Goal: Task Accomplishment & Management: Use online tool/utility

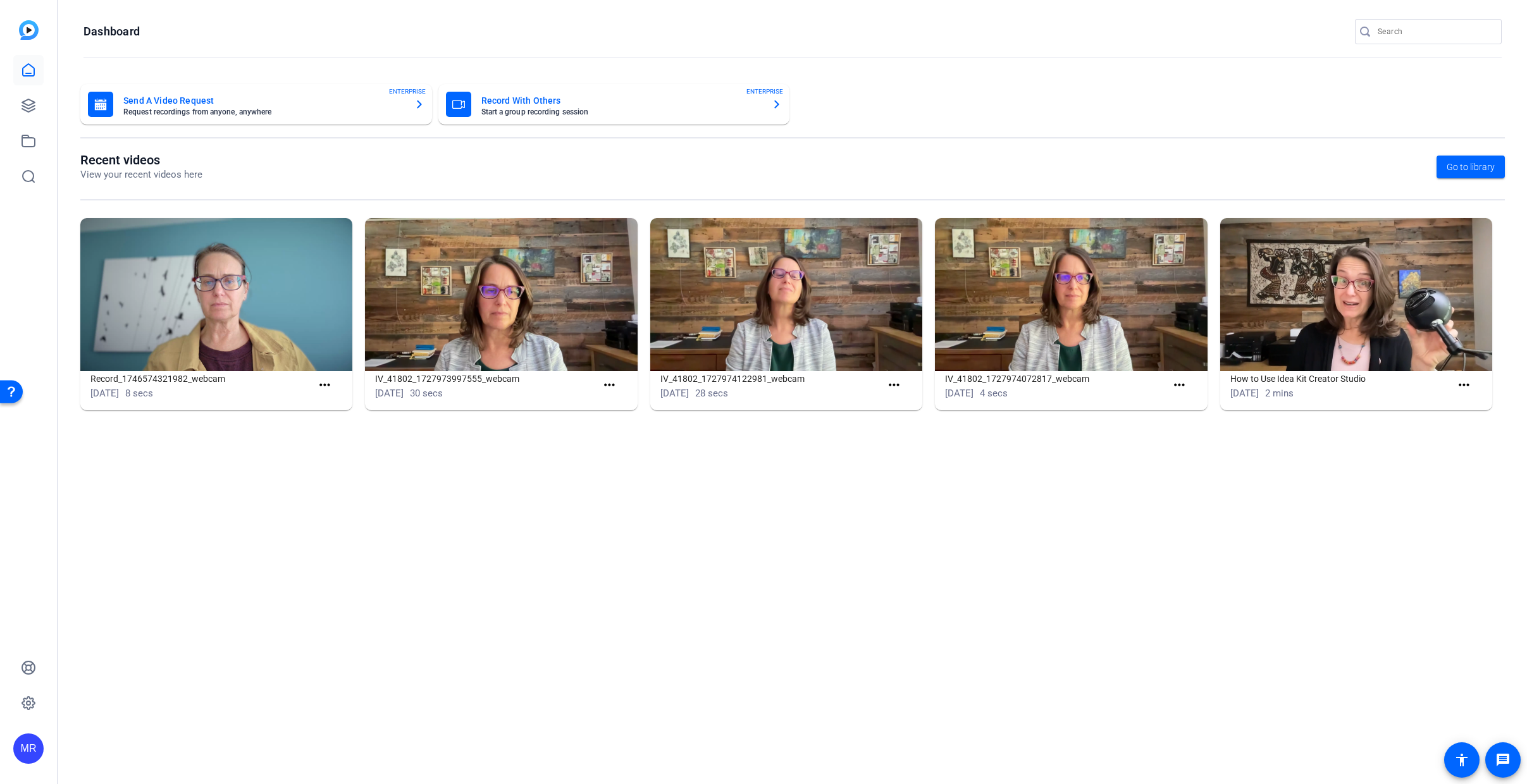
click at [1418, 28] on input "Search" at bounding box center [1434, 32] width 114 height 15
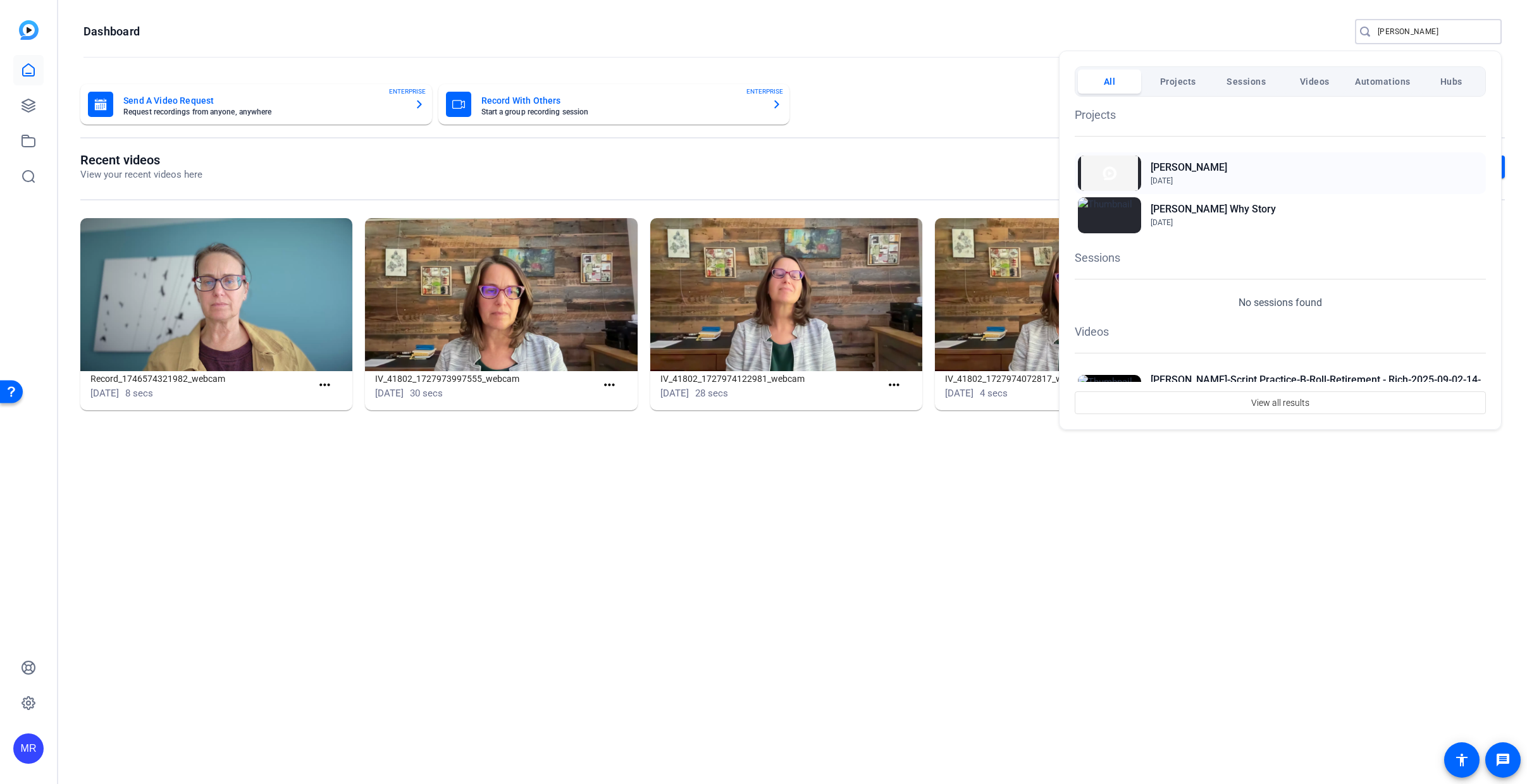
type input "lawrence"
click at [1180, 165] on h2 "[PERSON_NAME]" at bounding box center [1189, 167] width 76 height 15
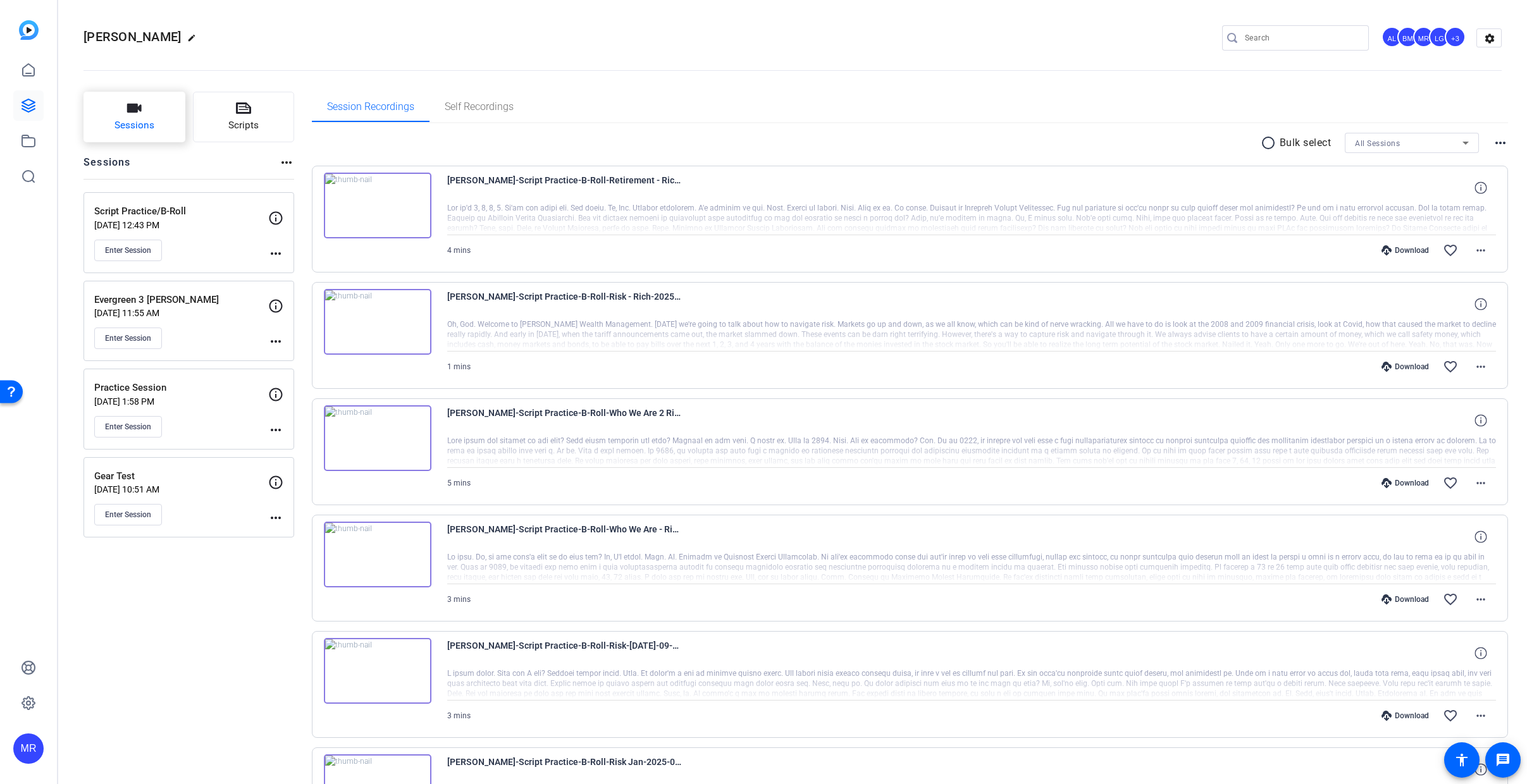
click at [134, 117] on button "Sessions" at bounding box center [134, 117] width 102 height 51
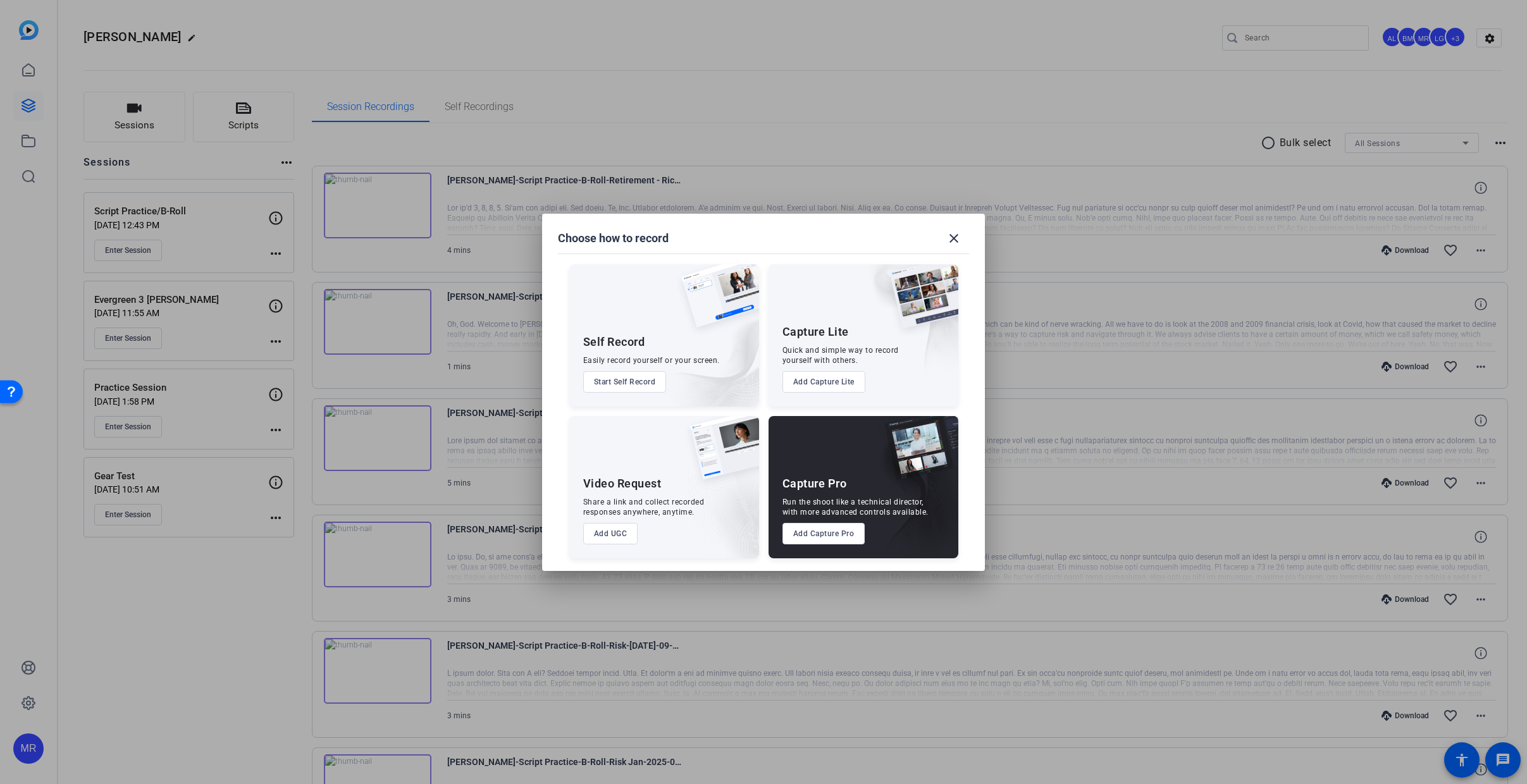
click at [815, 531] on button "Add Capture Pro" at bounding box center [823, 533] width 83 height 21
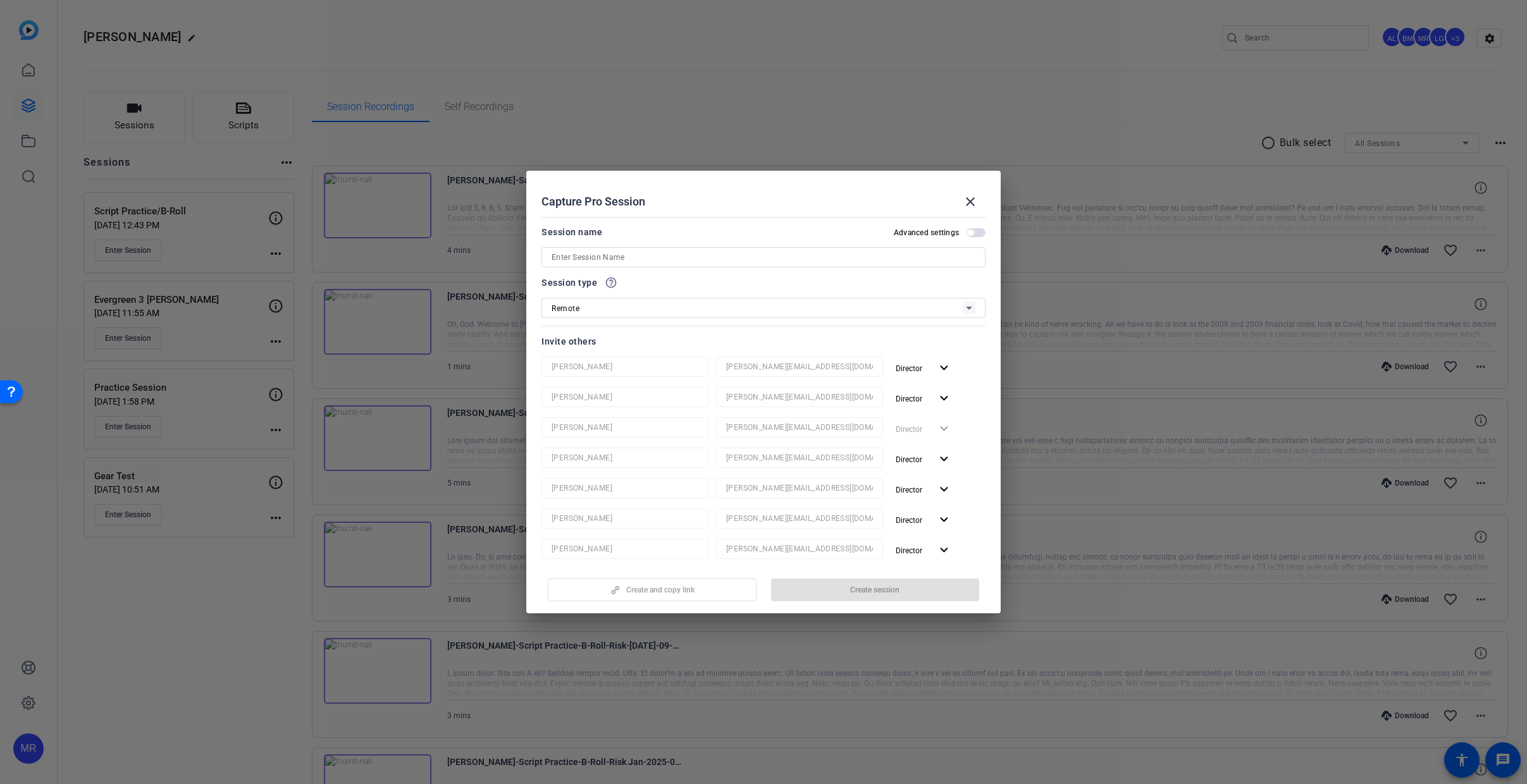
click at [698, 260] on input at bounding box center [763, 257] width 424 height 15
type input "B-Roll"
click at [823, 592] on span "button" at bounding box center [876, 589] width 209 height 30
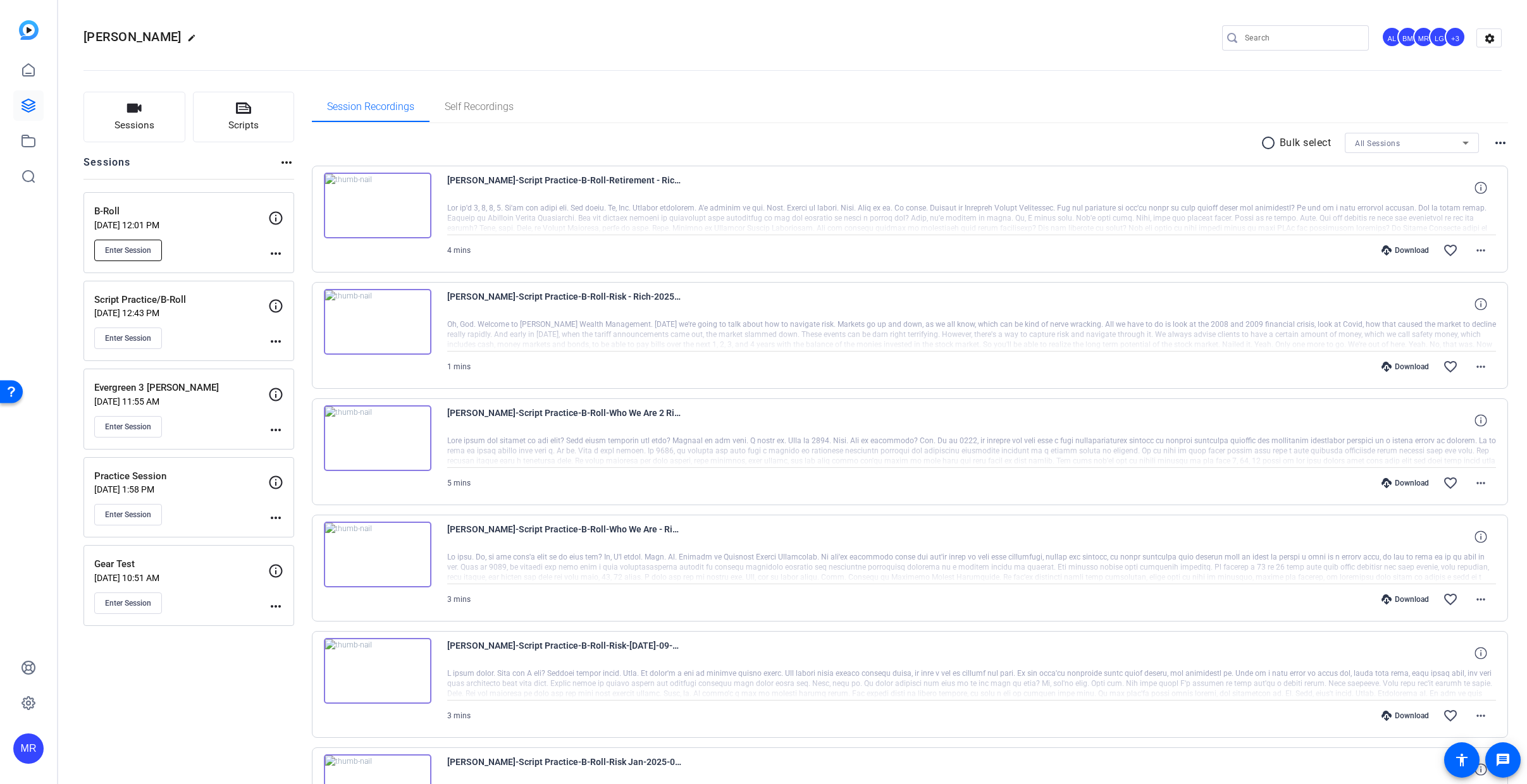
click at [124, 253] on span "Enter Session" at bounding box center [128, 250] width 46 height 10
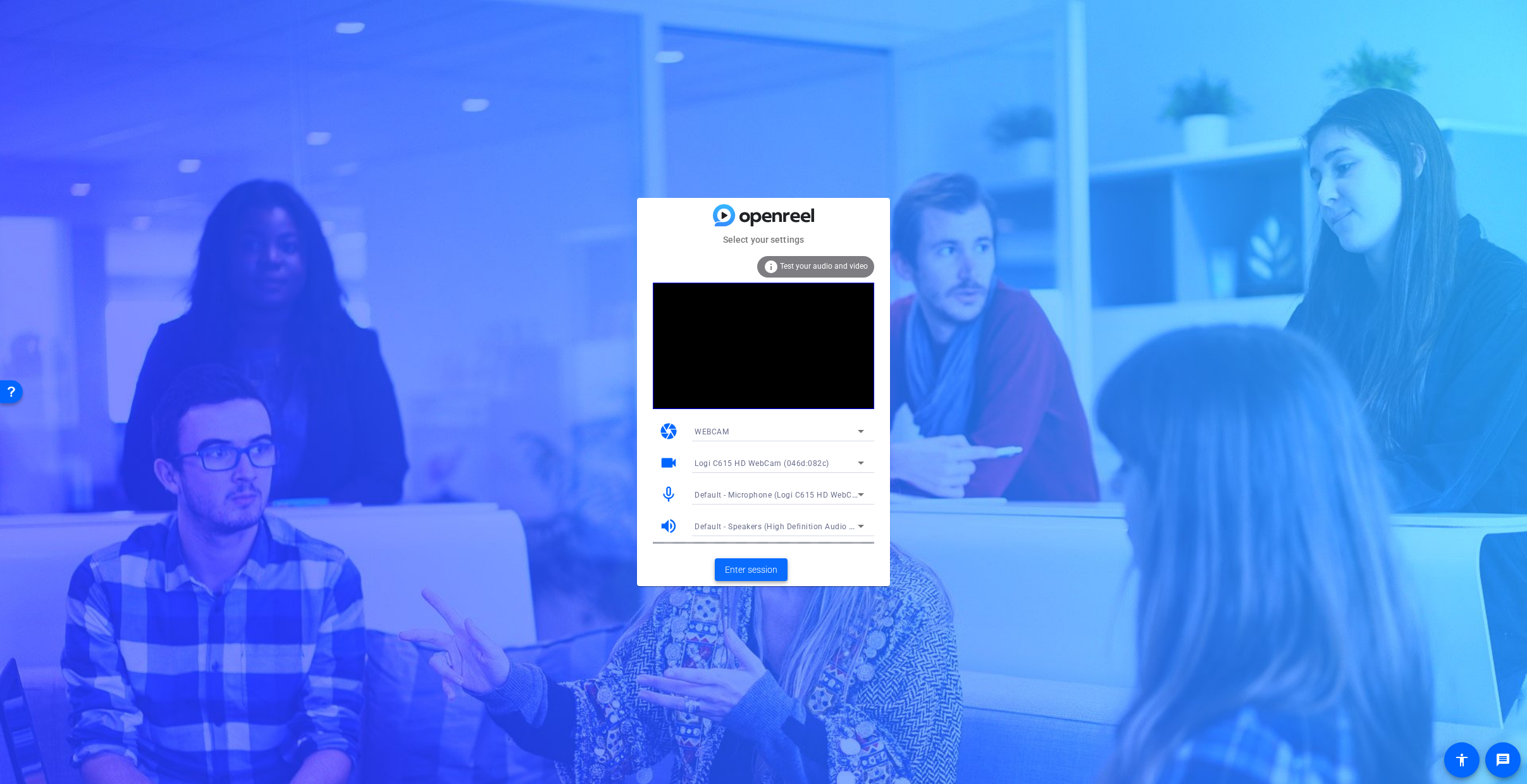
click at [765, 565] on span "Enter session" at bounding box center [751, 570] width 52 height 13
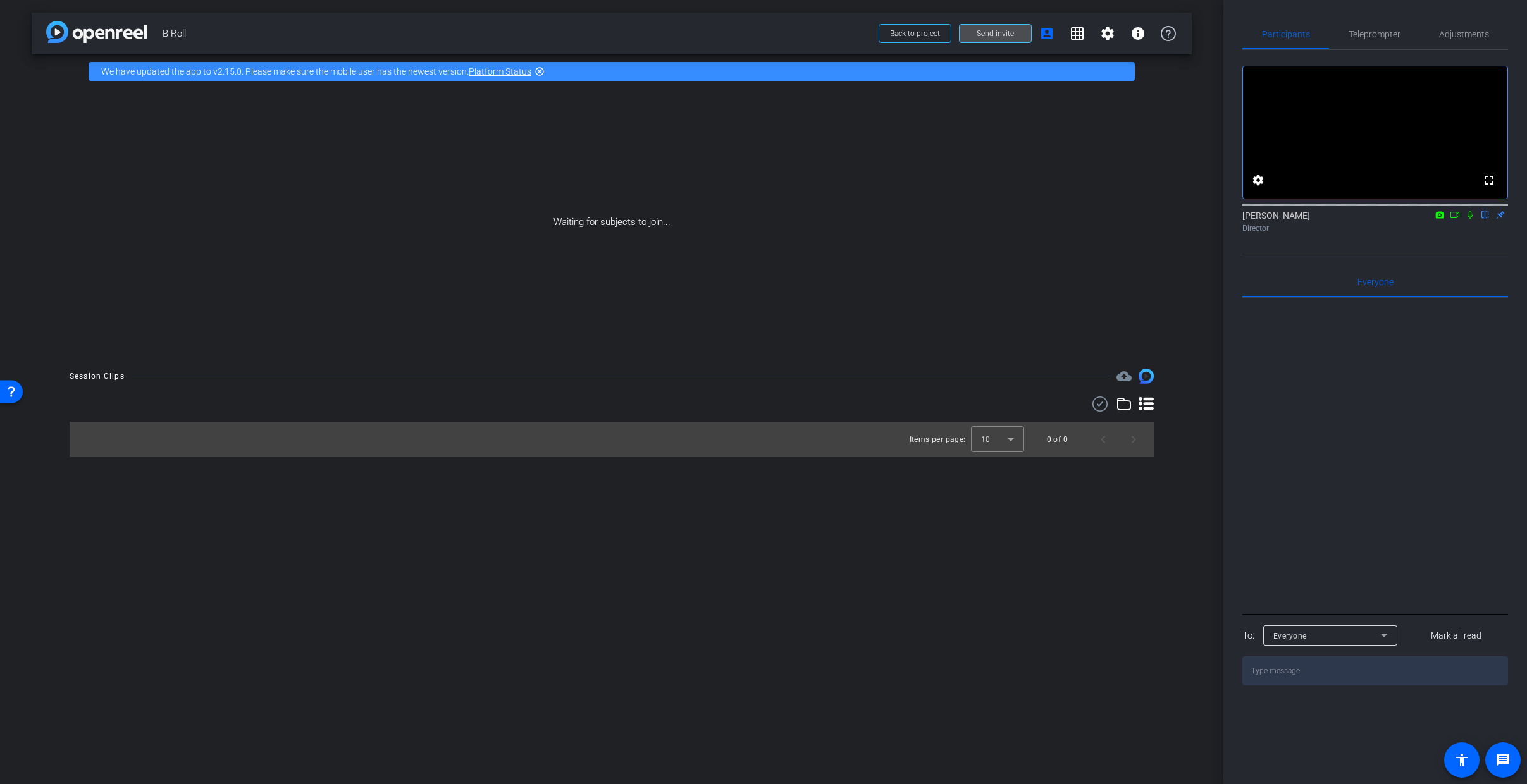
click at [1005, 38] on span "Send invite" at bounding box center [995, 34] width 37 height 10
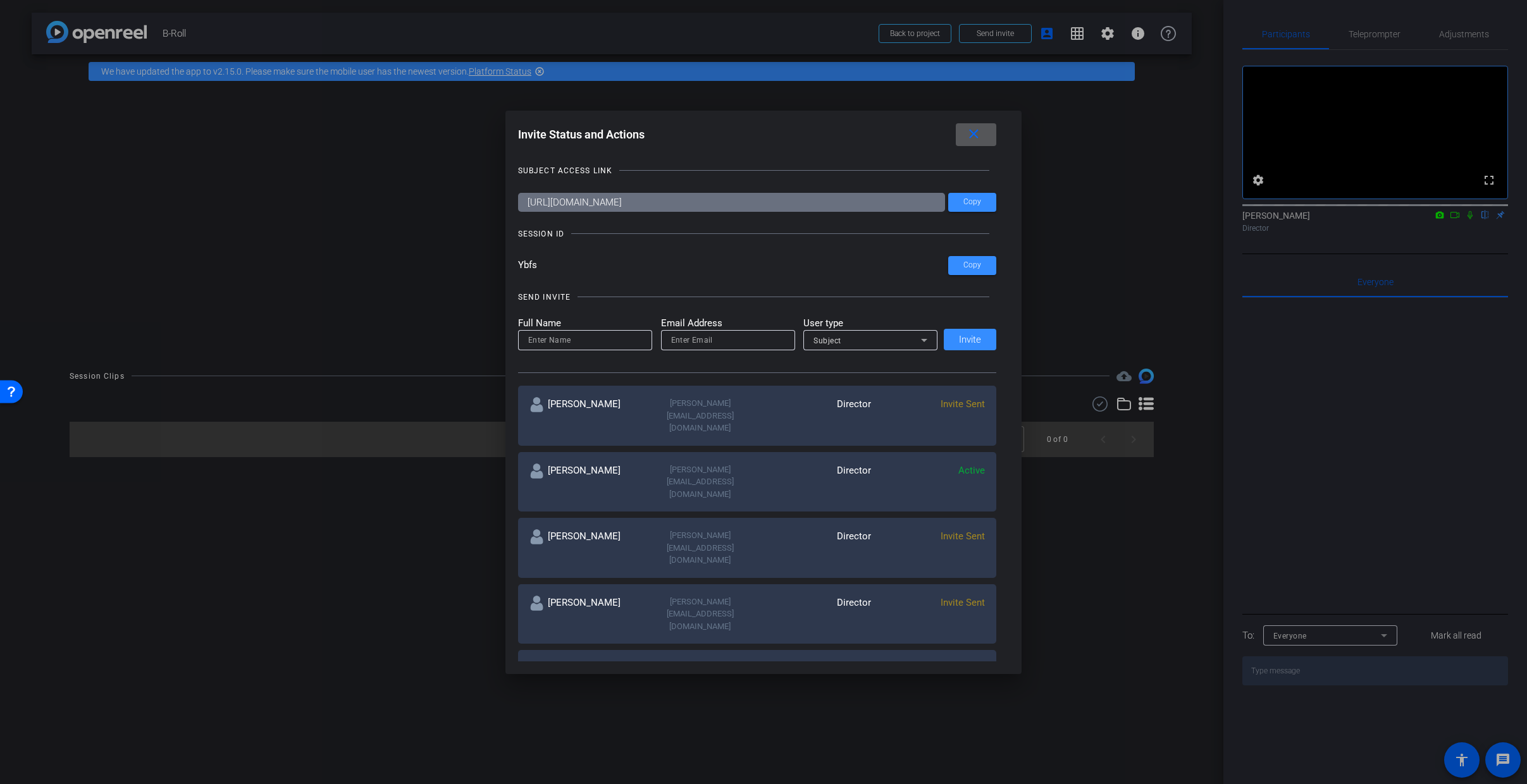
click at [977, 131] on mat-icon "close" at bounding box center [974, 134] width 16 height 16
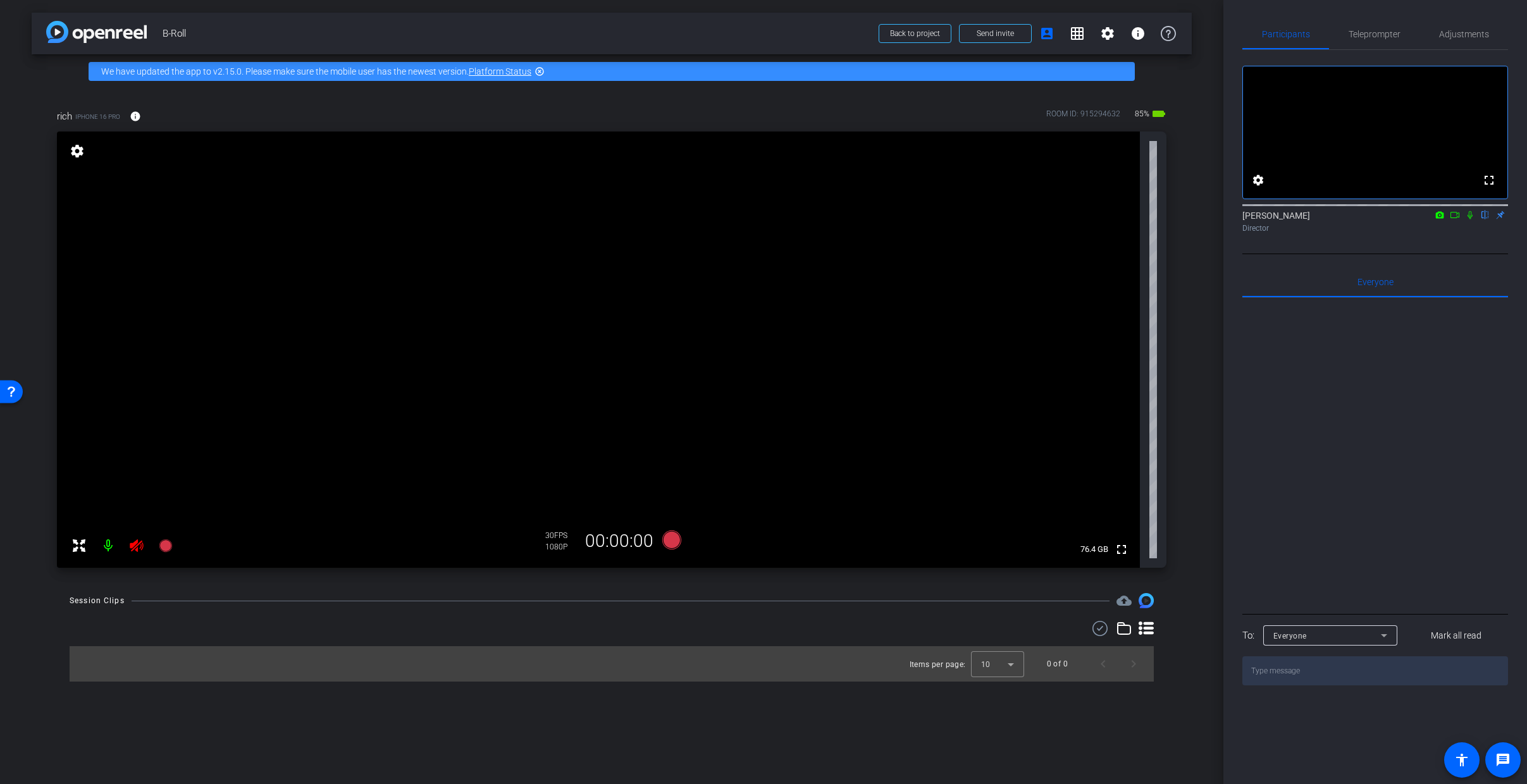
click at [130, 544] on icon at bounding box center [137, 545] width 13 height 12
click at [1460, 35] on span "Adjustments" at bounding box center [1464, 34] width 50 height 9
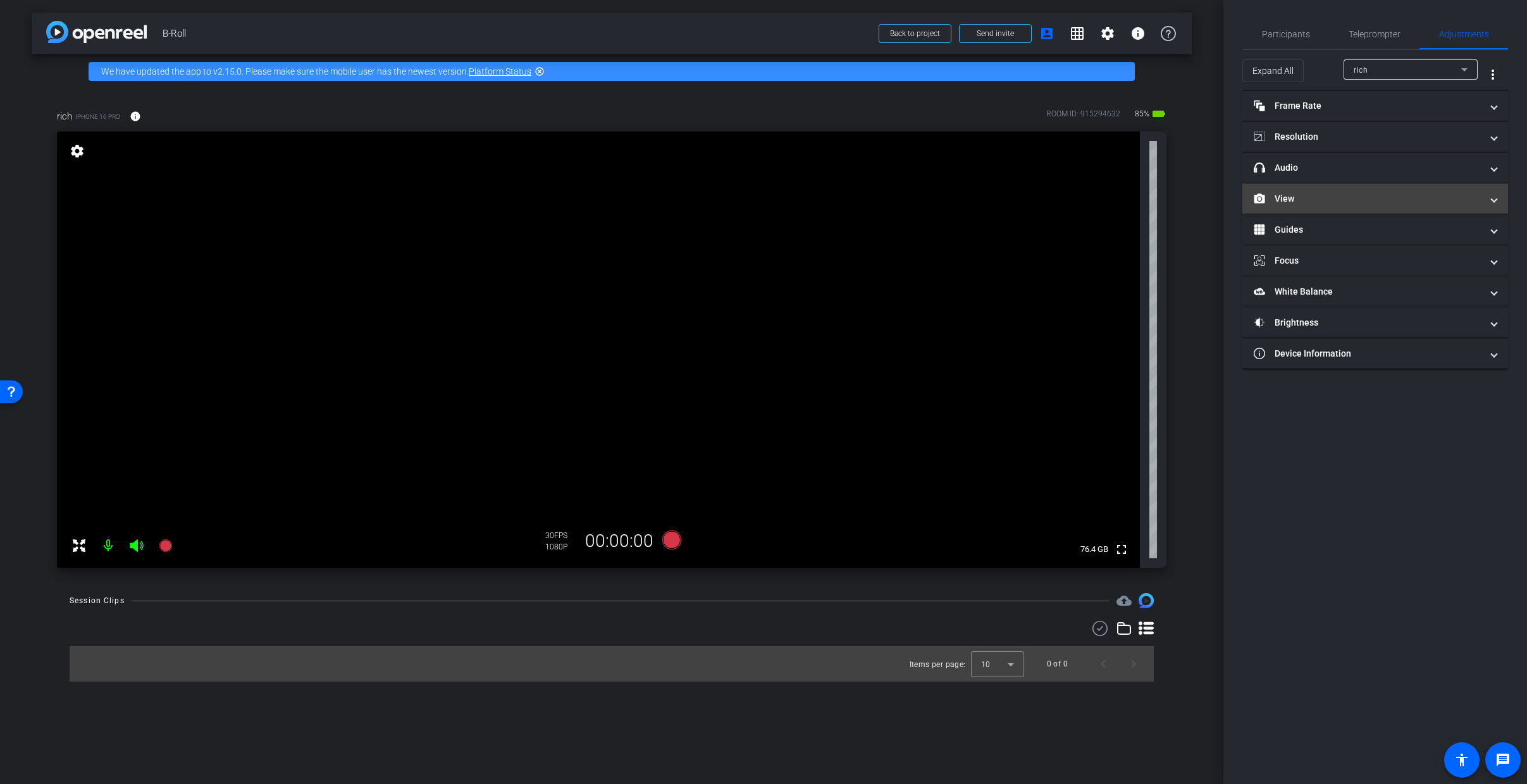
click at [1338, 198] on mat-panel-title "View" at bounding box center [1368, 199] width 228 height 13
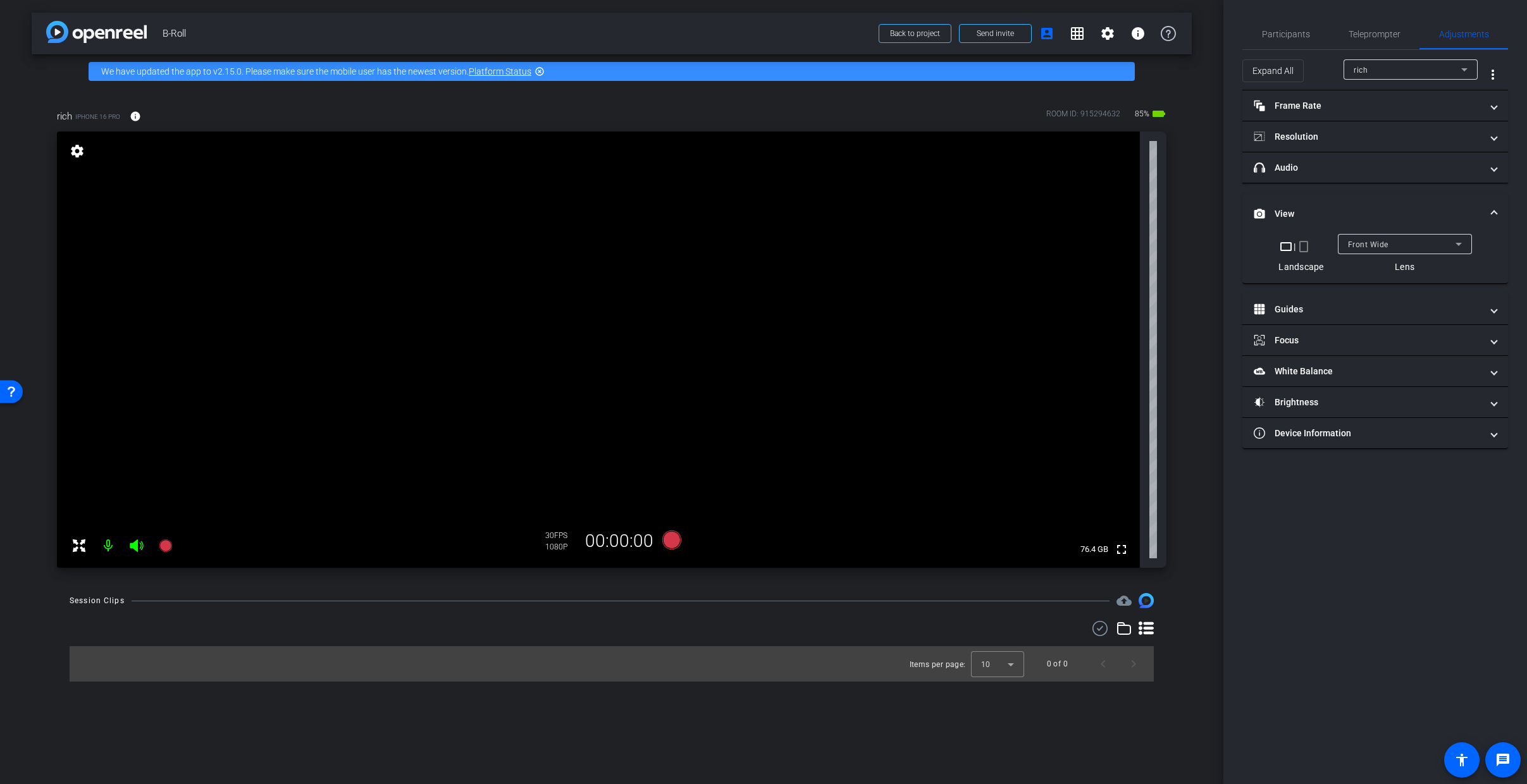
click at [1390, 244] on div "Front Wide" at bounding box center [1401, 244] width 107 height 16
click at [1388, 270] on mat-option "Back Wide" at bounding box center [1404, 269] width 134 height 21
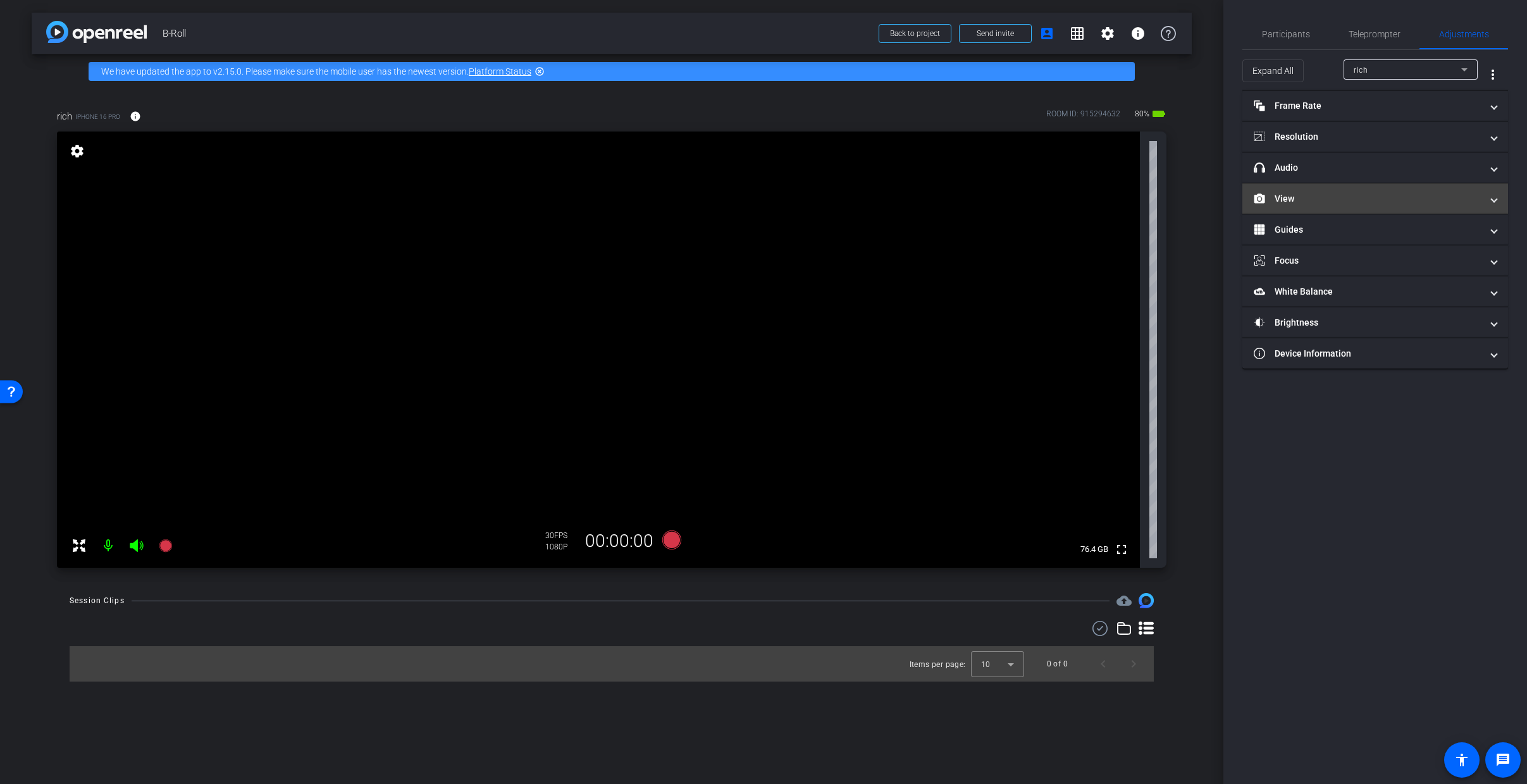
click at [1321, 207] on mat-expansion-panel-header "View" at bounding box center [1375, 198] width 266 height 30
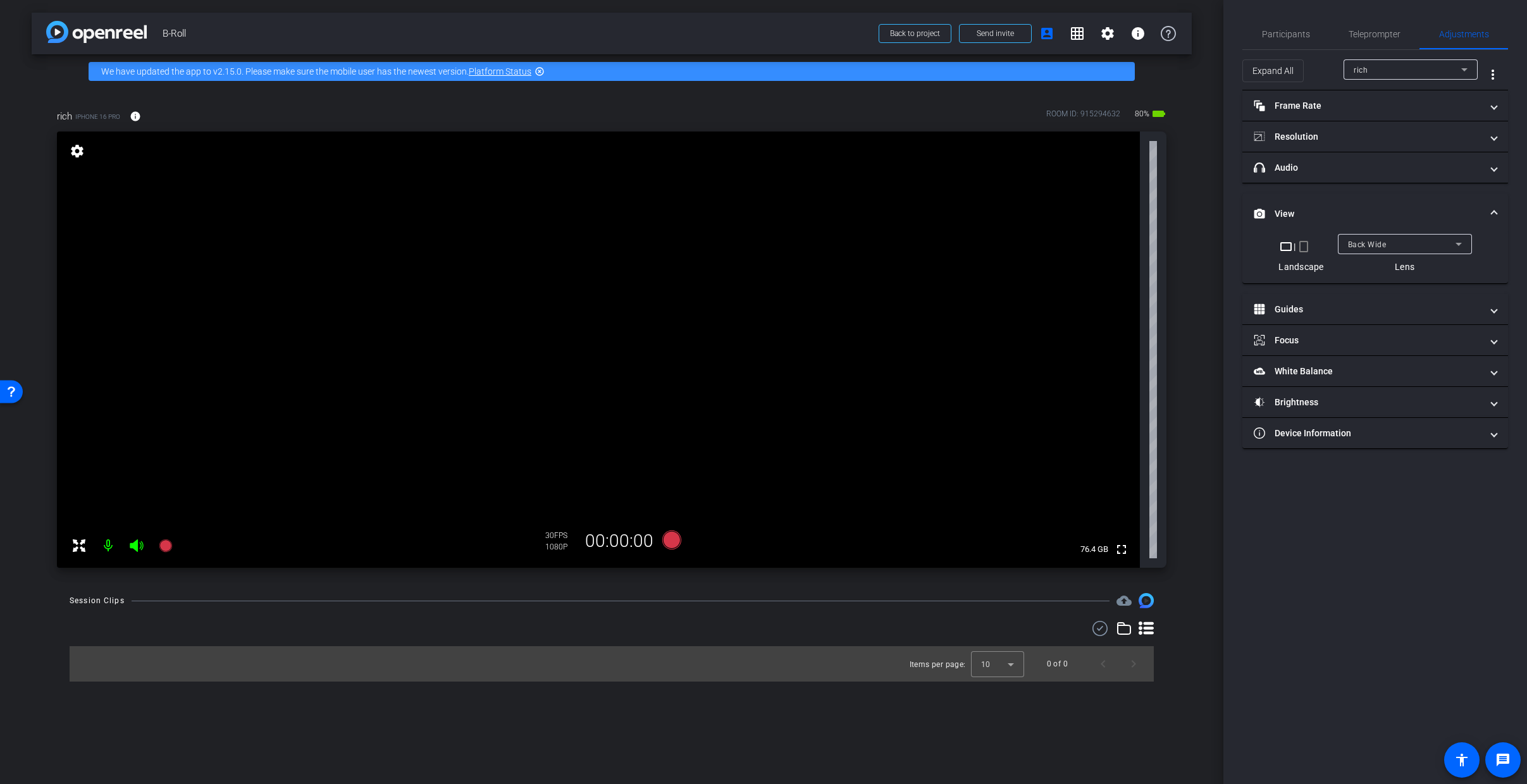
click at [1304, 247] on mat-icon "crop_portrait" at bounding box center [1304, 247] width 15 height 15
click at [1292, 245] on mat-icon "crop_landscape" at bounding box center [1292, 247] width 15 height 15
click at [1366, 139] on mat-panel-title "Resolution" at bounding box center [1368, 137] width 228 height 13
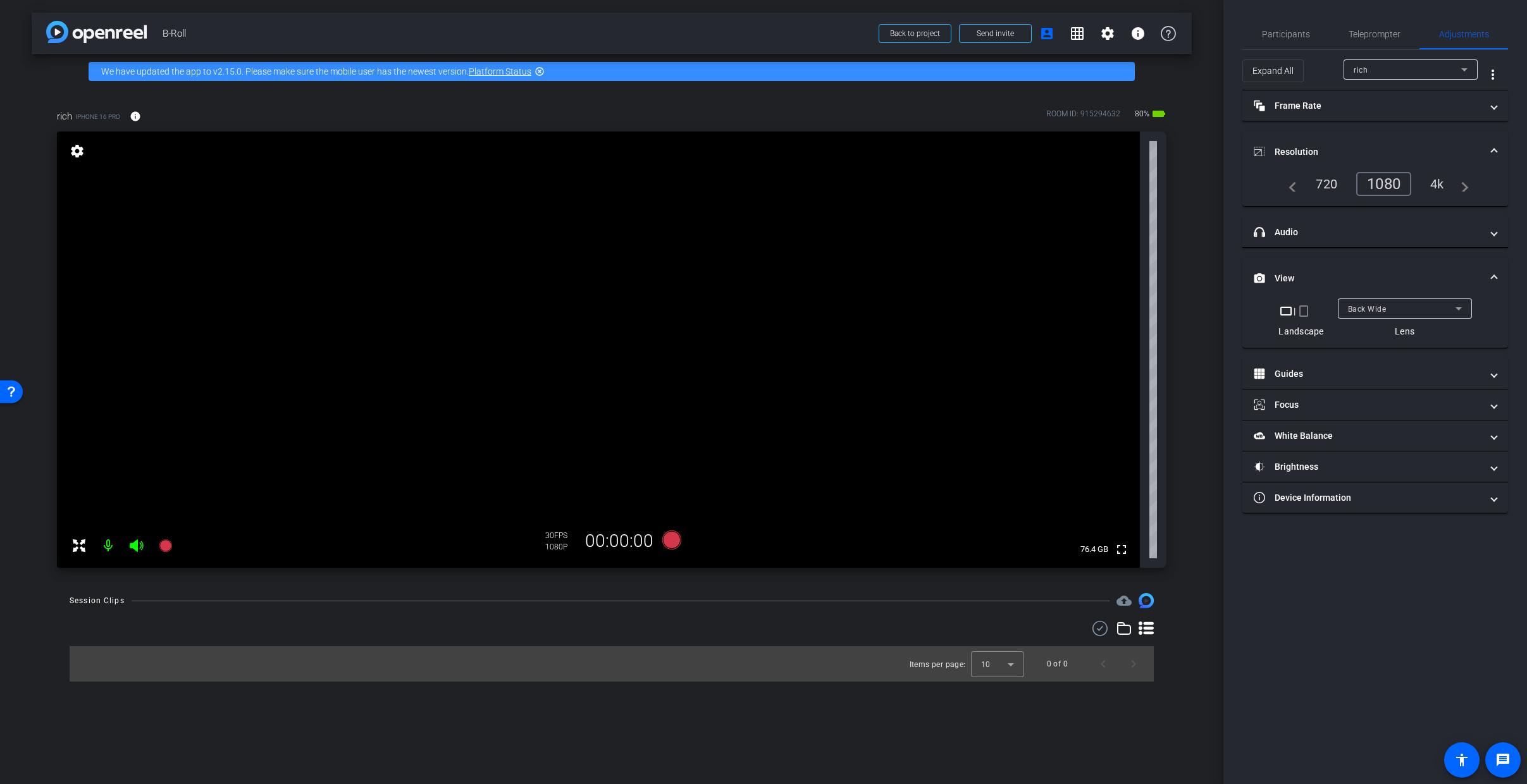
click at [1439, 192] on div "4k" at bounding box center [1437, 184] width 33 height 21
click at [1371, 109] on mat-panel-title "Frame Rate Frame Rate" at bounding box center [1368, 106] width 228 height 13
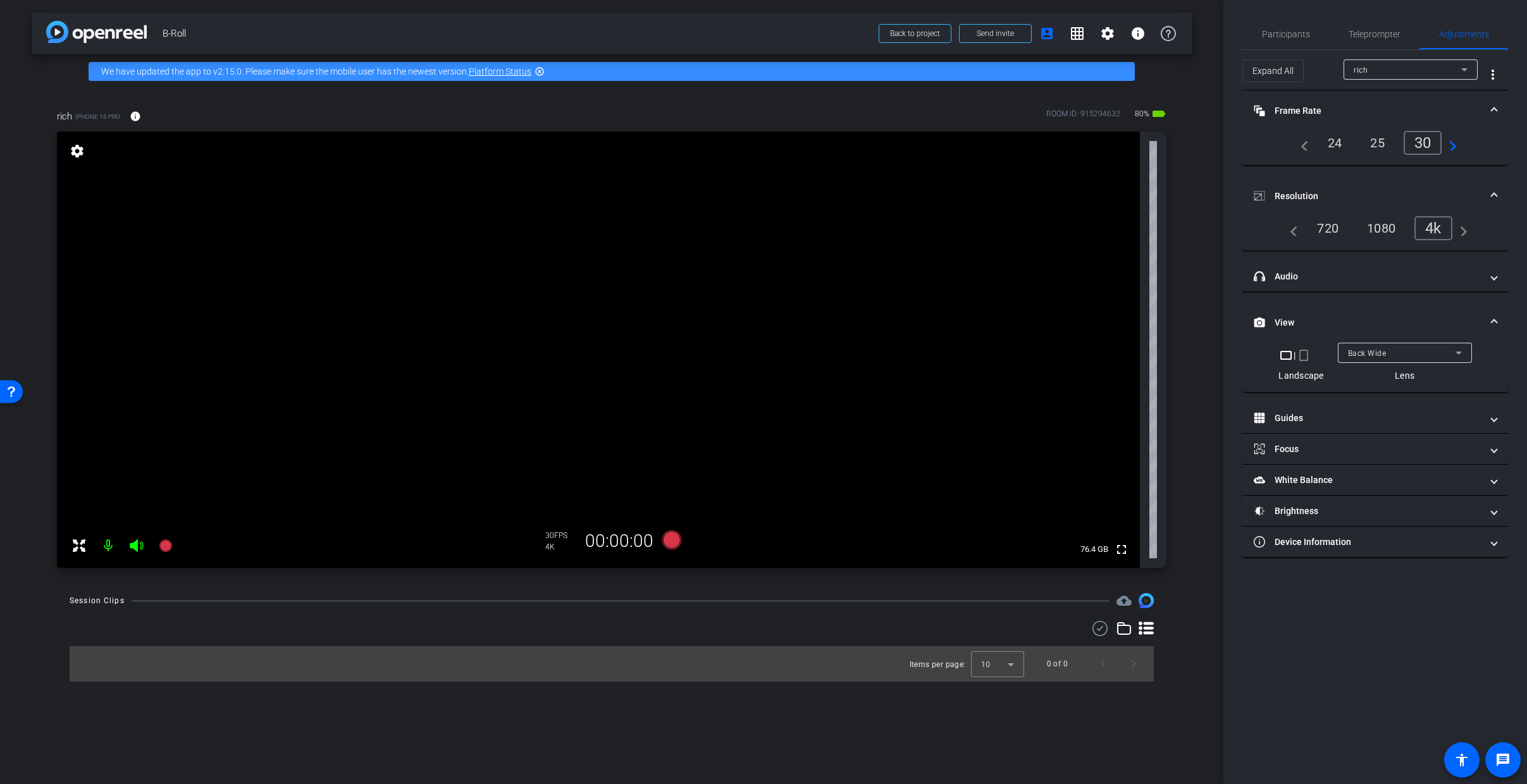
click at [1494, 106] on span at bounding box center [1494, 111] width 5 height 13
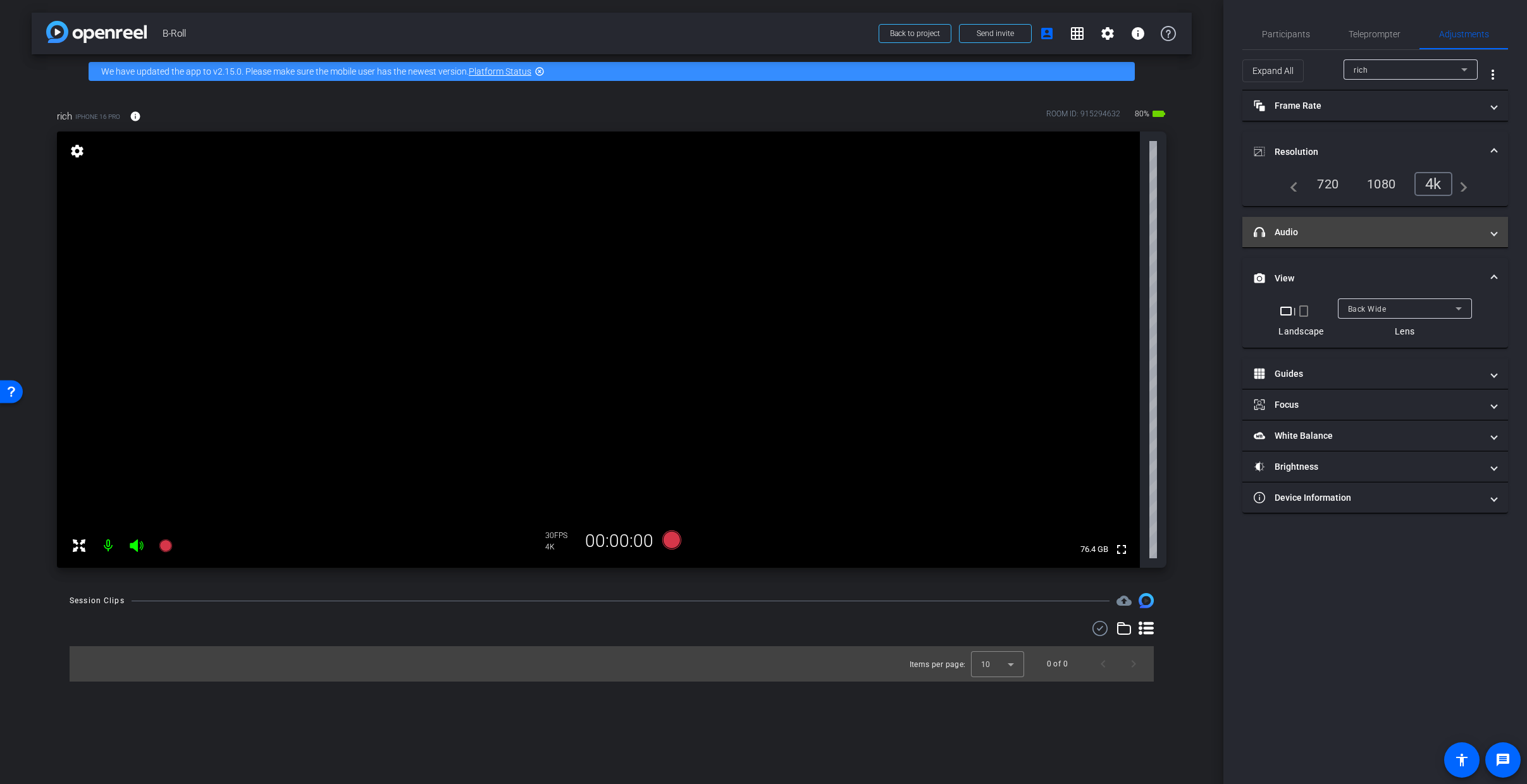
click at [1308, 230] on mat-panel-title "headphone icon Audio" at bounding box center [1368, 232] width 228 height 13
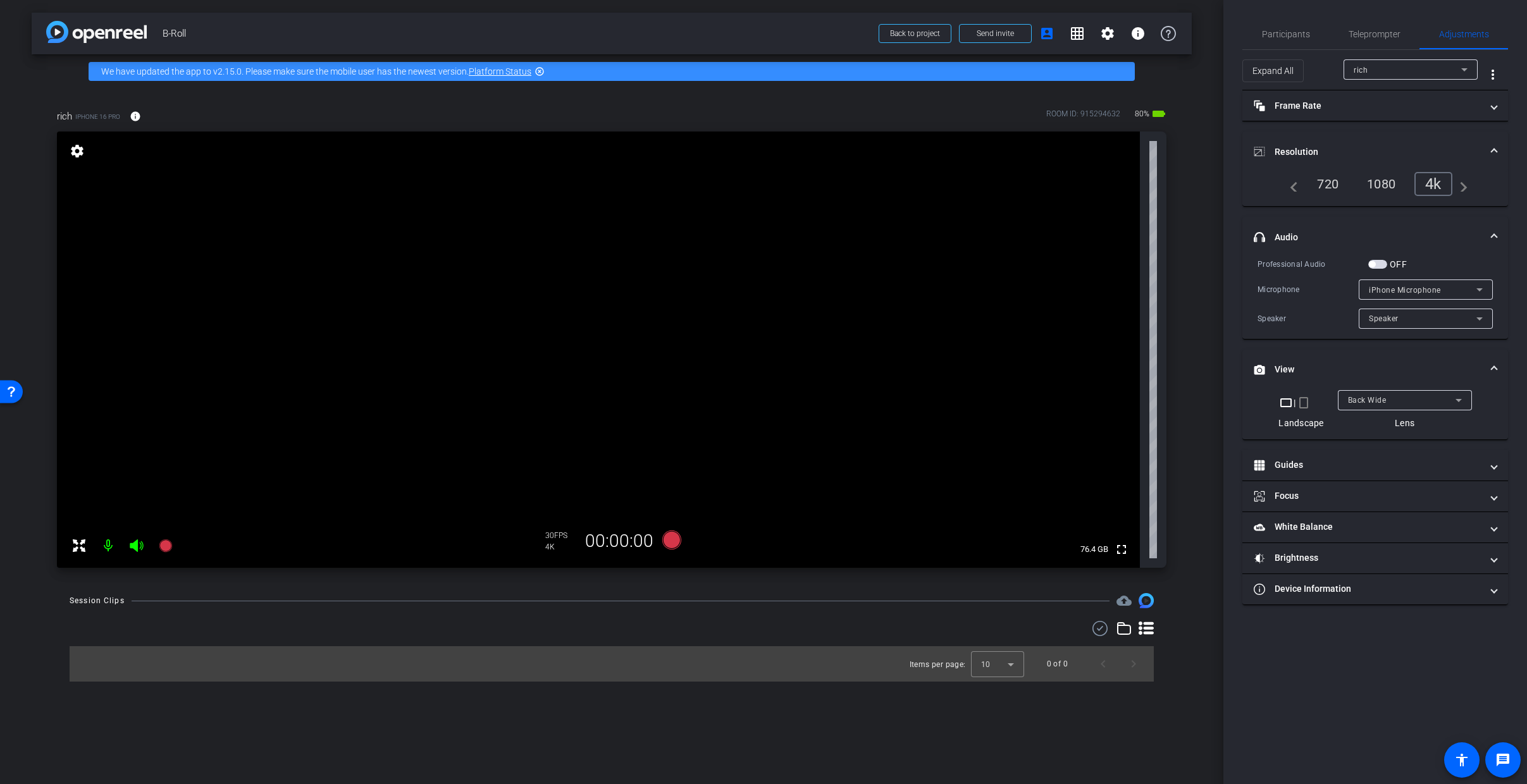
click at [695, 391] on video at bounding box center [599, 349] width 1083 height 436
click at [247, 298] on video at bounding box center [599, 349] width 1083 height 436
click at [494, 320] on video at bounding box center [599, 349] width 1083 height 436
drag, startPoint x: 235, startPoint y: 311, endPoint x: 342, endPoint y: 269, distance: 114.9
click at [342, 269] on video at bounding box center [599, 349] width 1083 height 436
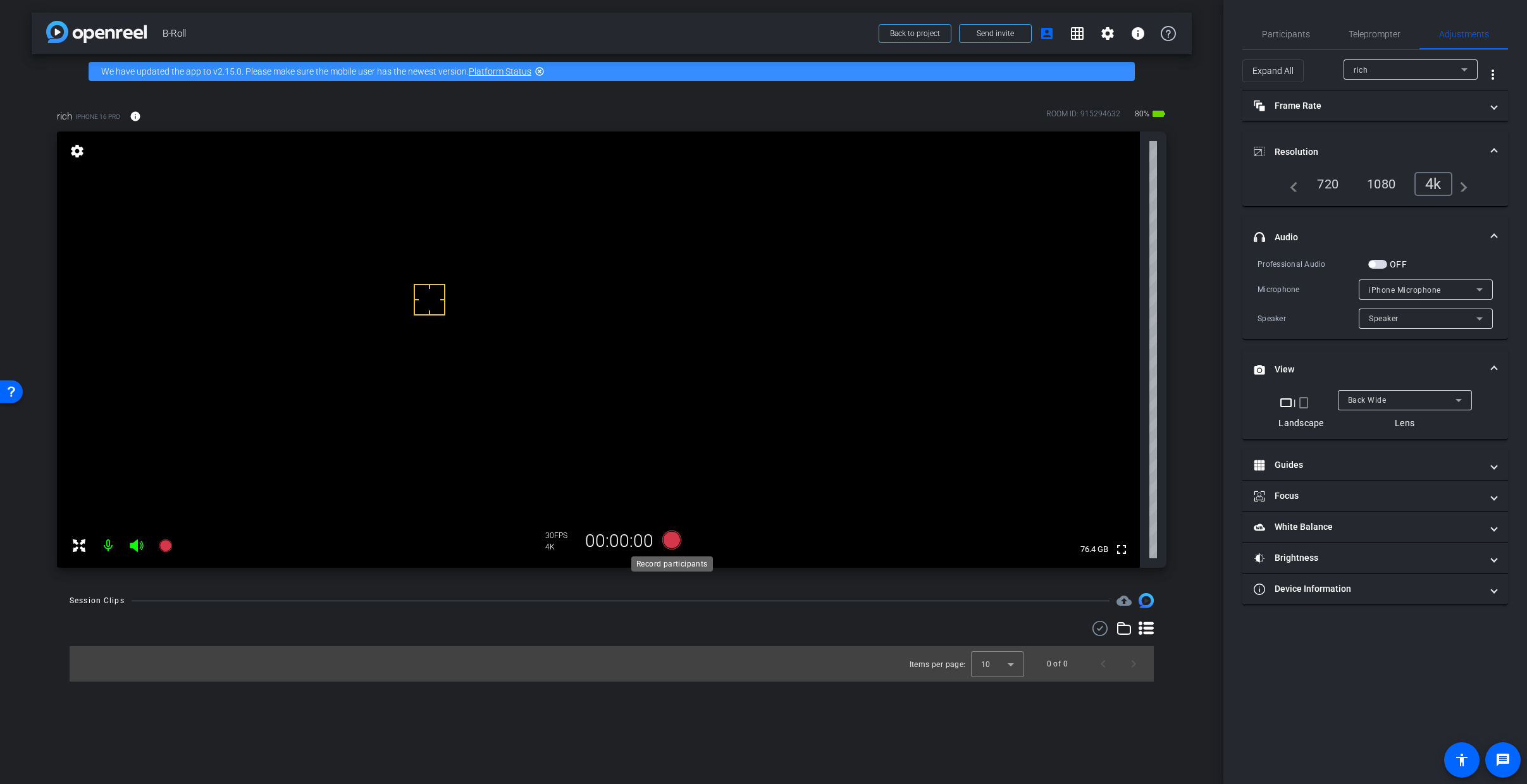
click at [671, 537] on icon at bounding box center [672, 540] width 19 height 19
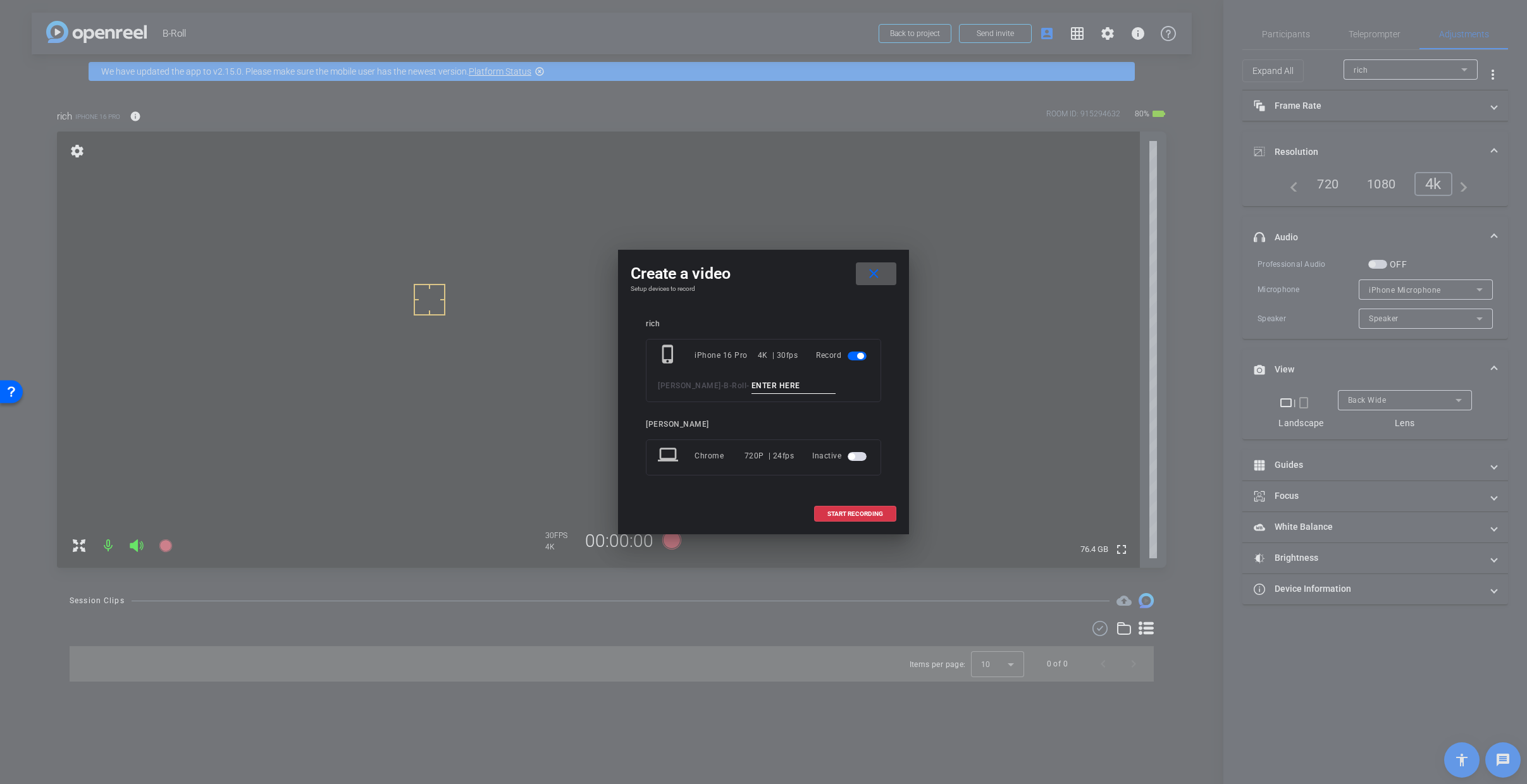
click at [754, 383] on input at bounding box center [793, 386] width 84 height 16
type input "1"
click at [874, 511] on span "START RECORDING" at bounding box center [855, 514] width 56 height 7
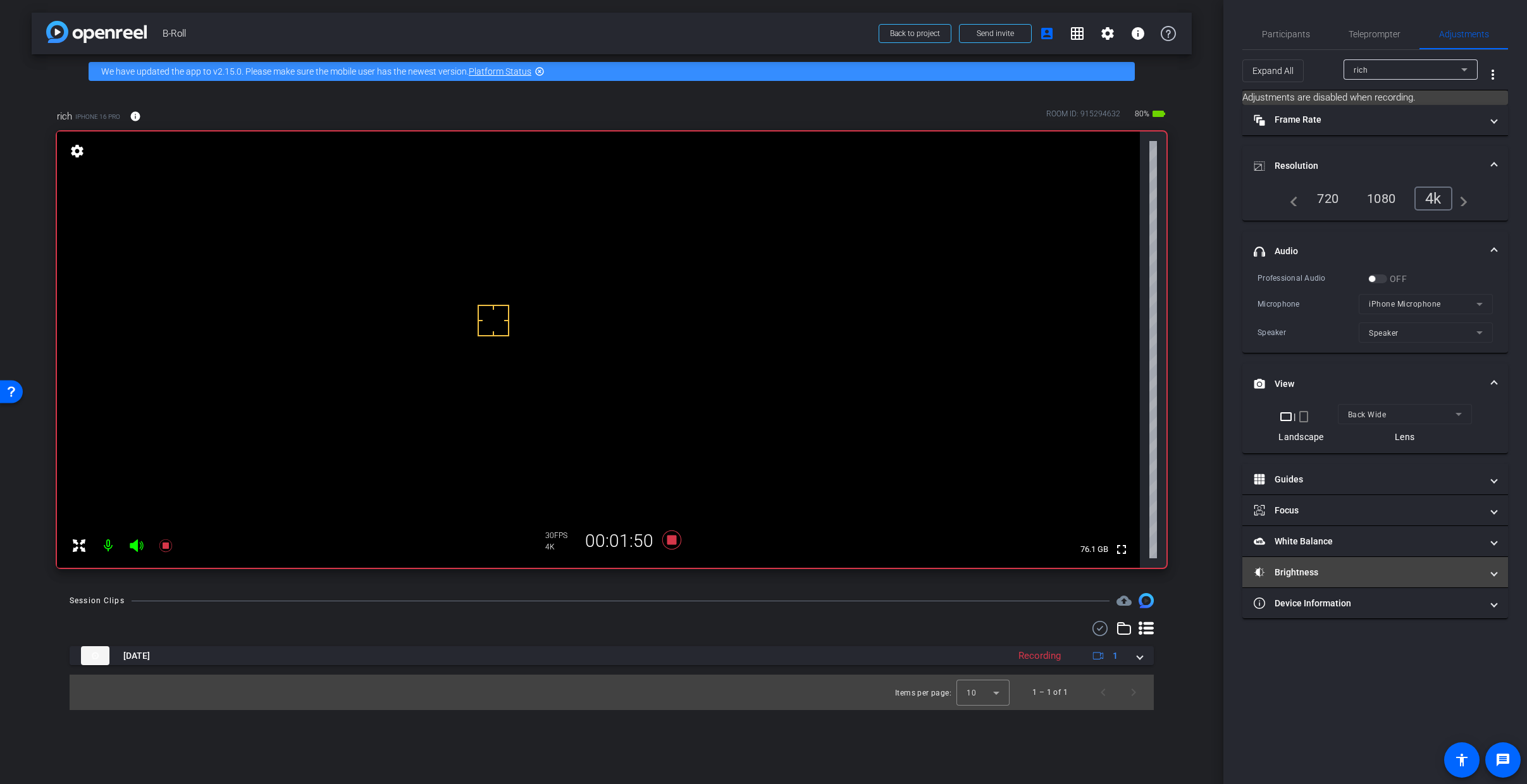
click at [1295, 572] on mat-panel-title "Brightness" at bounding box center [1368, 573] width 228 height 13
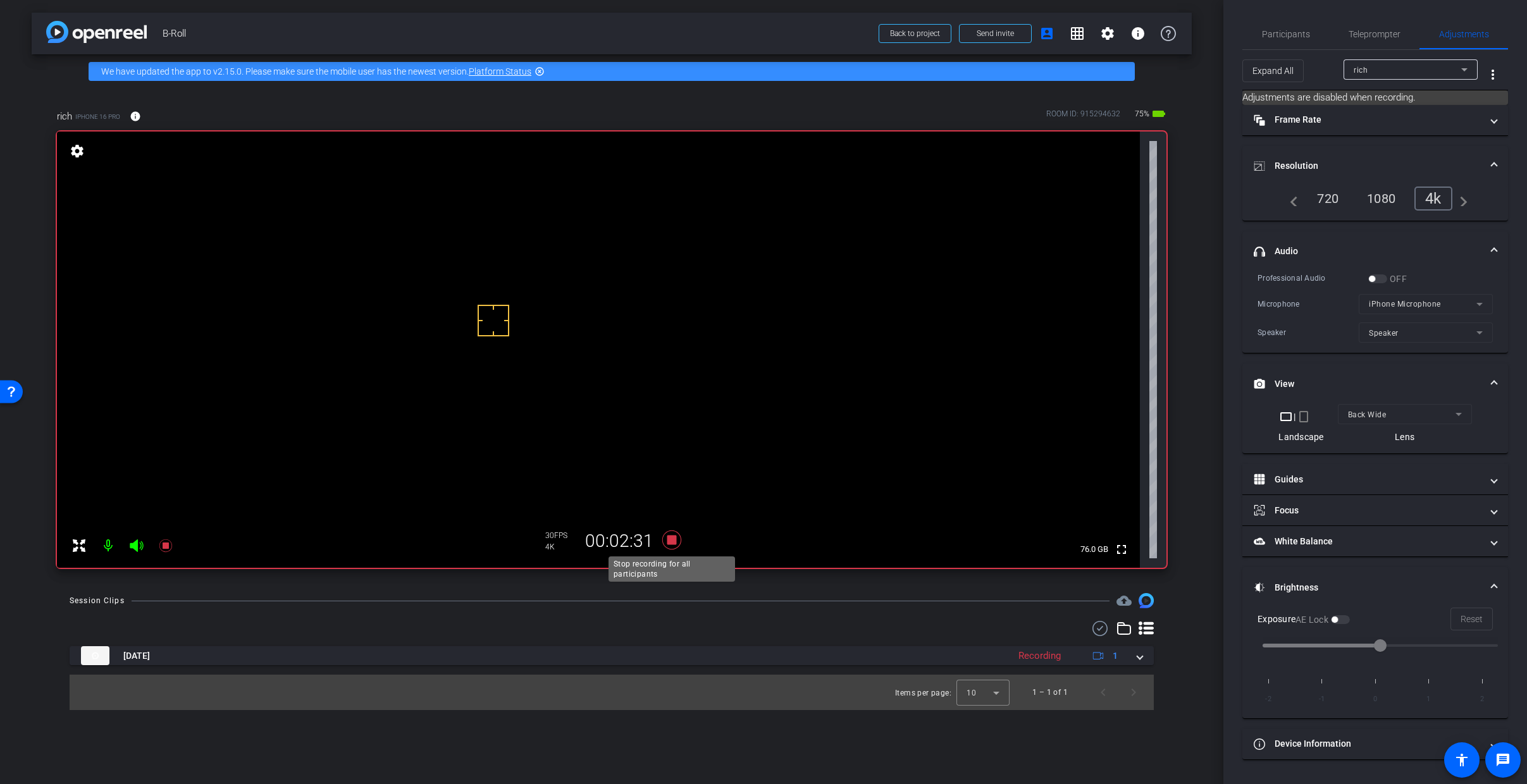
click at [671, 539] on icon at bounding box center [672, 540] width 19 height 19
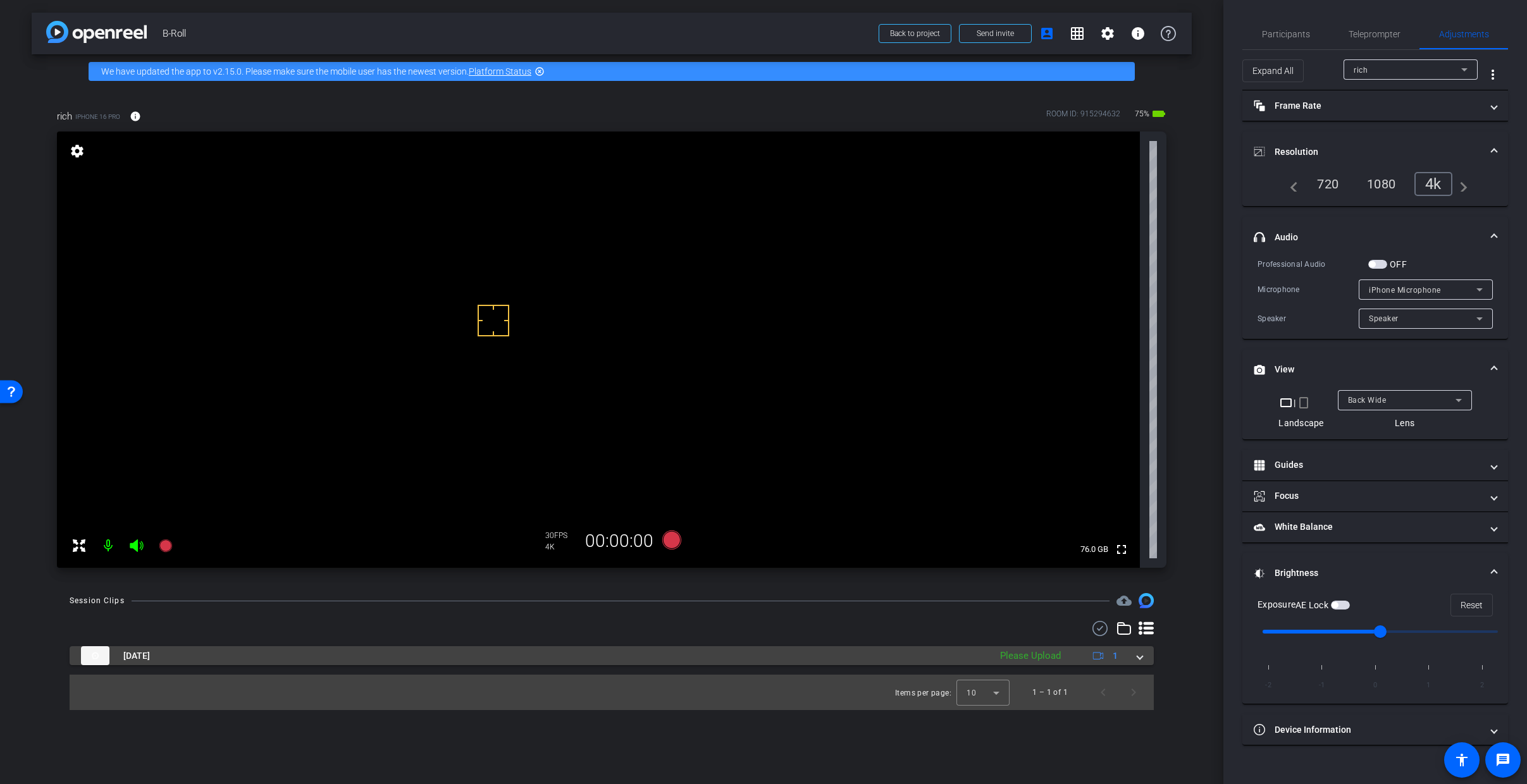
click at [1137, 658] on span at bounding box center [1139, 656] width 5 height 13
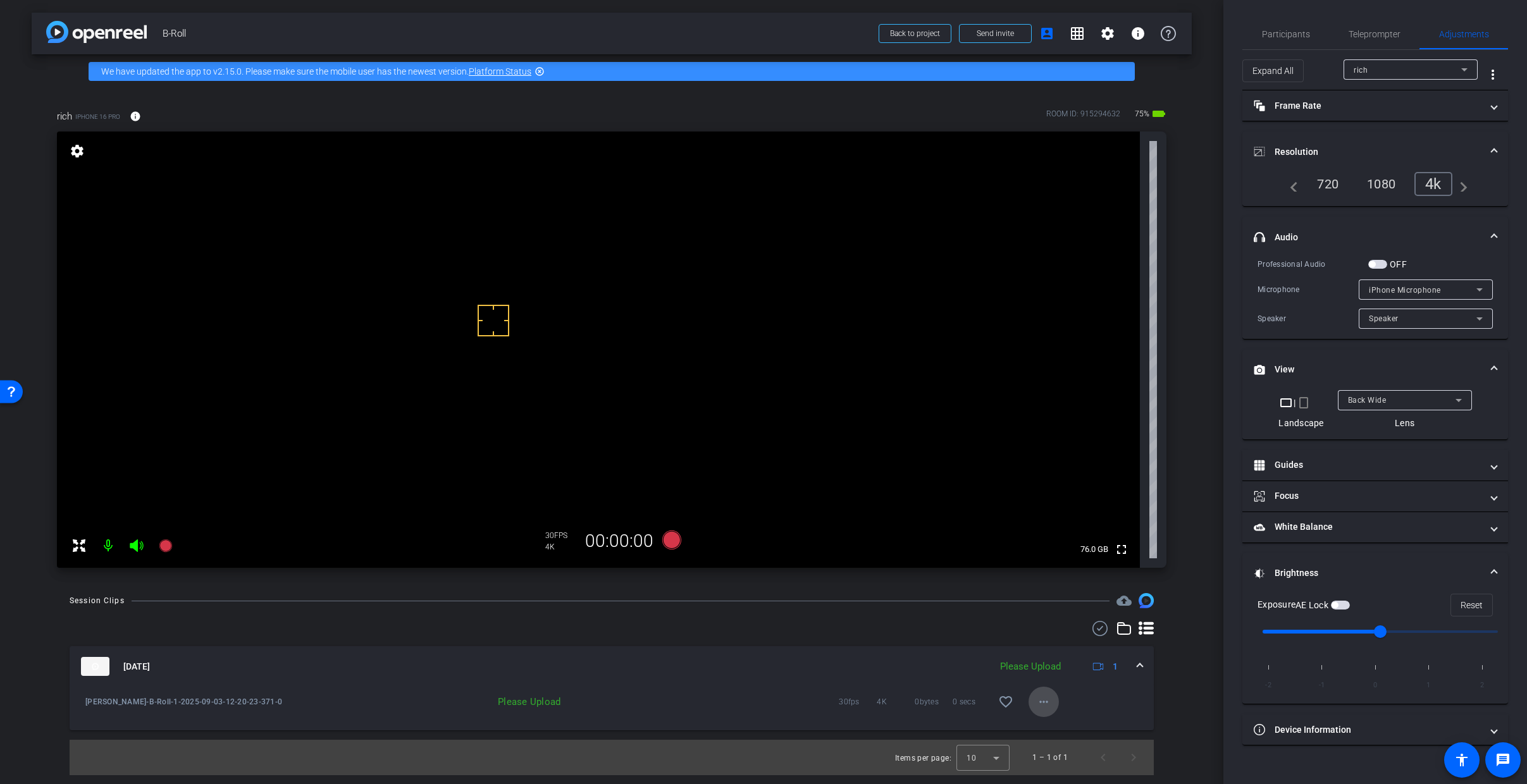
click at [1042, 703] on mat-icon "more_horiz" at bounding box center [1044, 702] width 15 height 15
click at [1068, 729] on span "Upload" at bounding box center [1064, 728] width 51 height 15
click at [1138, 663] on span at bounding box center [1139, 667] width 5 height 13
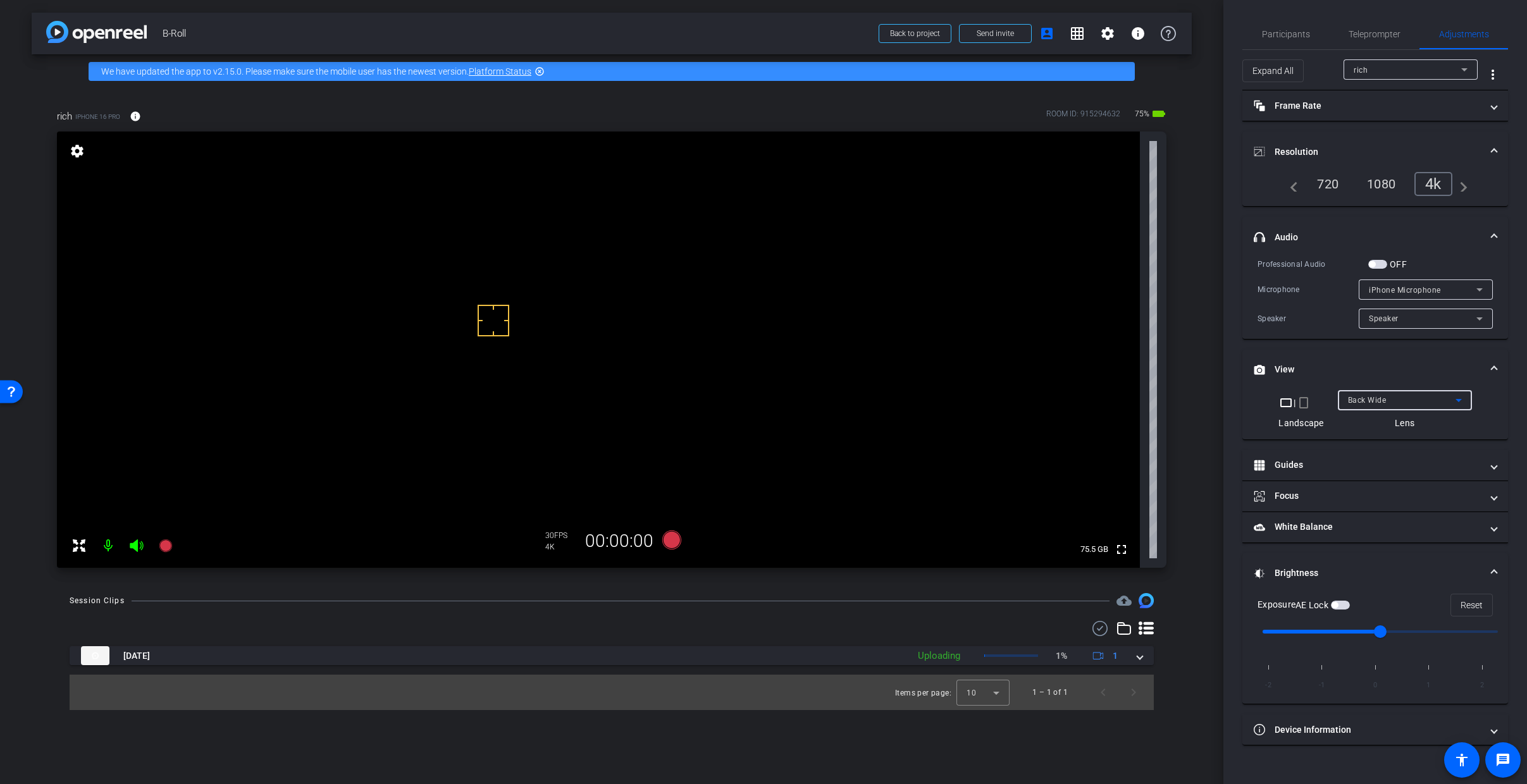
click at [1404, 404] on div "Back Wide" at bounding box center [1401, 400] width 107 height 16
click at [1398, 490] on span "Back Ultra Wide" at bounding box center [1377, 485] width 61 height 15
click at [1369, 407] on div "Back Ultra Wide" at bounding box center [1401, 400] width 107 height 16
click at [1388, 421] on mat-option "Back Wide" at bounding box center [1404, 425] width 134 height 21
click at [1395, 397] on div "Back Wide" at bounding box center [1401, 400] width 107 height 16
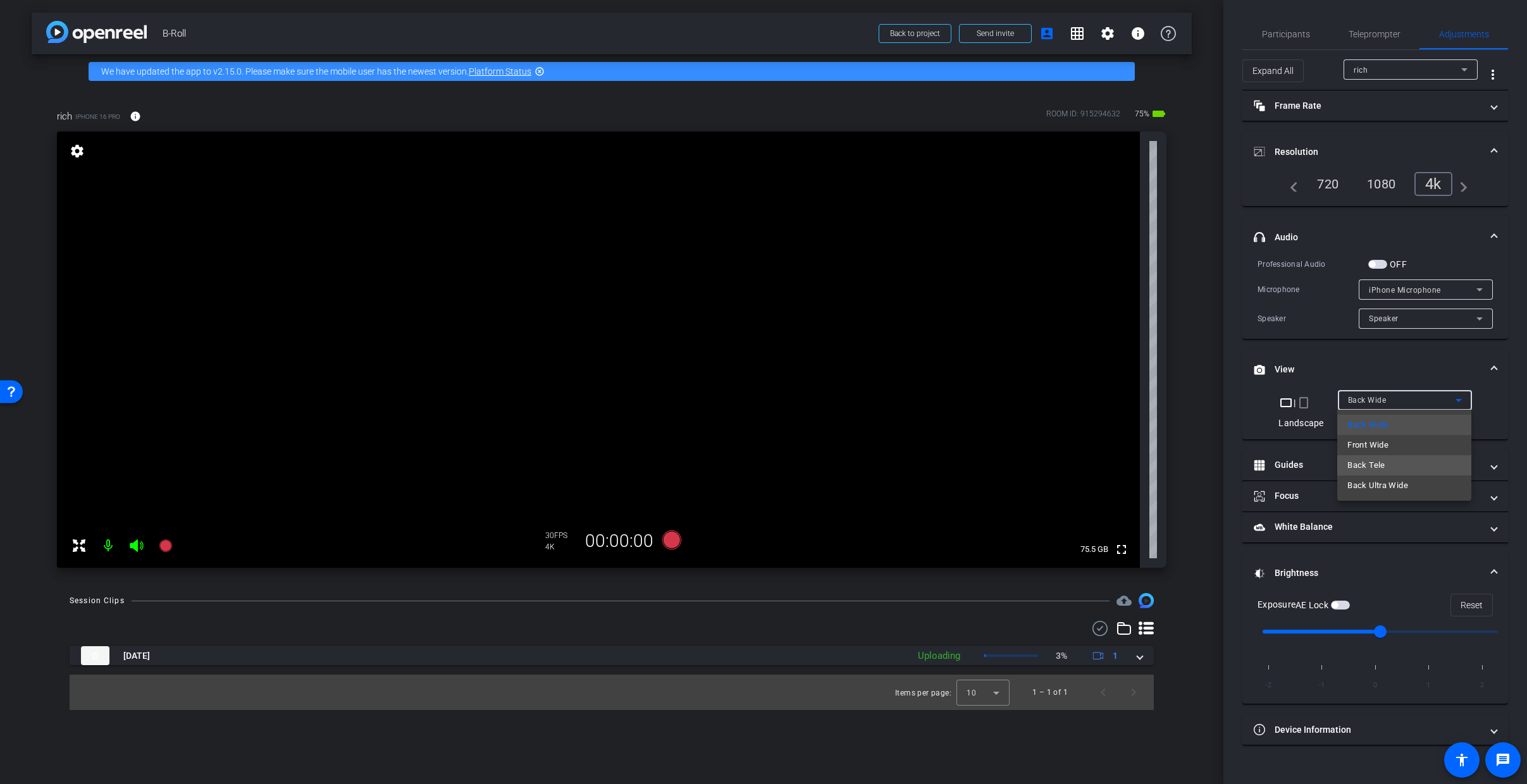
click at [1387, 462] on mat-option "Back Tele" at bounding box center [1404, 465] width 134 height 21
click at [1389, 402] on div "Back Tele" at bounding box center [1401, 400] width 107 height 16
click at [1389, 485] on span "Back Ultra Wide" at bounding box center [1377, 485] width 61 height 15
click at [845, 305] on video at bounding box center [599, 349] width 1083 height 436
click at [1335, 606] on span "button" at bounding box center [1335, 605] width 7 height 7
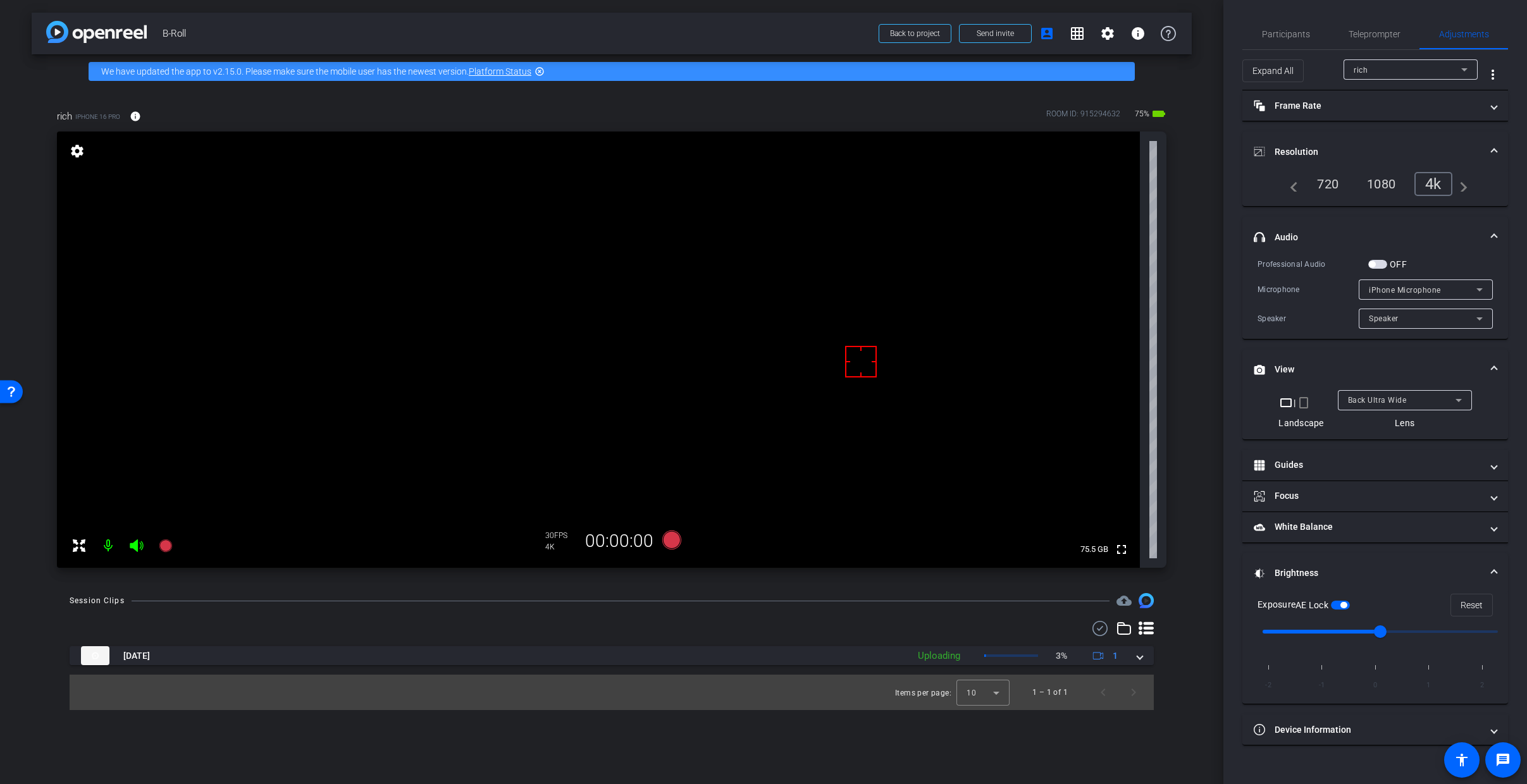
click at [1393, 402] on span "Back Ultra Wide" at bounding box center [1377, 400] width 59 height 9
click at [1401, 429] on mat-option "Back Wide" at bounding box center [1404, 425] width 134 height 21
click at [1406, 394] on div "Back Wide" at bounding box center [1401, 400] width 107 height 16
click at [1418, 484] on mat-option "Back Ultra Wide" at bounding box center [1404, 486] width 134 height 21
click at [1420, 390] on div "Back Ultra Wide" at bounding box center [1404, 400] width 114 height 21
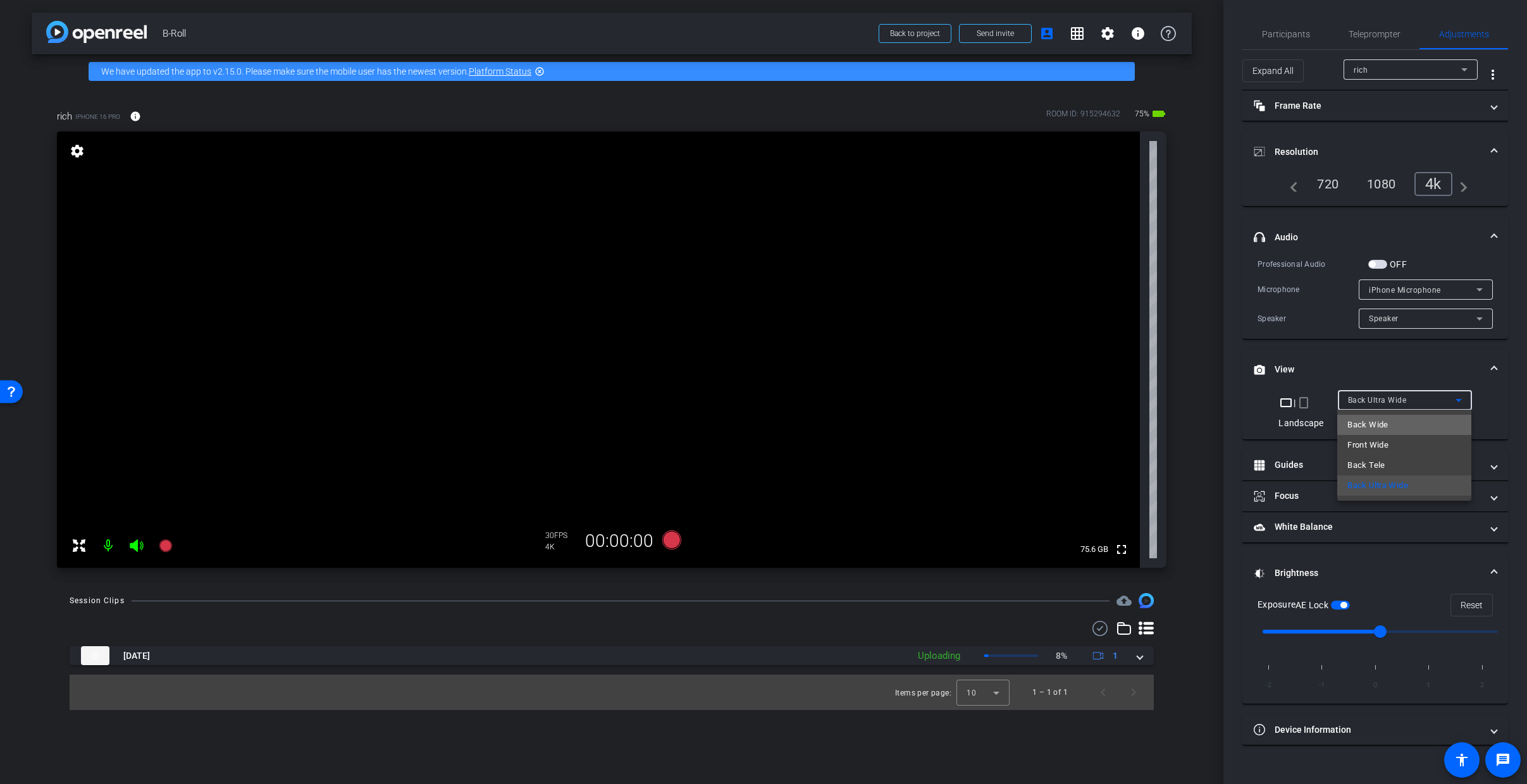
click at [1417, 422] on mat-option "Back Wide" at bounding box center [1404, 425] width 134 height 21
click at [1420, 399] on div "Back Wide" at bounding box center [1401, 400] width 107 height 16
click at [1413, 487] on mat-option "Back Ultra Wide" at bounding box center [1404, 486] width 134 height 21
click at [668, 540] on icon at bounding box center [672, 540] width 19 height 19
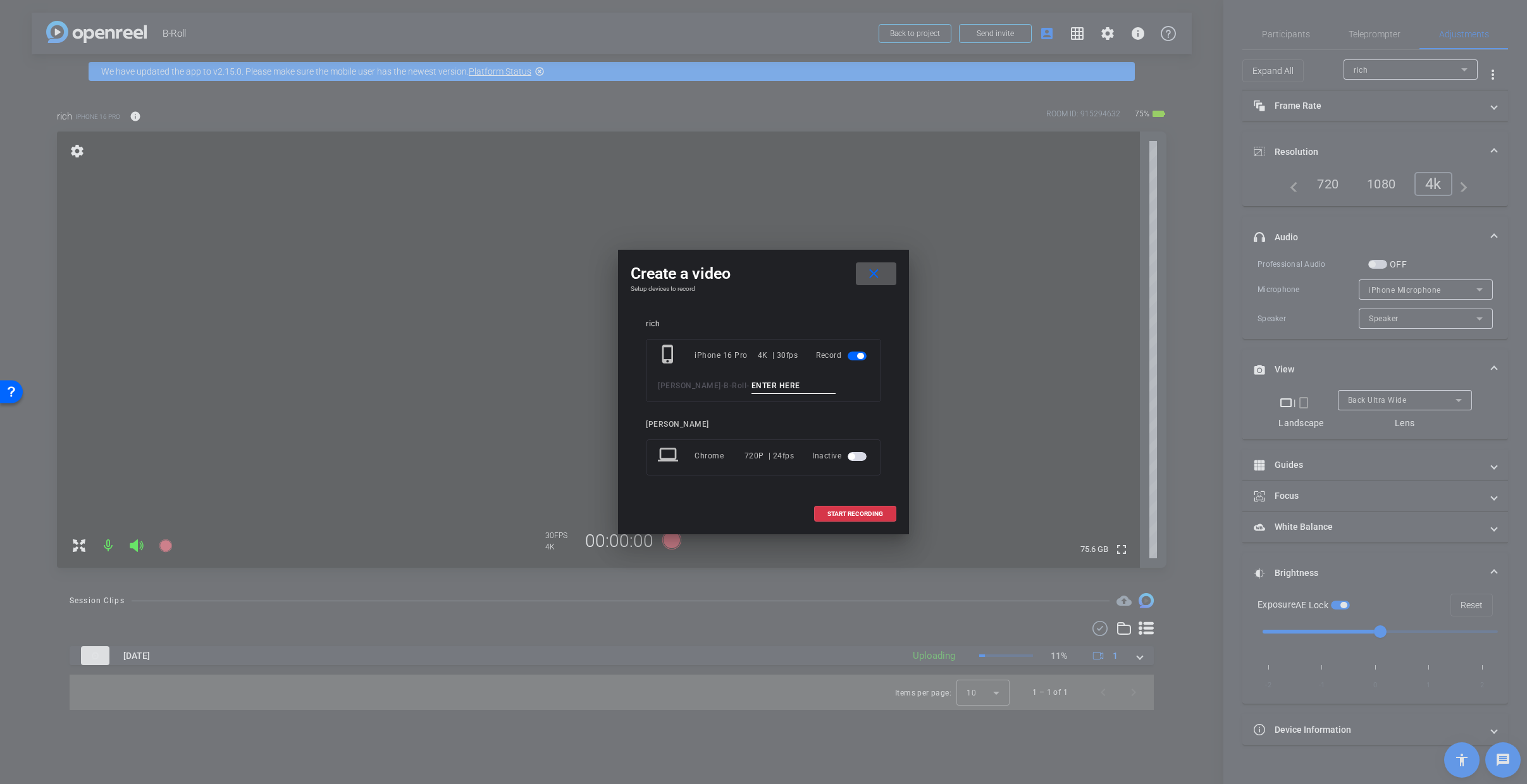
click at [760, 390] on input at bounding box center [793, 386] width 84 height 16
type input "2"
click at [852, 518] on span at bounding box center [855, 513] width 81 height 30
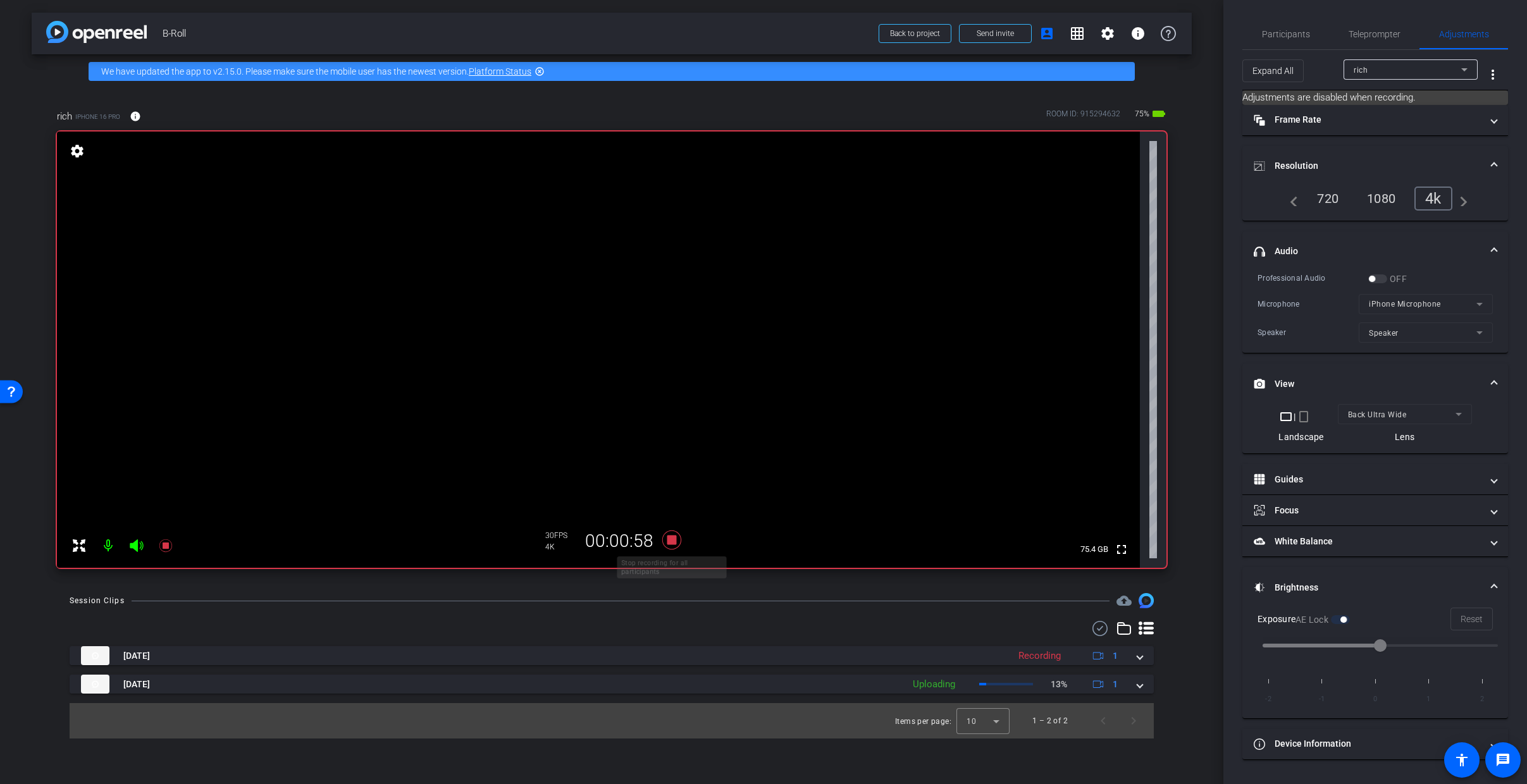
click at [665, 544] on icon at bounding box center [671, 540] width 30 height 23
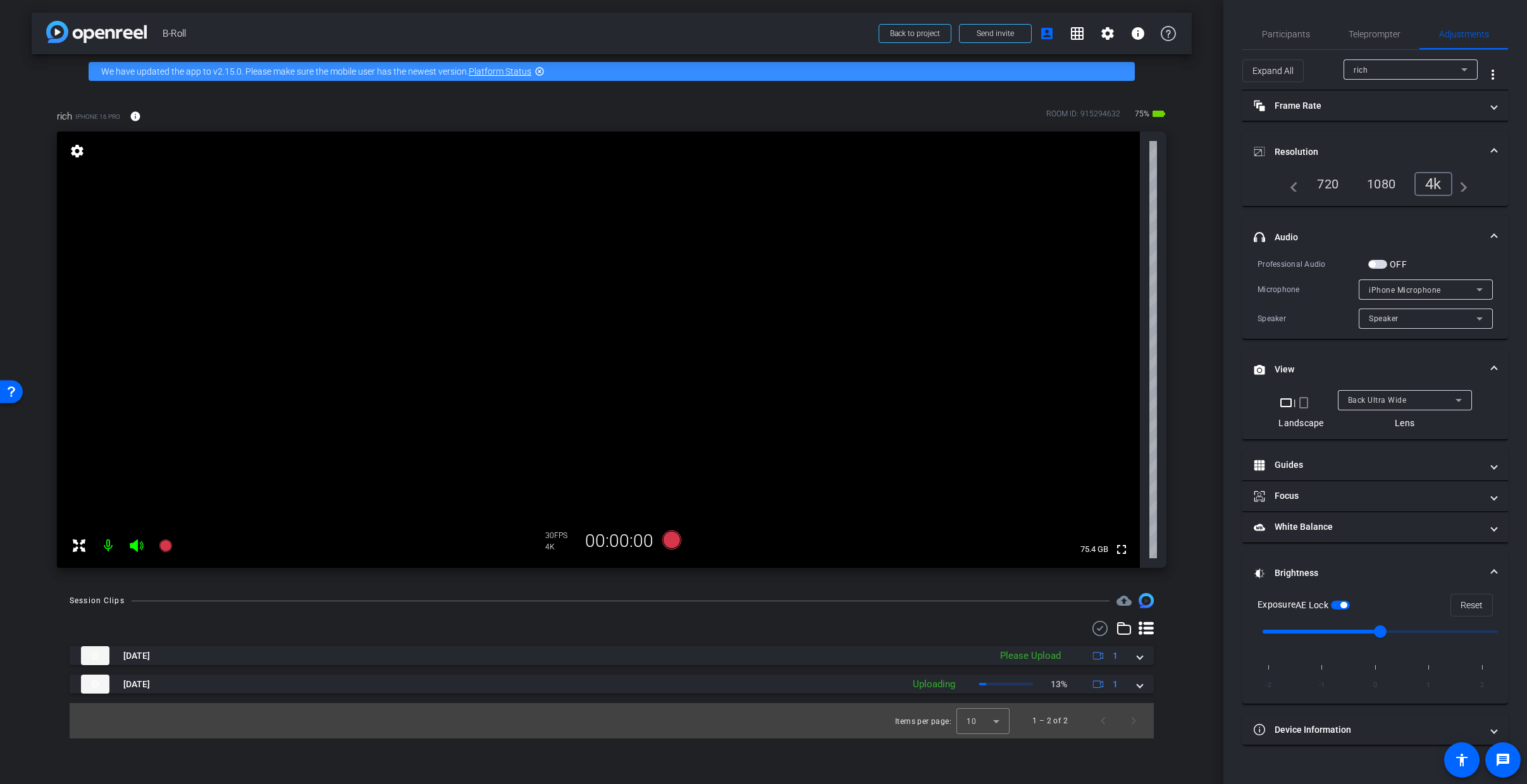
click at [1435, 399] on div "Back Ultra Wide" at bounding box center [1401, 400] width 107 height 16
click at [1406, 427] on mat-option "Back Wide" at bounding box center [1404, 425] width 134 height 21
click at [668, 541] on icon at bounding box center [672, 540] width 19 height 19
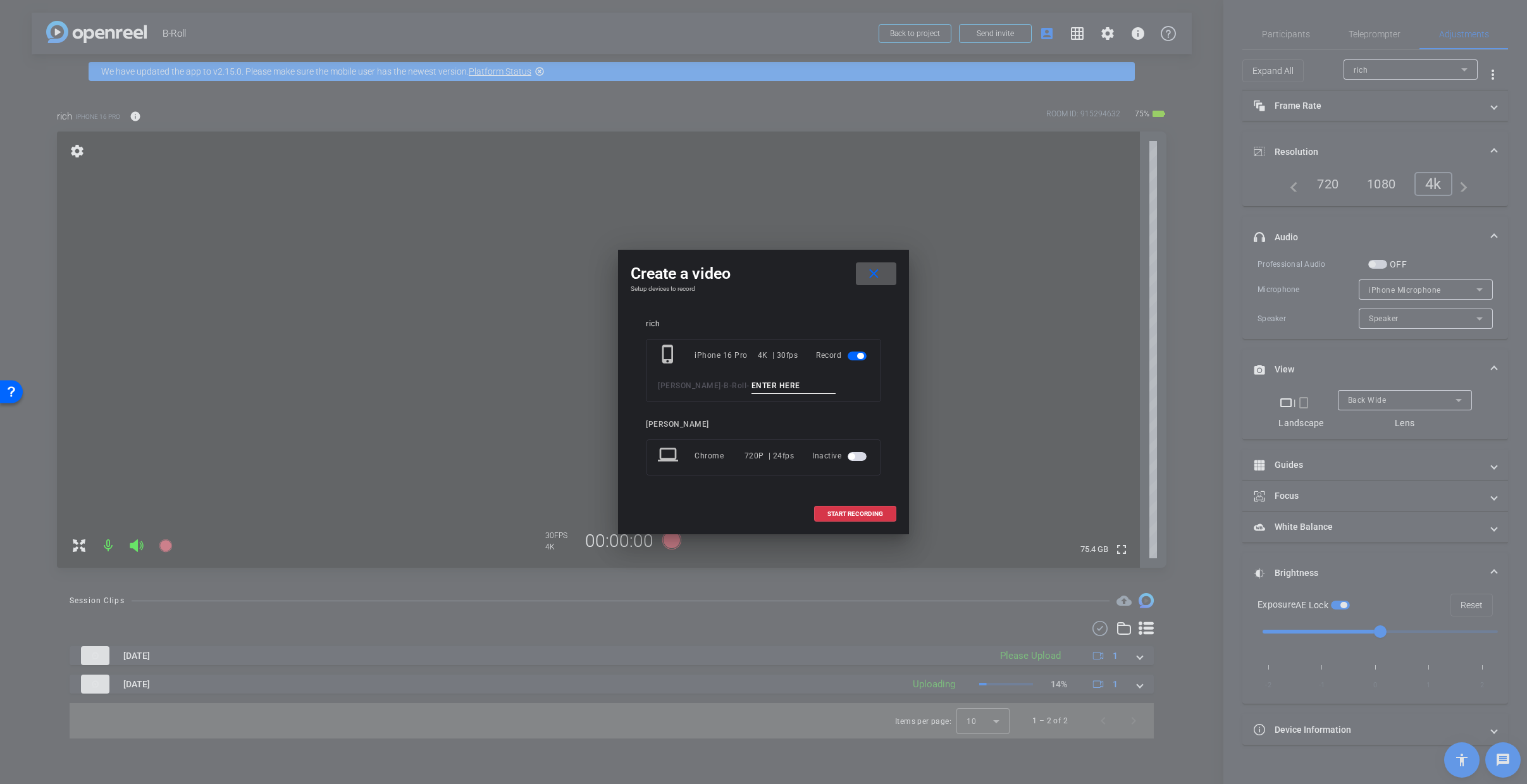
click at [761, 385] on input at bounding box center [793, 386] width 84 height 16
type input "3"
click at [828, 512] on span "START RECORDING" at bounding box center [855, 514] width 56 height 7
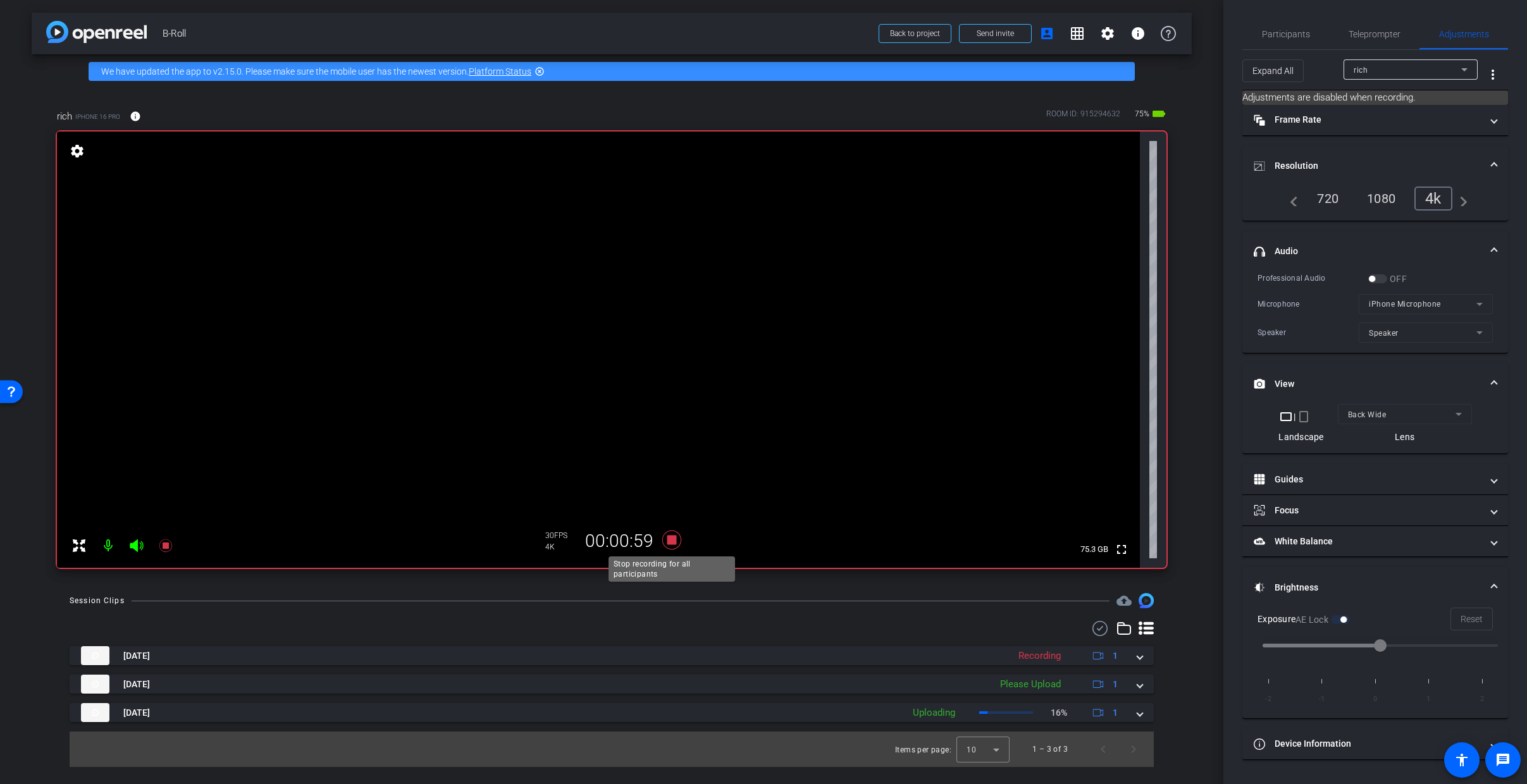
click at [665, 538] on icon at bounding box center [671, 540] width 30 height 23
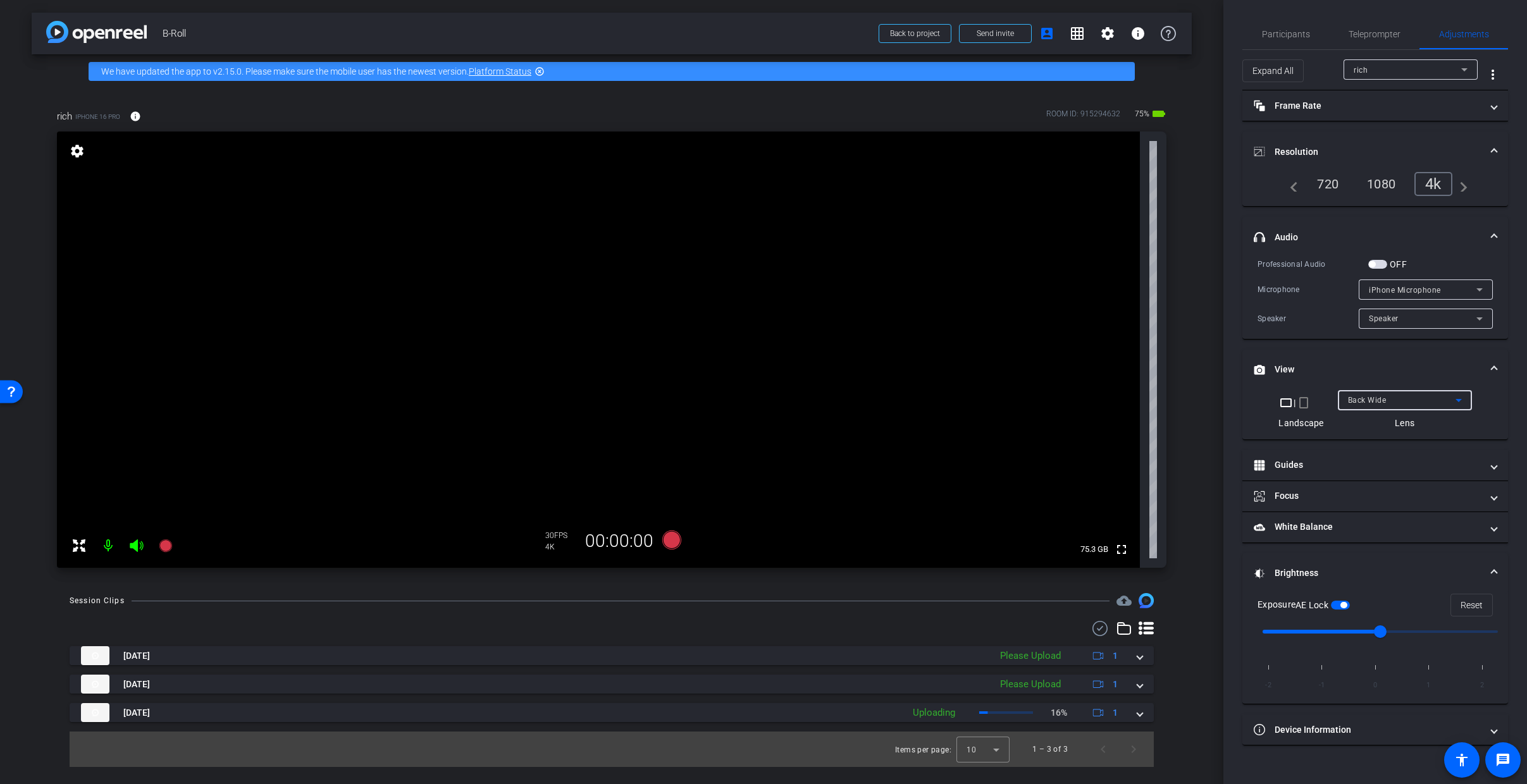
click at [1437, 398] on div "Back Wide" at bounding box center [1401, 400] width 107 height 16
click at [1411, 484] on mat-option "Back Ultra Wide" at bounding box center [1404, 486] width 134 height 21
click at [668, 539] on icon at bounding box center [672, 540] width 19 height 19
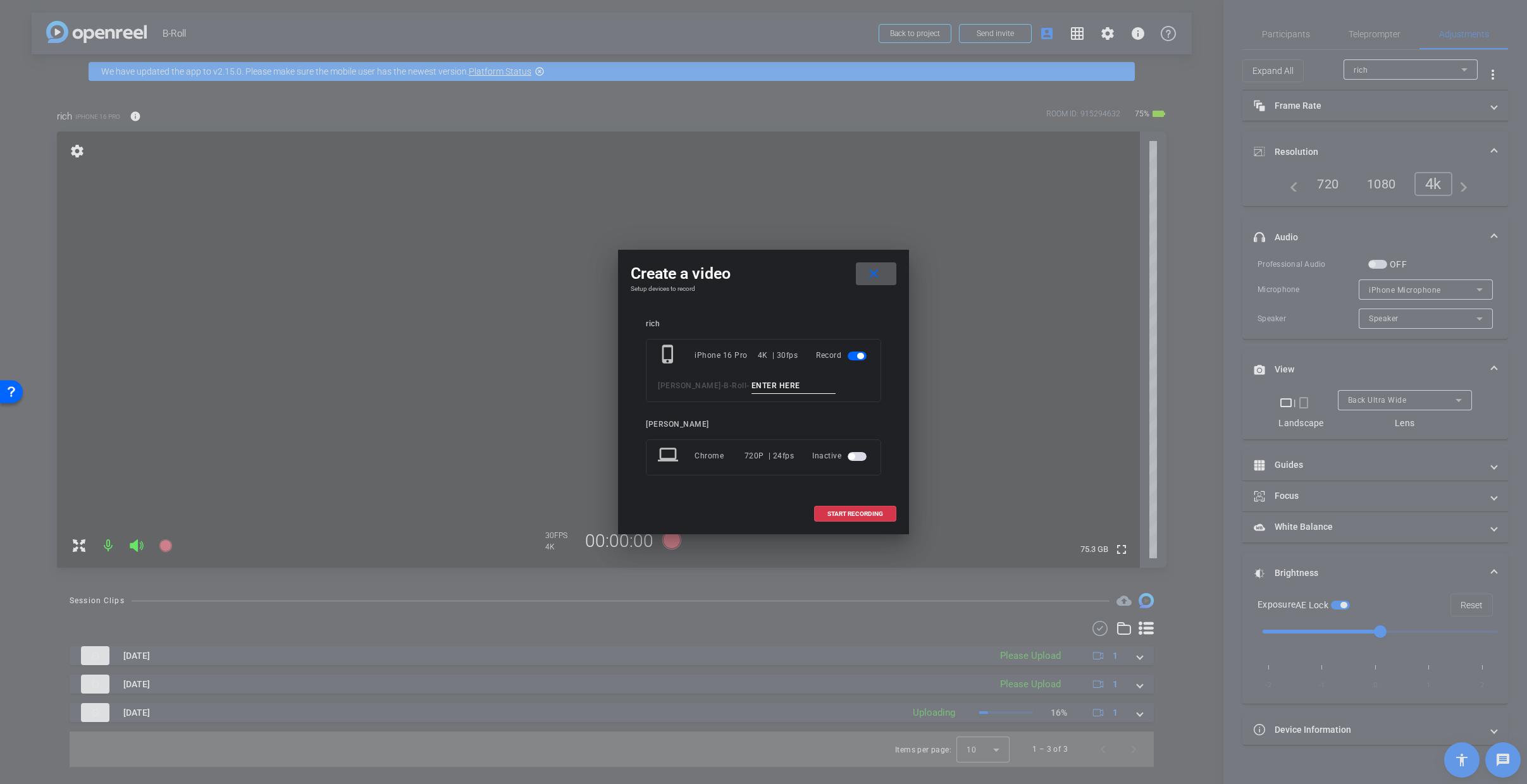
click at [766, 388] on input at bounding box center [793, 386] width 84 height 16
type input "3"
click at [864, 513] on span "START RECORDING" at bounding box center [855, 514] width 56 height 7
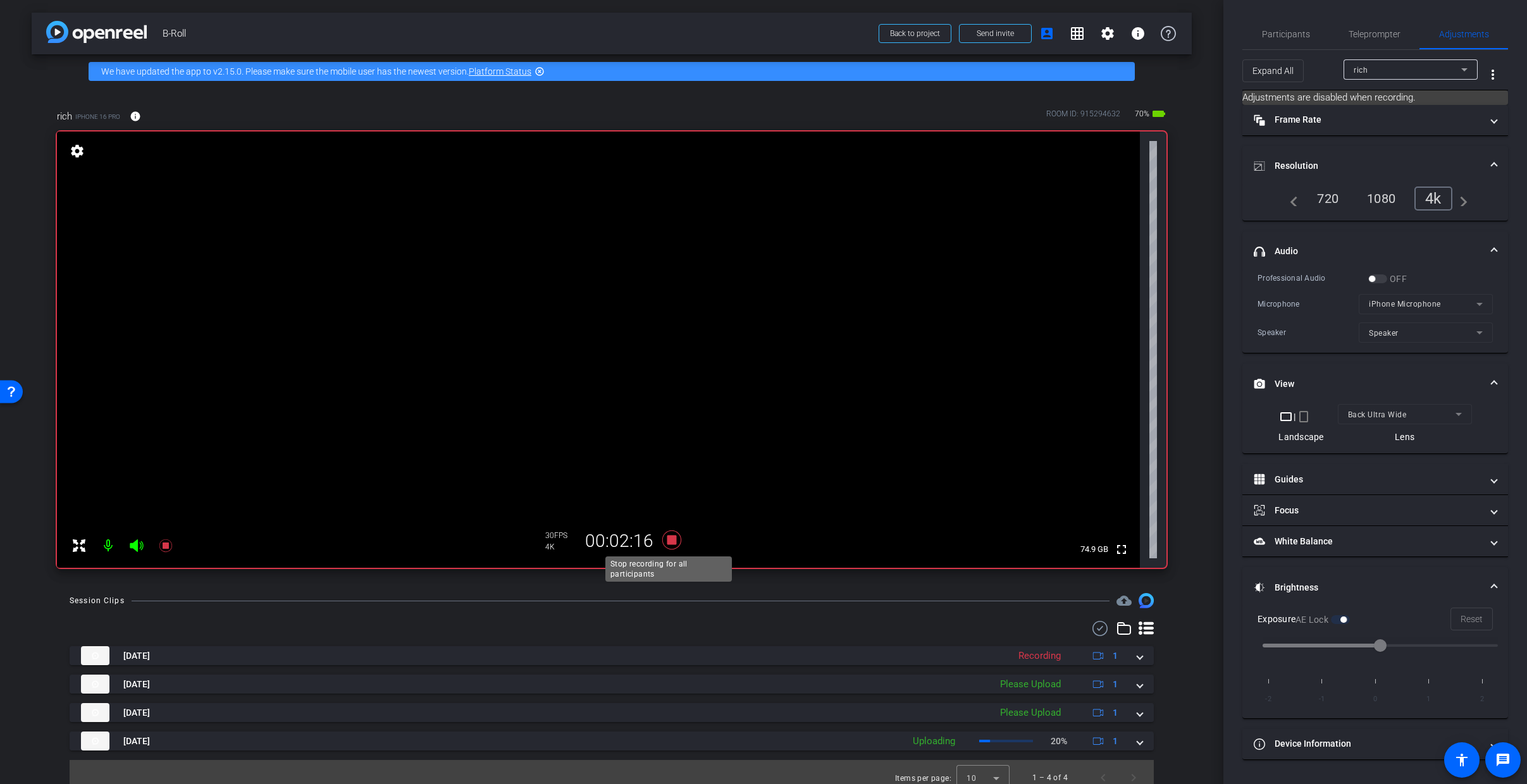
click at [668, 540] on icon at bounding box center [672, 540] width 19 height 19
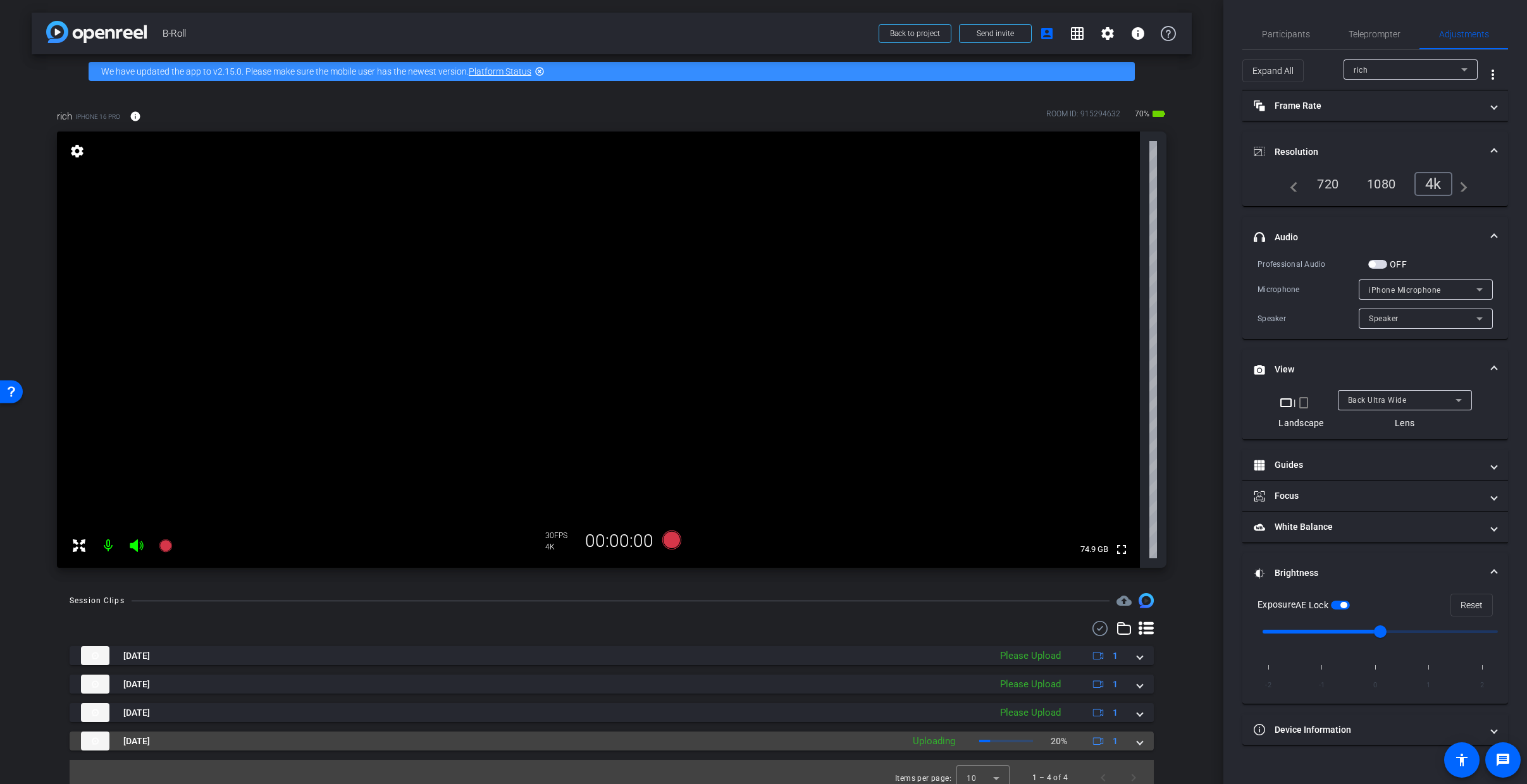
click at [1137, 744] on span at bounding box center [1139, 741] width 5 height 13
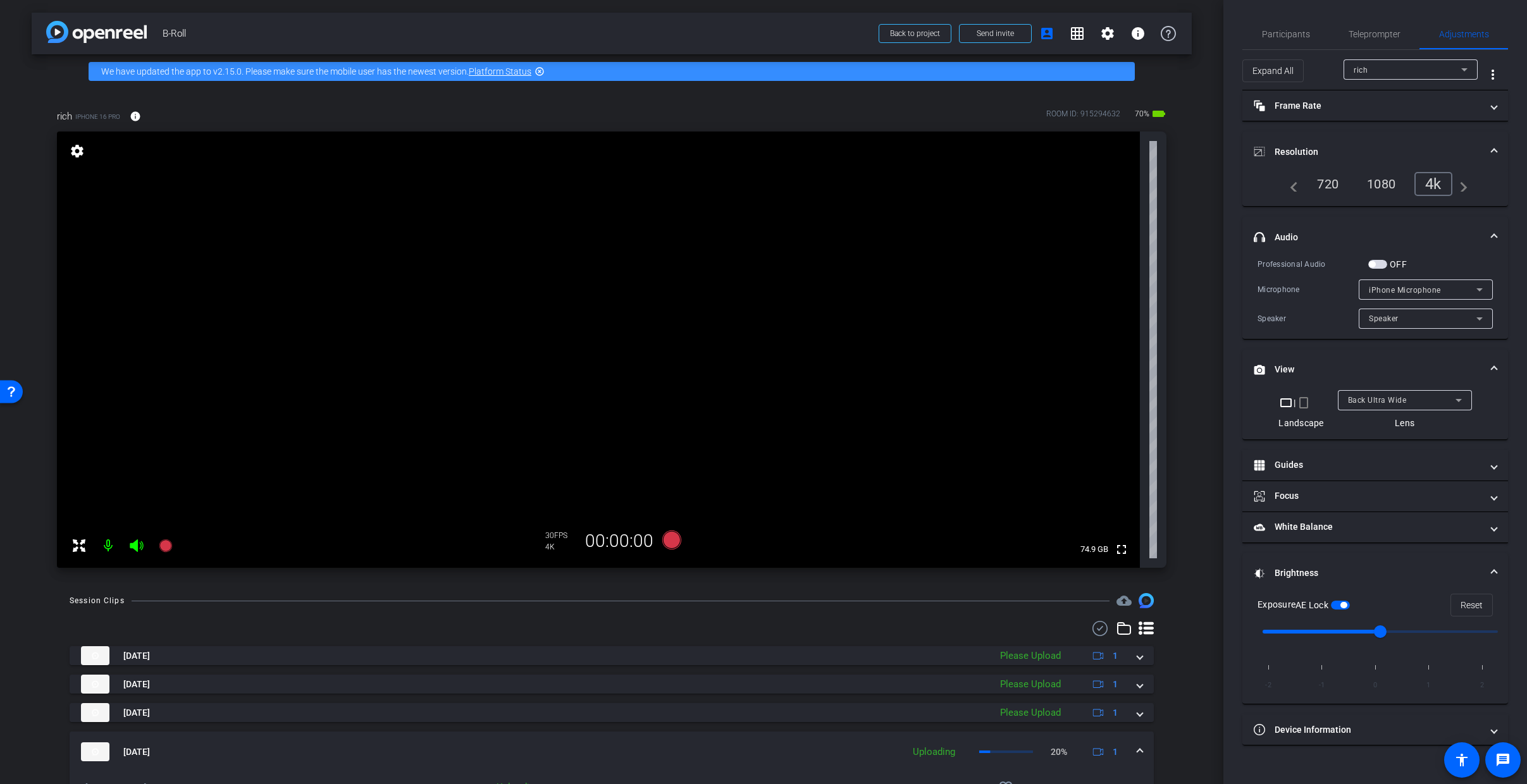
click at [1137, 749] on span at bounding box center [1139, 752] width 5 height 13
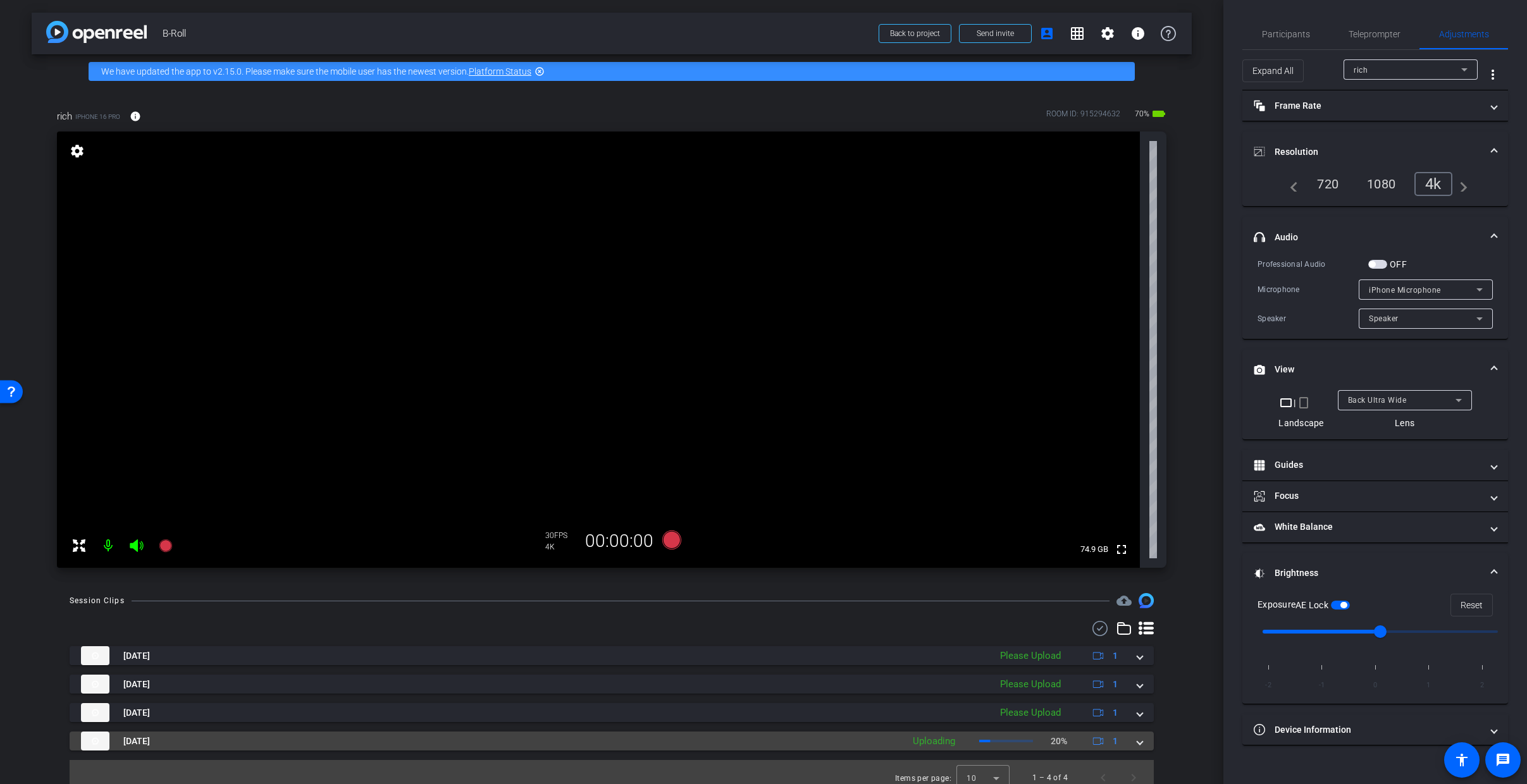
click at [1137, 741] on mat-expansion-panel-header "Sep 3, 2025 Uploading 20% 1" at bounding box center [612, 741] width 1084 height 19
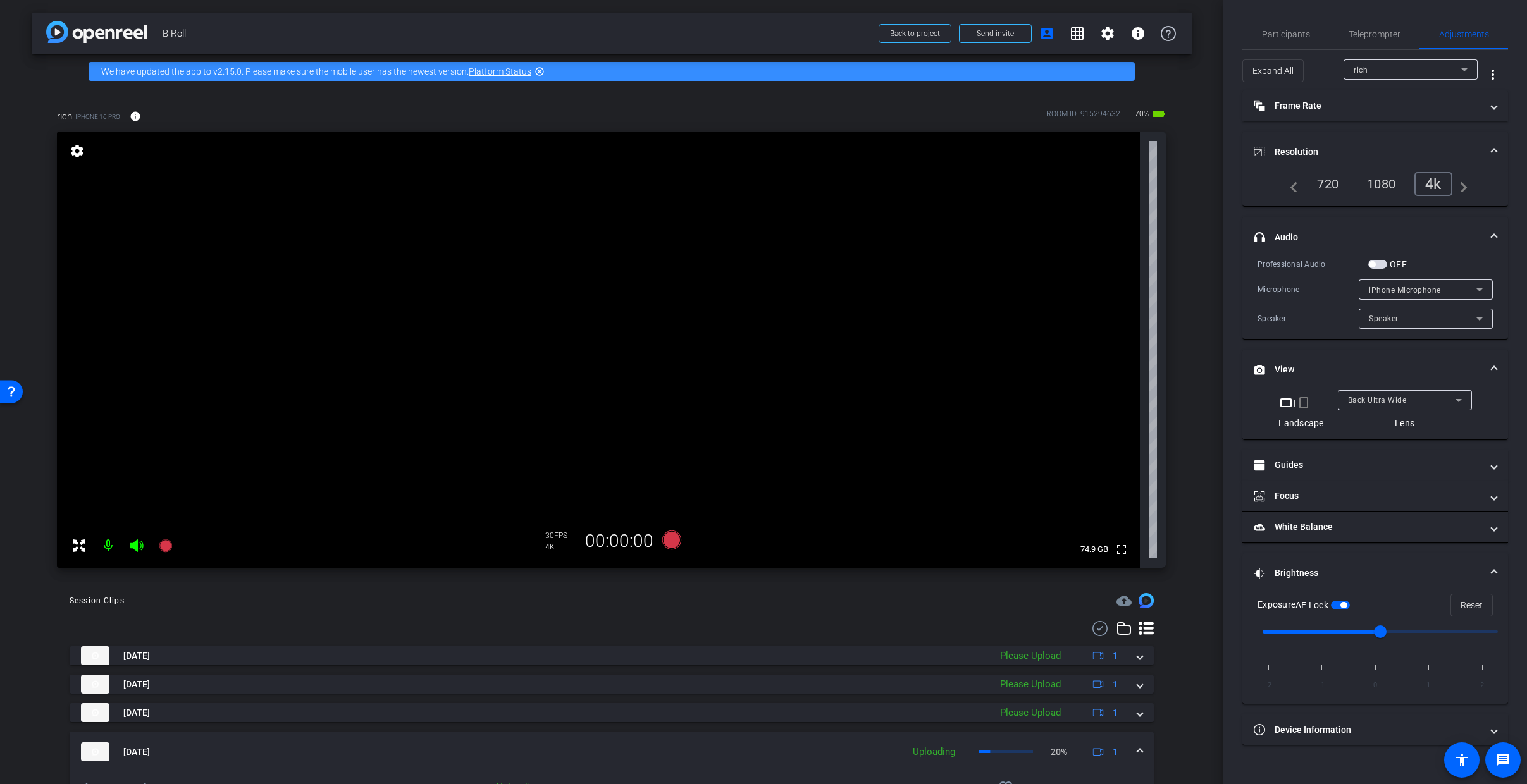
click at [1137, 749] on span at bounding box center [1139, 752] width 5 height 13
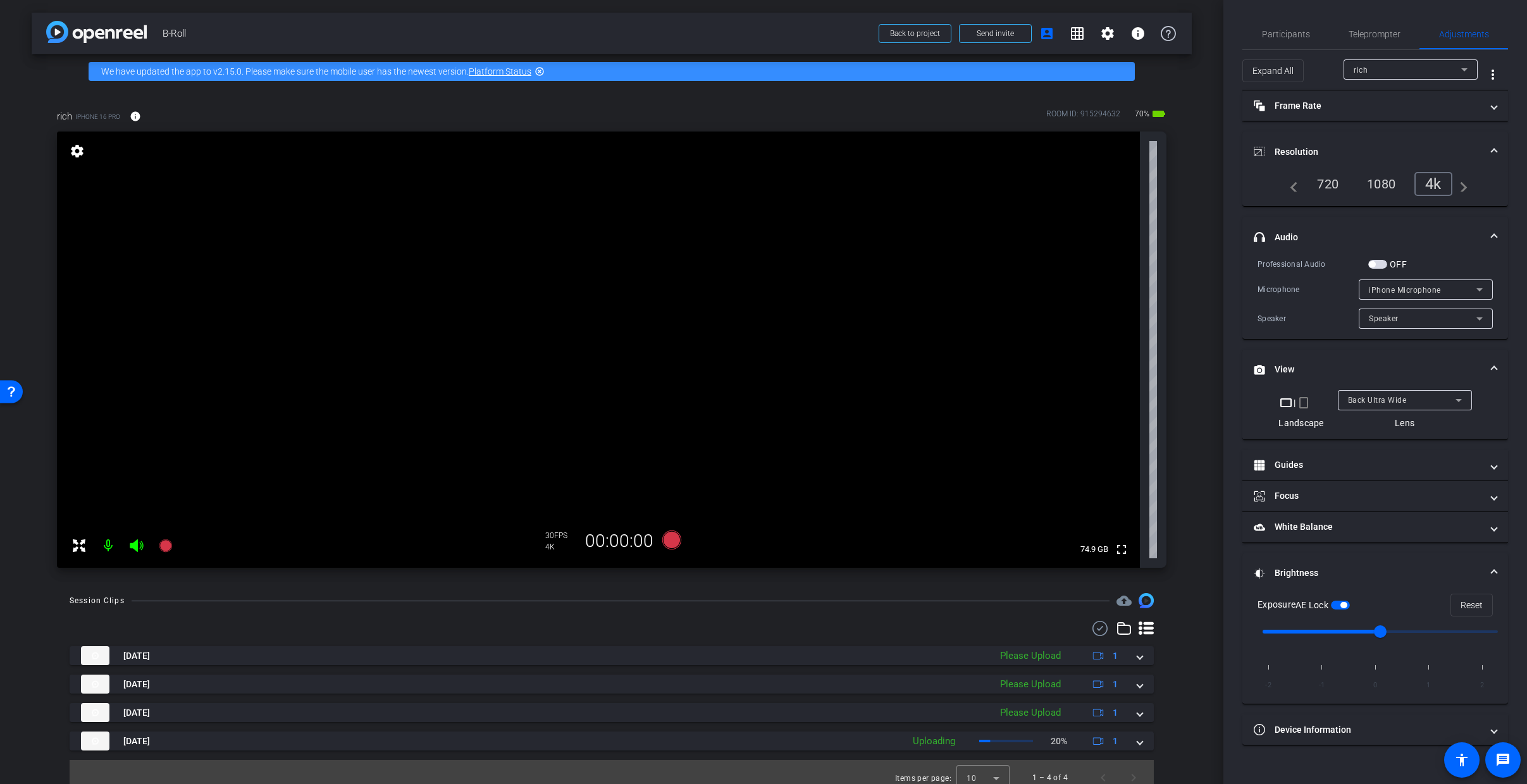
scroll to position [12, 0]
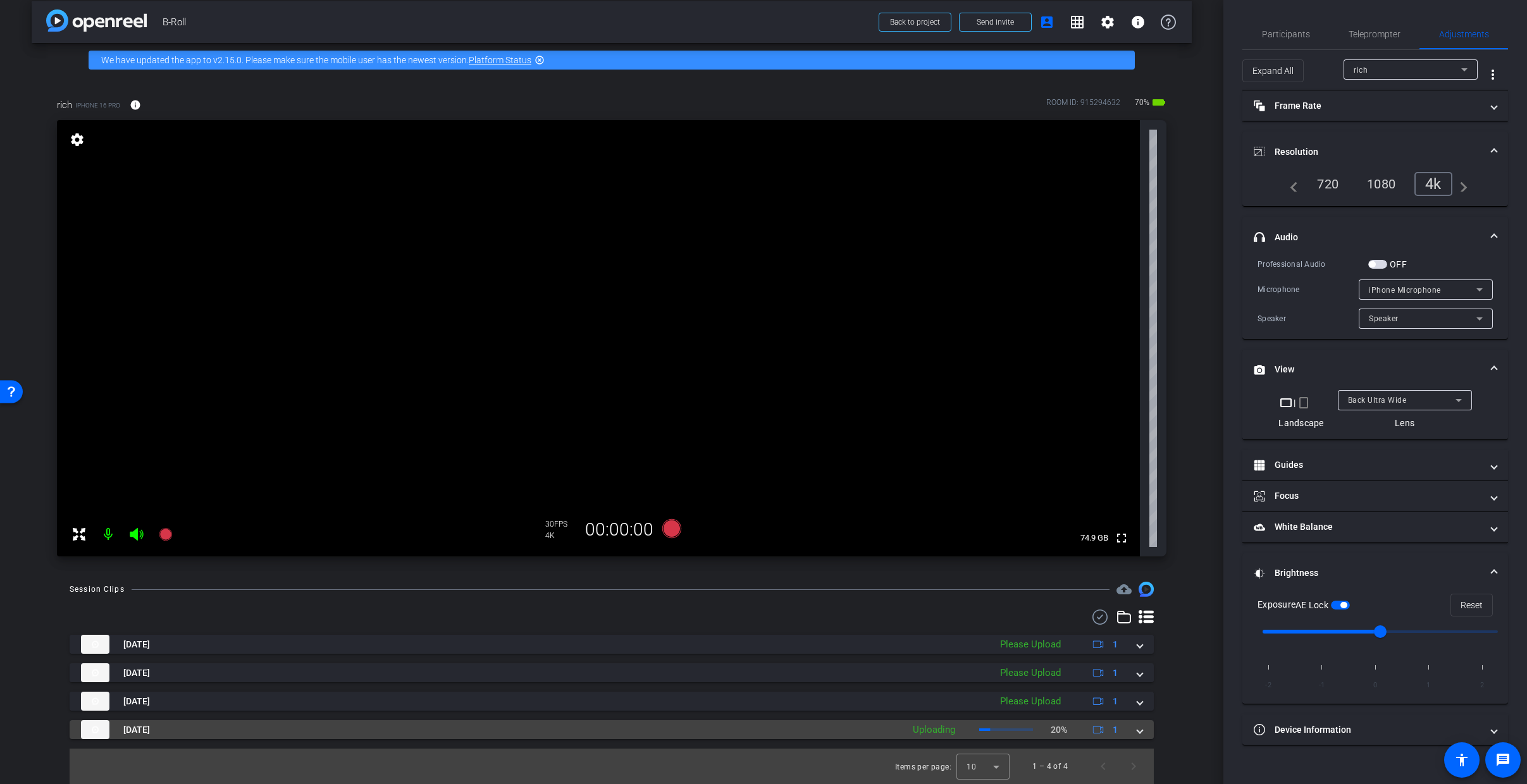
click at [1137, 733] on span at bounding box center [1139, 730] width 5 height 13
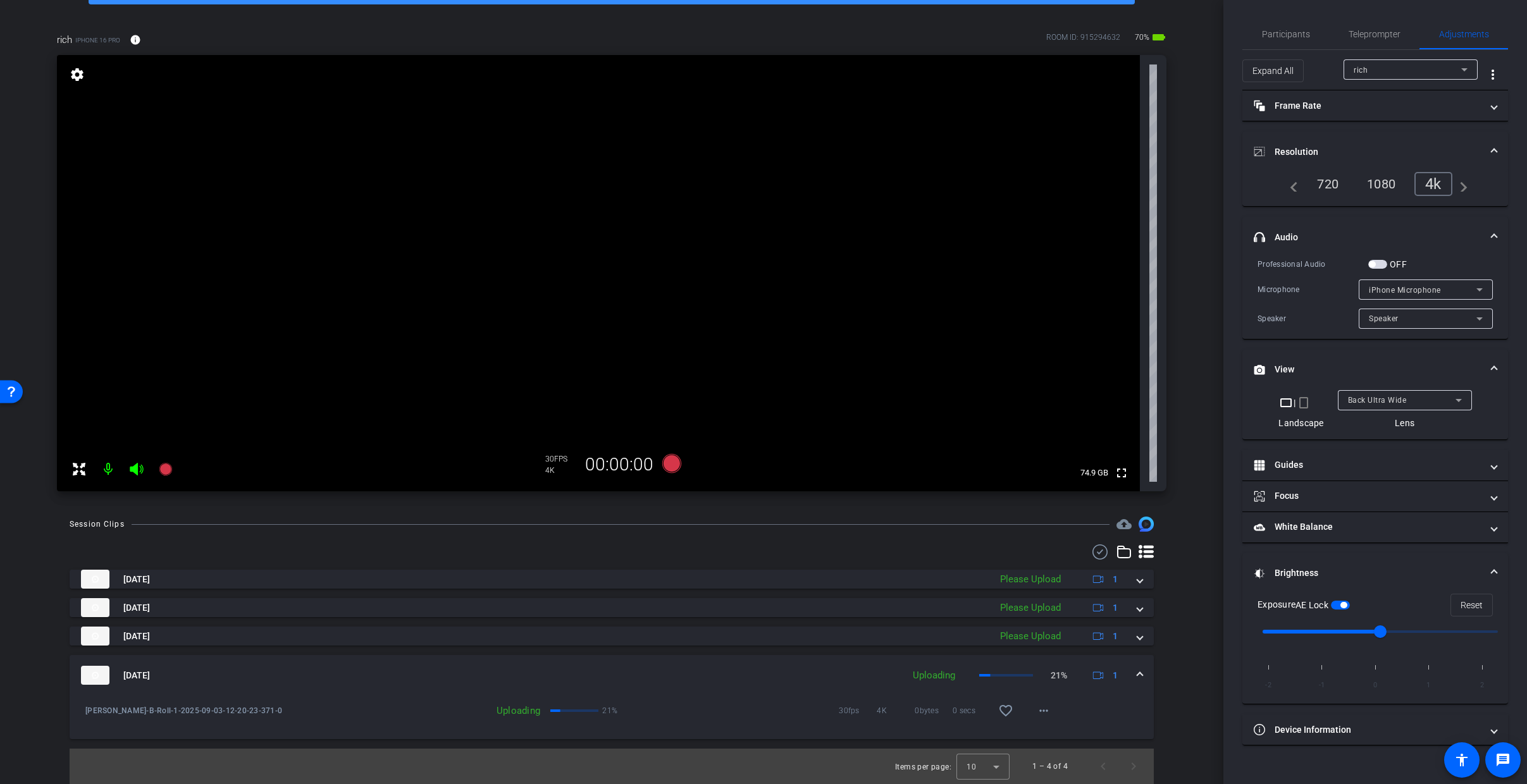
click at [1137, 672] on span at bounding box center [1139, 675] width 5 height 13
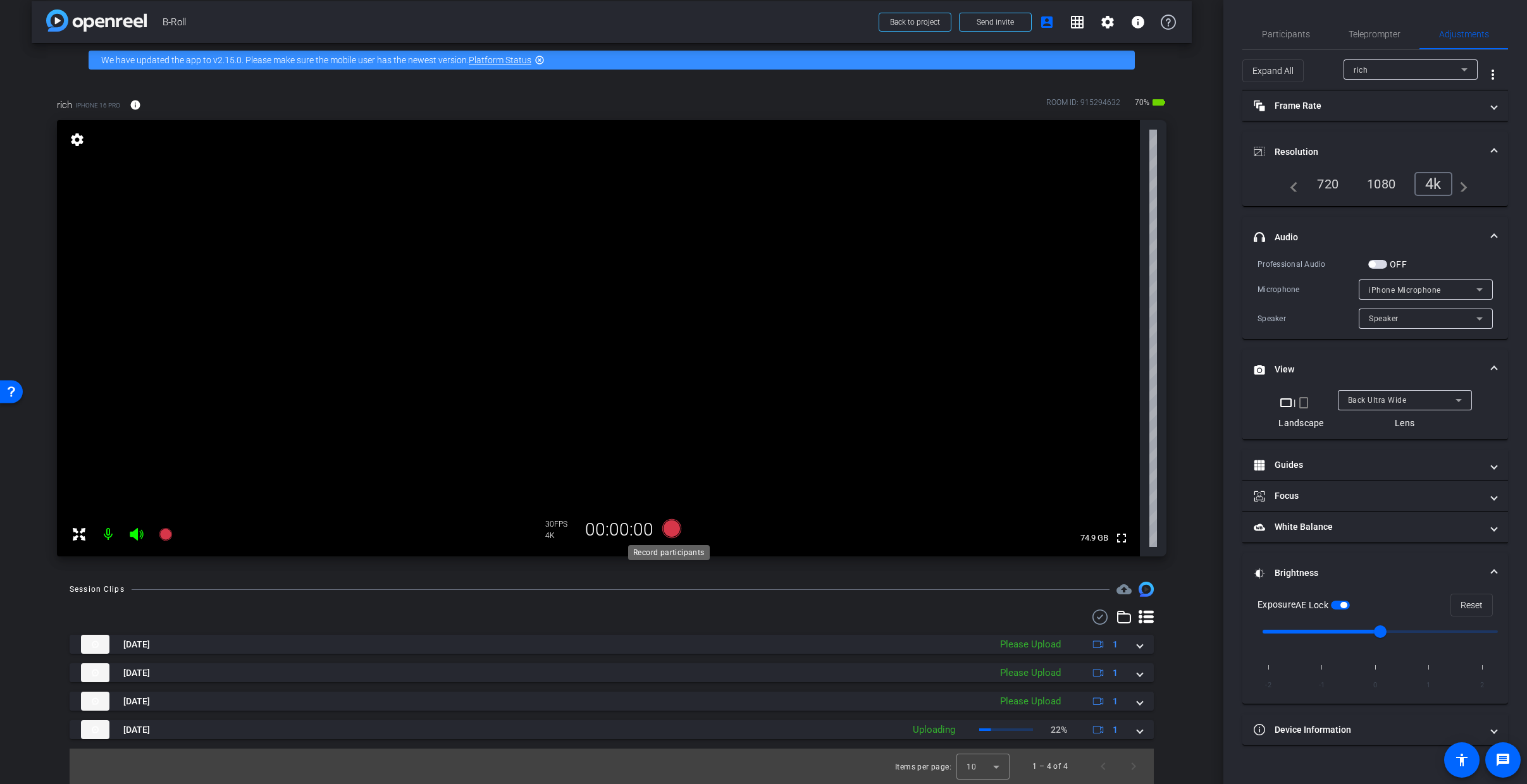
click at [663, 532] on icon at bounding box center [672, 529] width 19 height 19
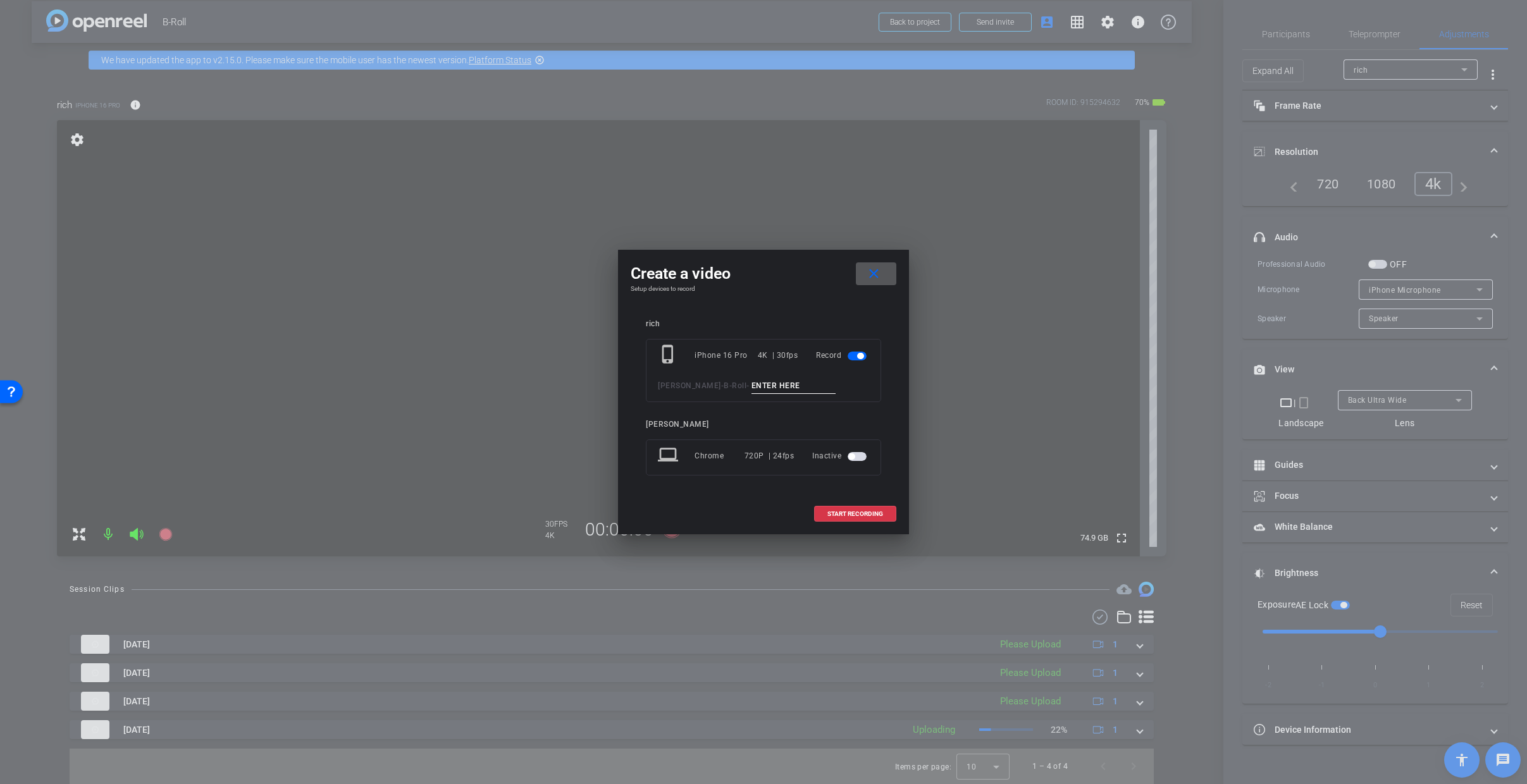
click at [754, 381] on input at bounding box center [793, 386] width 84 height 16
type input "4"
click at [845, 517] on span "START RECORDING" at bounding box center [855, 514] width 56 height 7
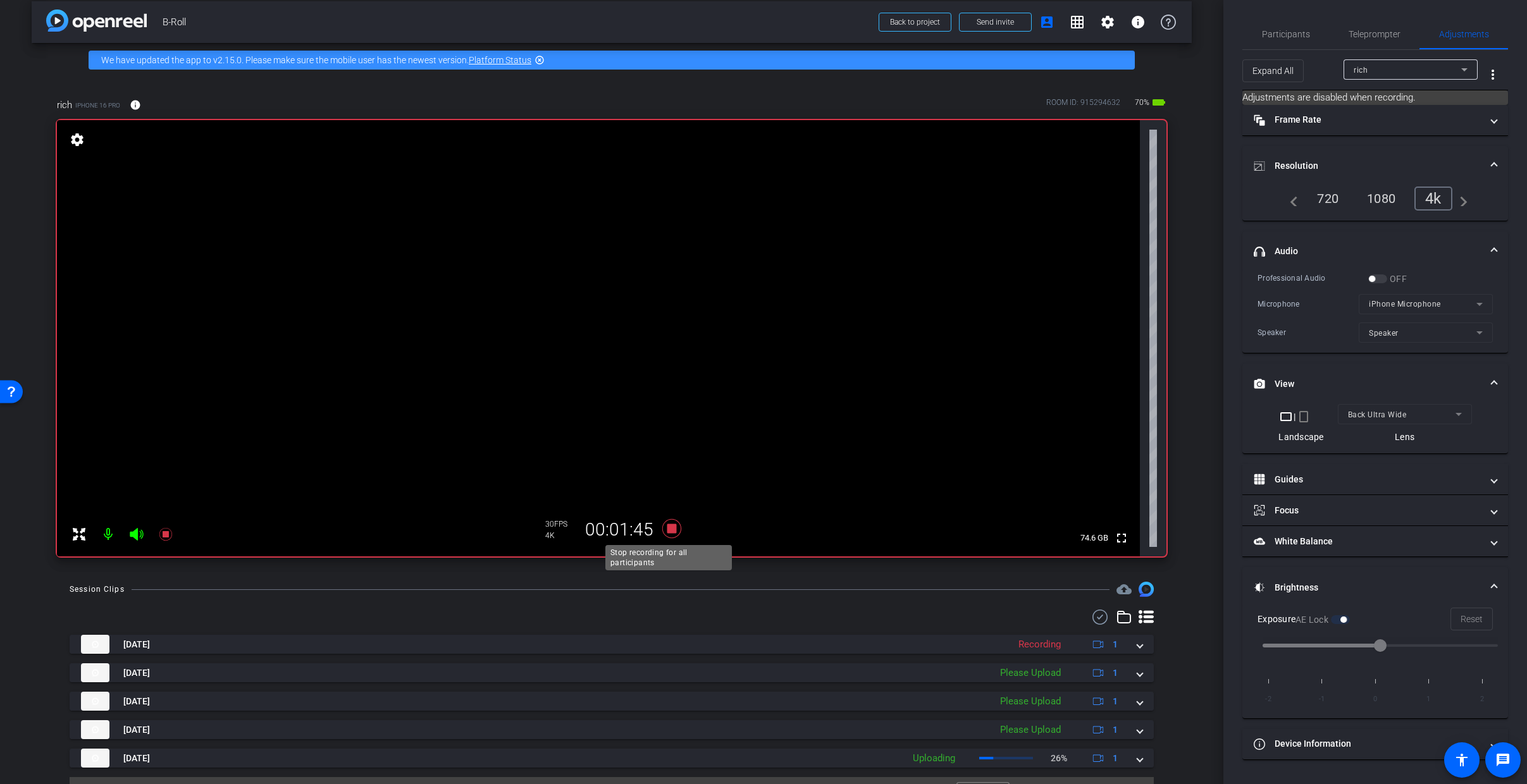
click at [668, 527] on icon at bounding box center [672, 529] width 19 height 19
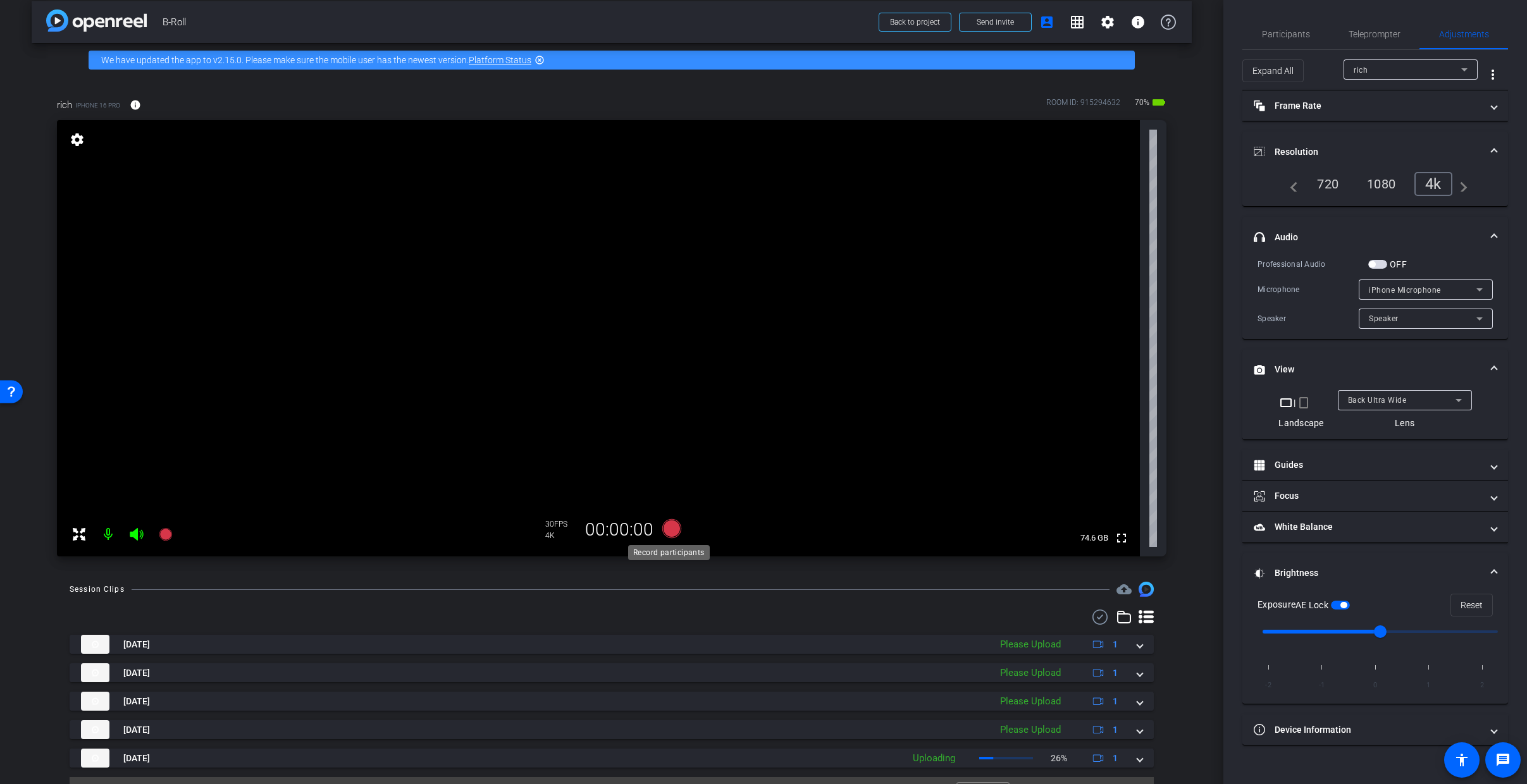
click at [668, 527] on icon at bounding box center [672, 529] width 19 height 19
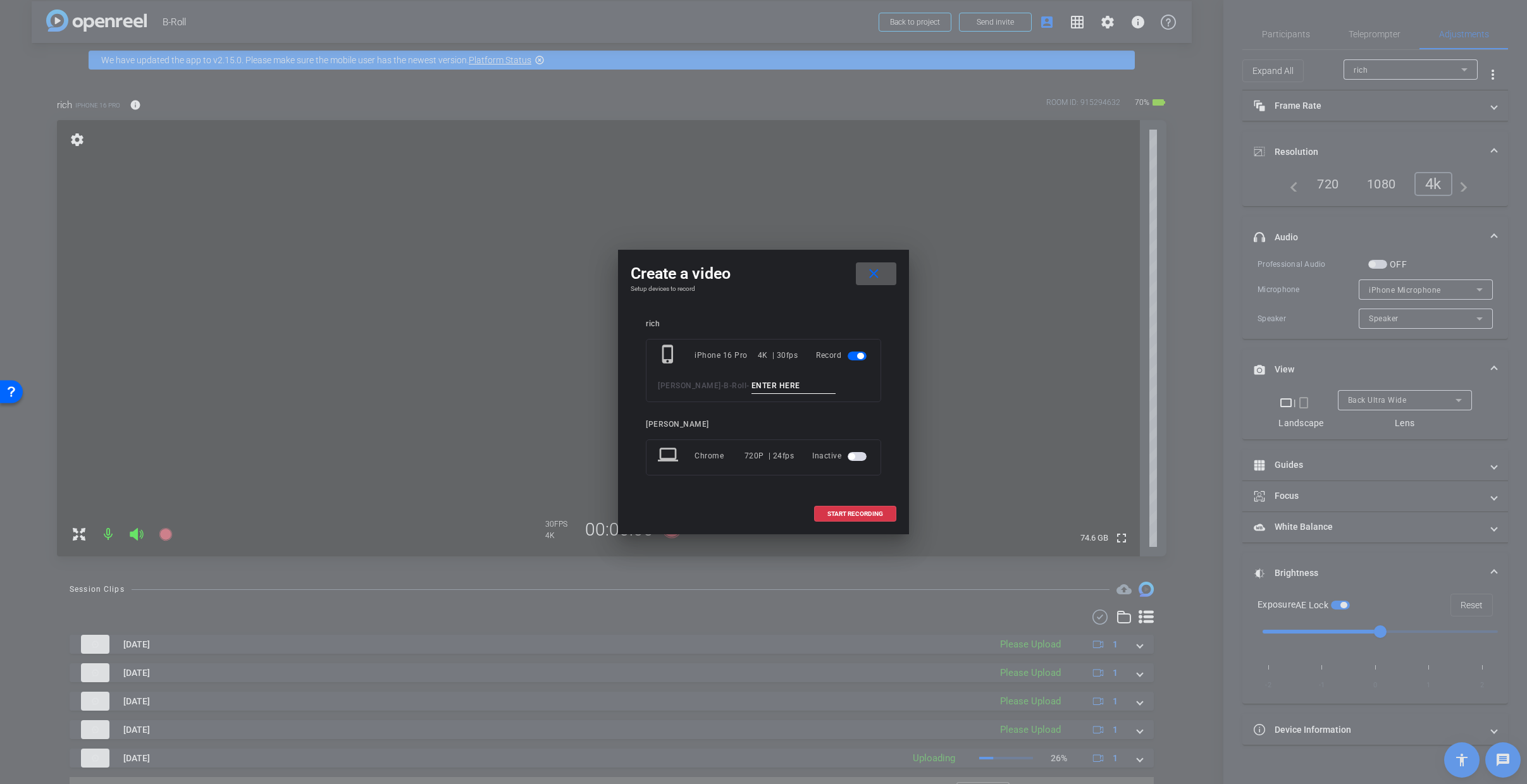
click at [885, 266] on span at bounding box center [876, 273] width 40 height 30
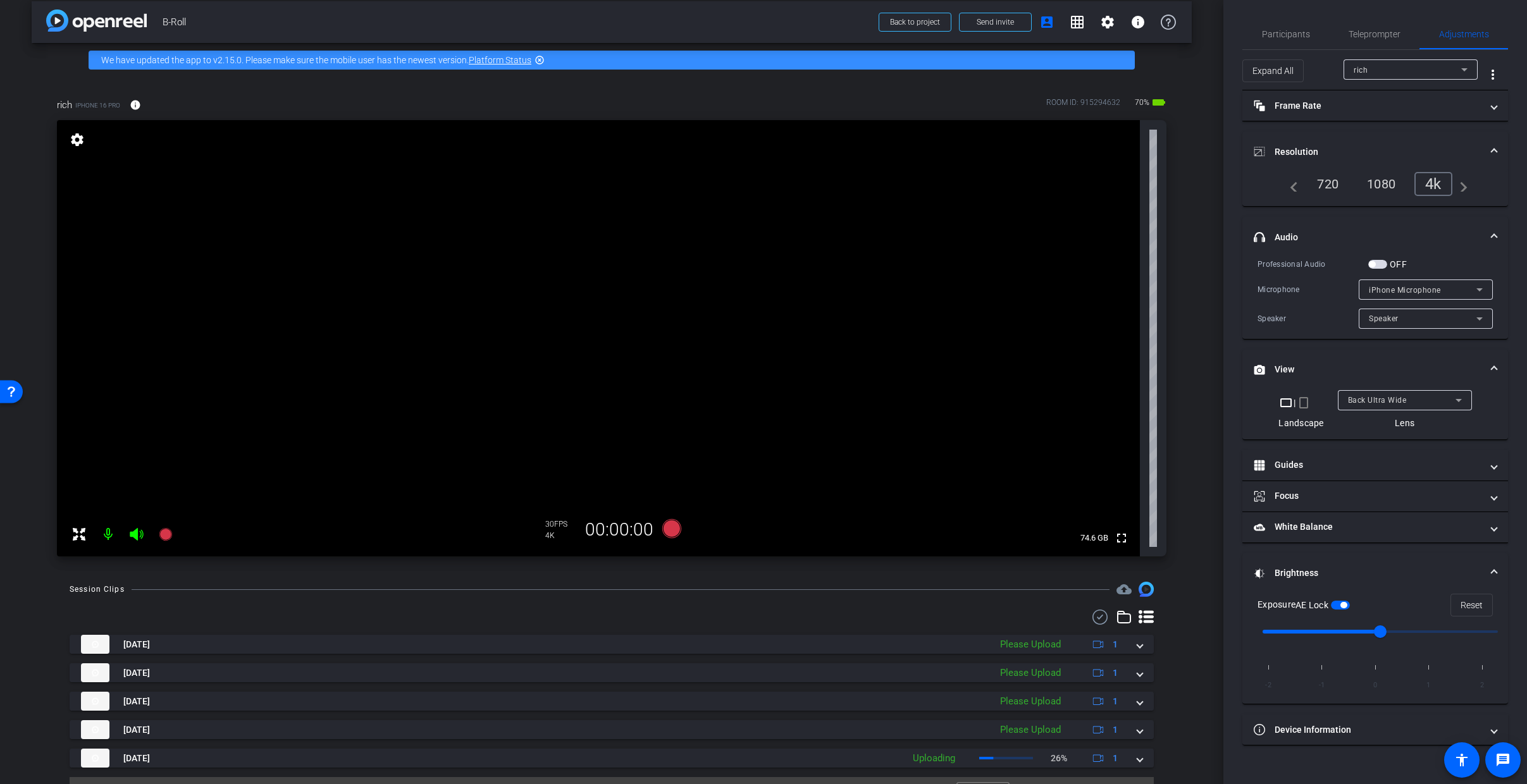
click at [1432, 394] on div "Back Ultra Wide" at bounding box center [1401, 400] width 107 height 16
click at [1390, 429] on mat-option "Back Wide" at bounding box center [1404, 425] width 134 height 21
click at [667, 526] on icon at bounding box center [672, 529] width 19 height 19
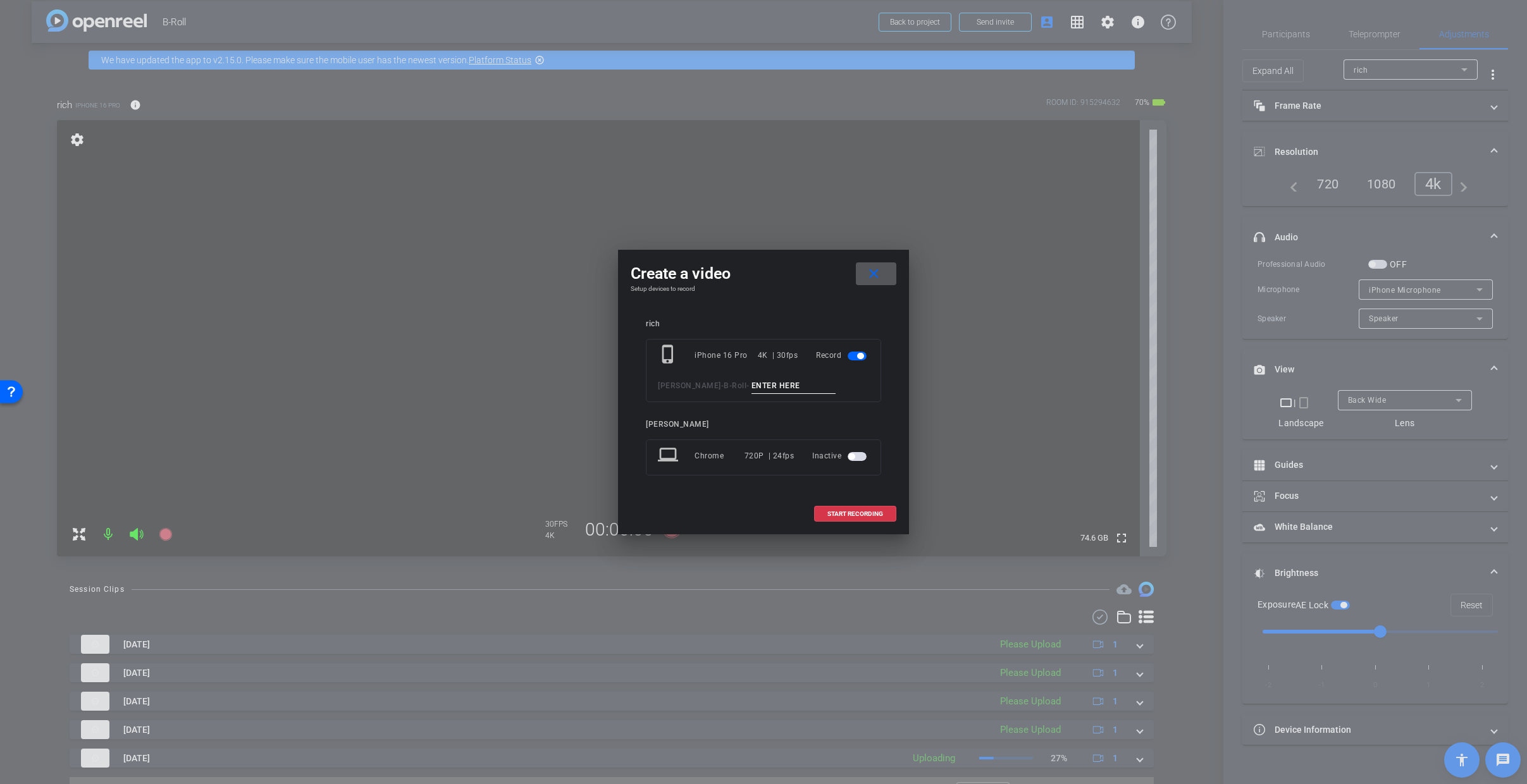
click at [774, 385] on input at bounding box center [793, 386] width 84 height 16
type input "5"
click at [851, 508] on span at bounding box center [855, 513] width 81 height 30
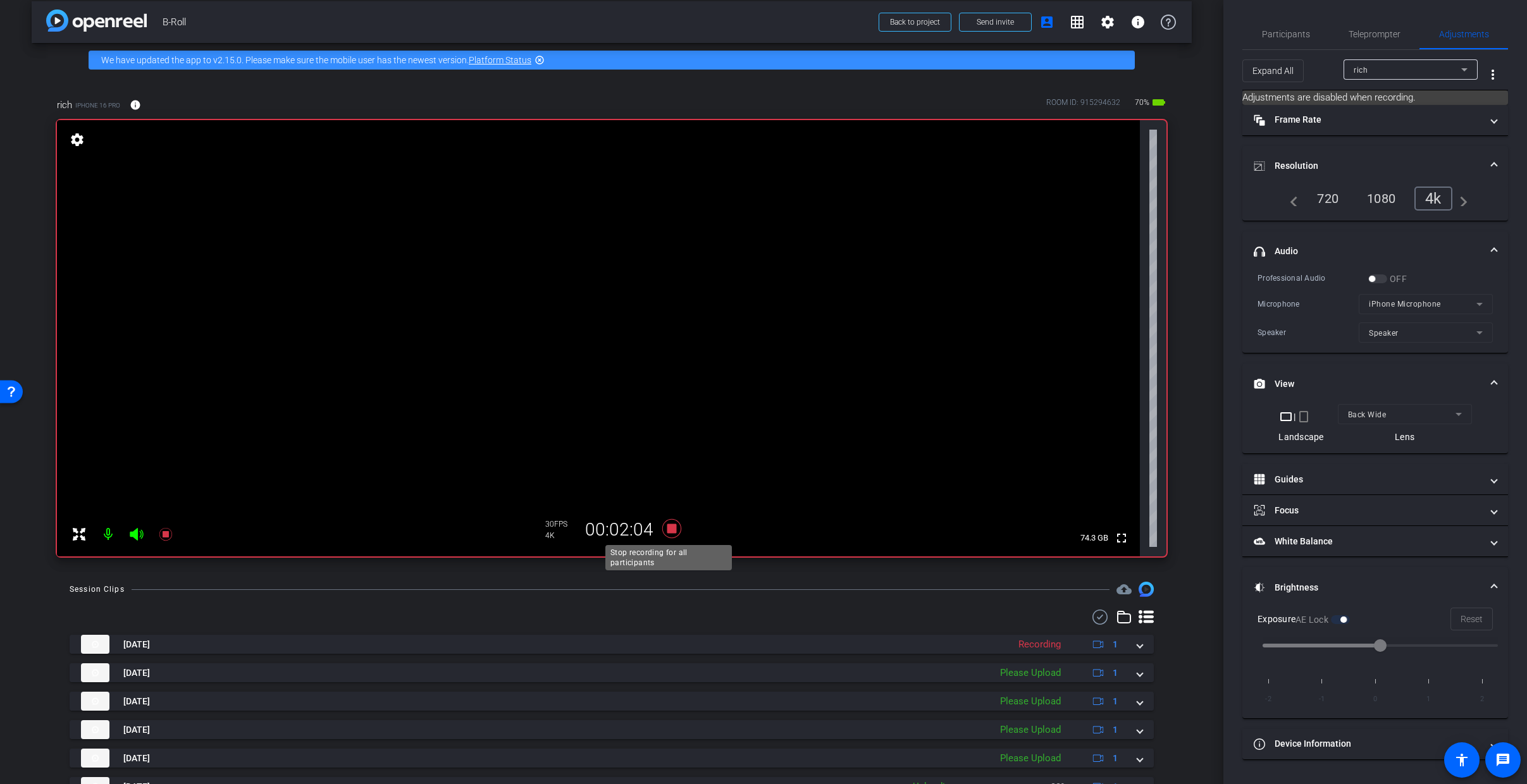
click at [667, 531] on icon at bounding box center [672, 529] width 19 height 19
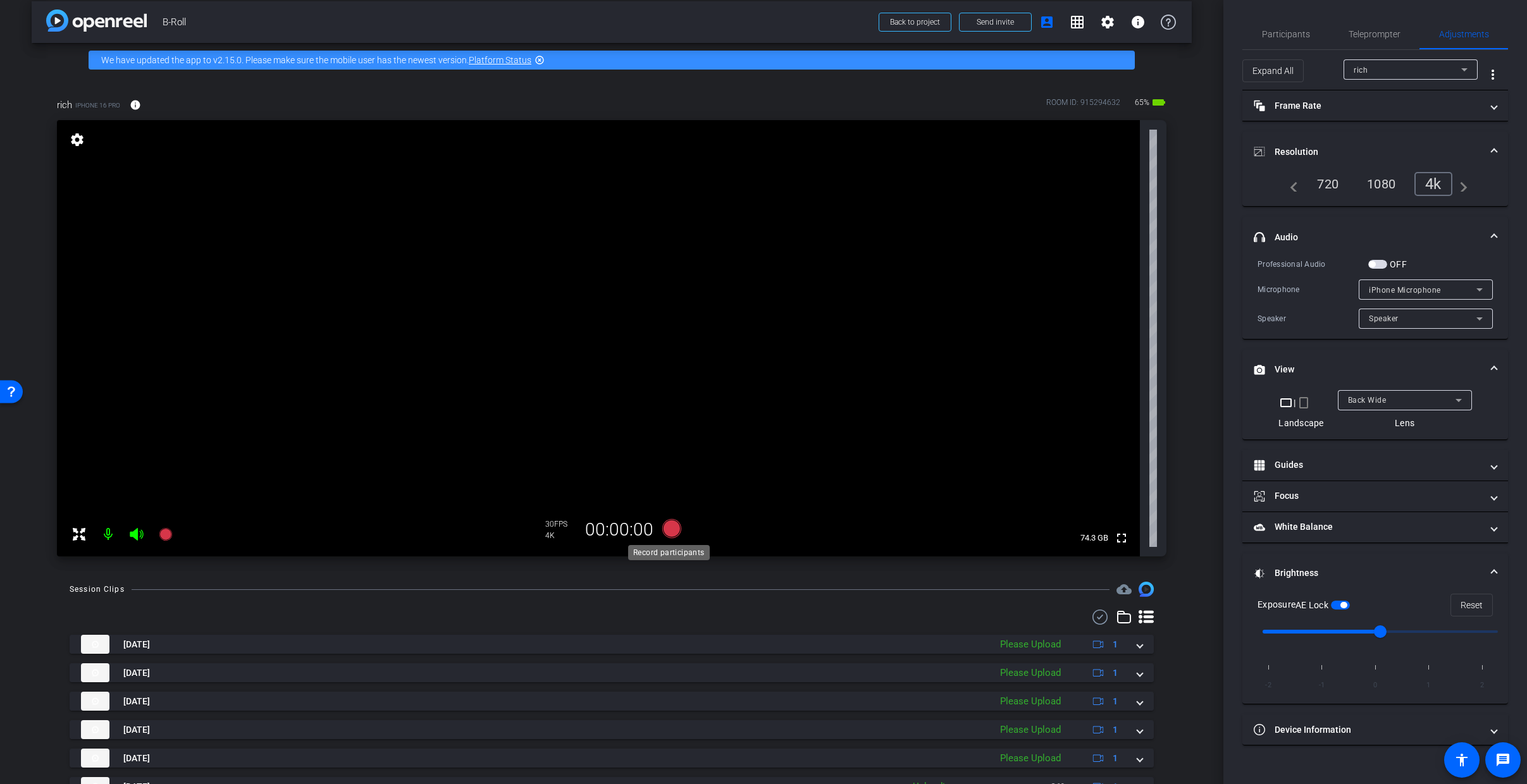
click at [667, 524] on icon at bounding box center [672, 529] width 19 height 19
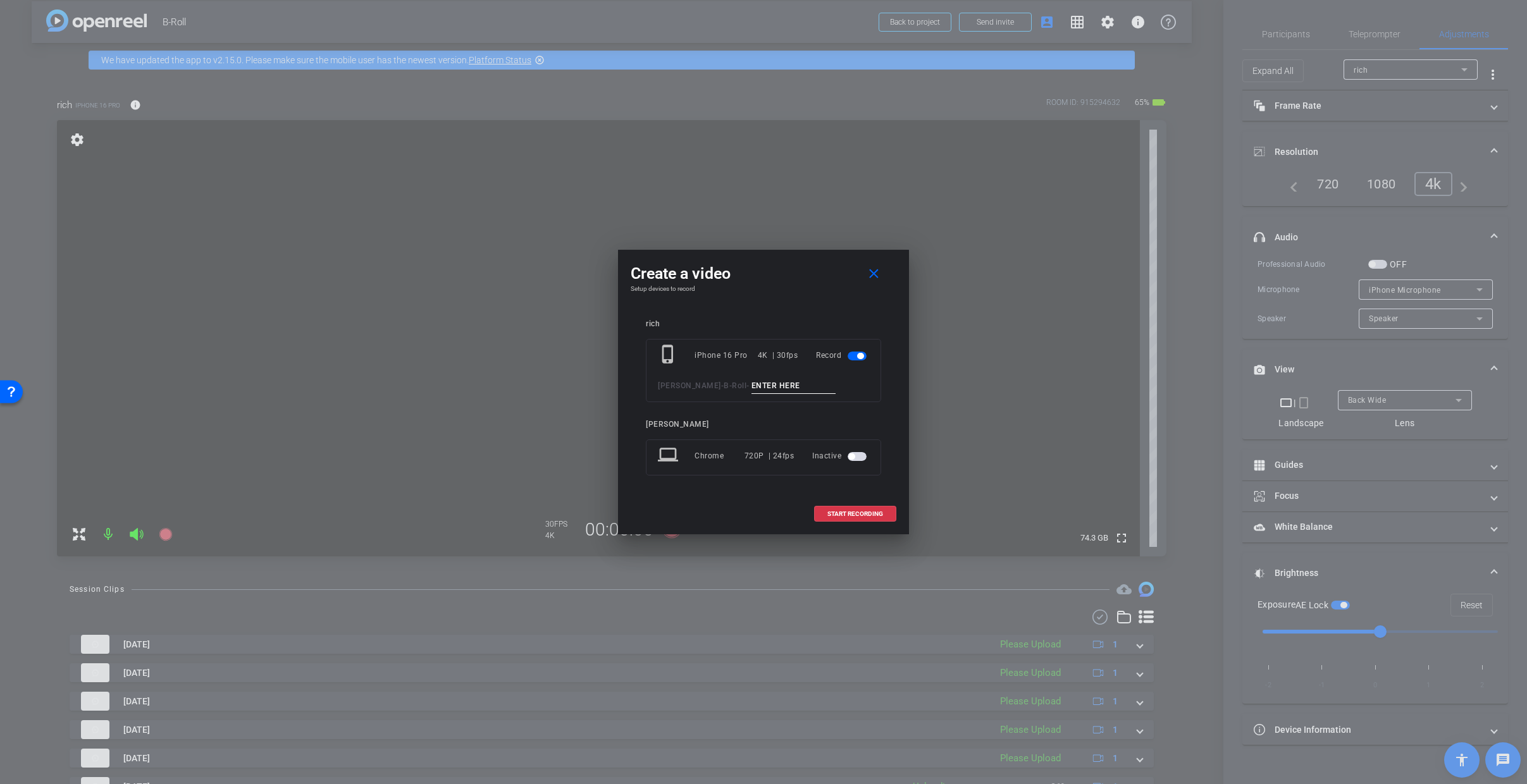
click at [751, 390] on input at bounding box center [793, 386] width 84 height 16
type input "6"
click at [838, 514] on span "START RECORDING" at bounding box center [855, 514] width 56 height 7
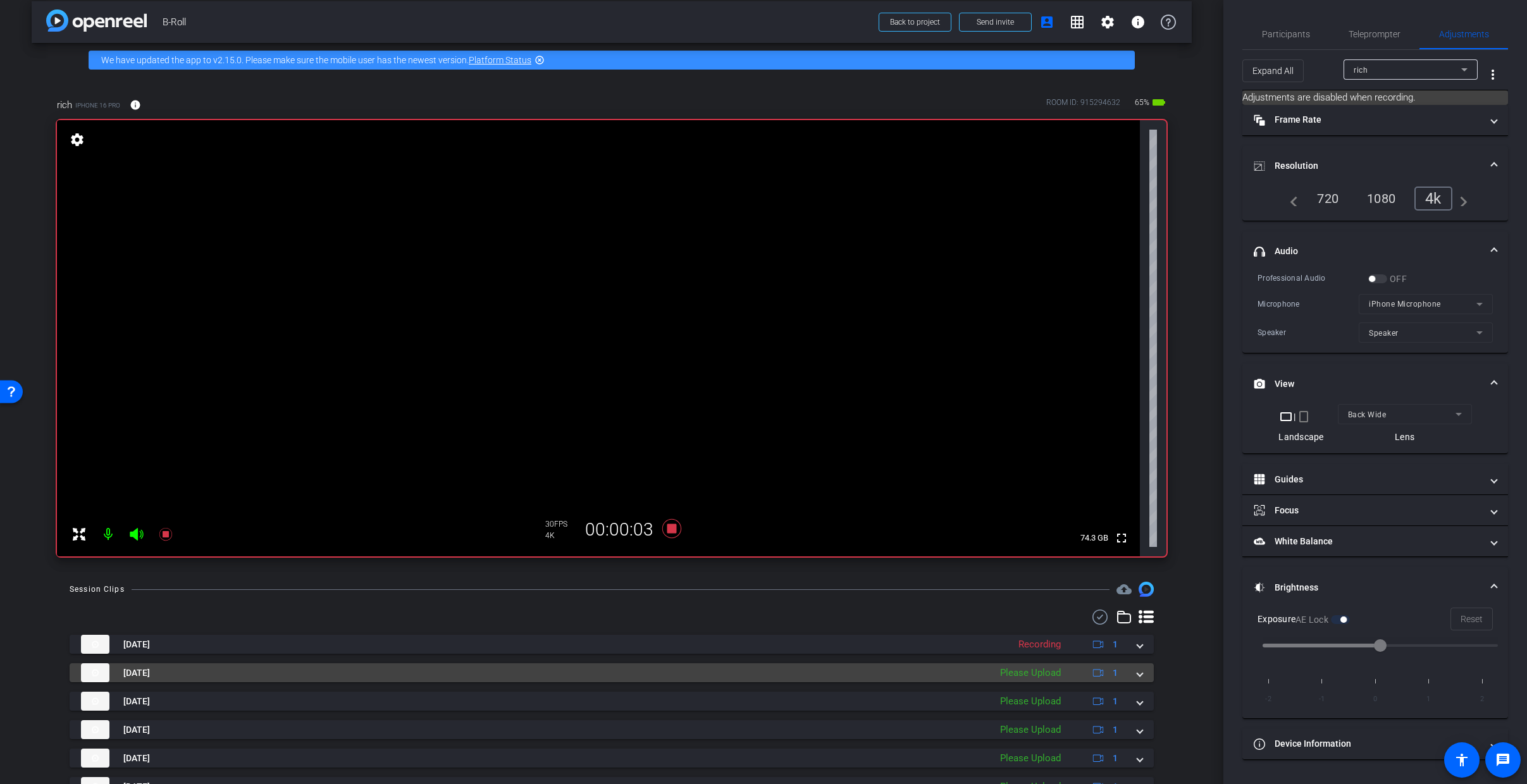
click at [1141, 675] on mat-expansion-panel-header "Sep 3, 2025 Please Upload 1" at bounding box center [612, 672] width 1084 height 19
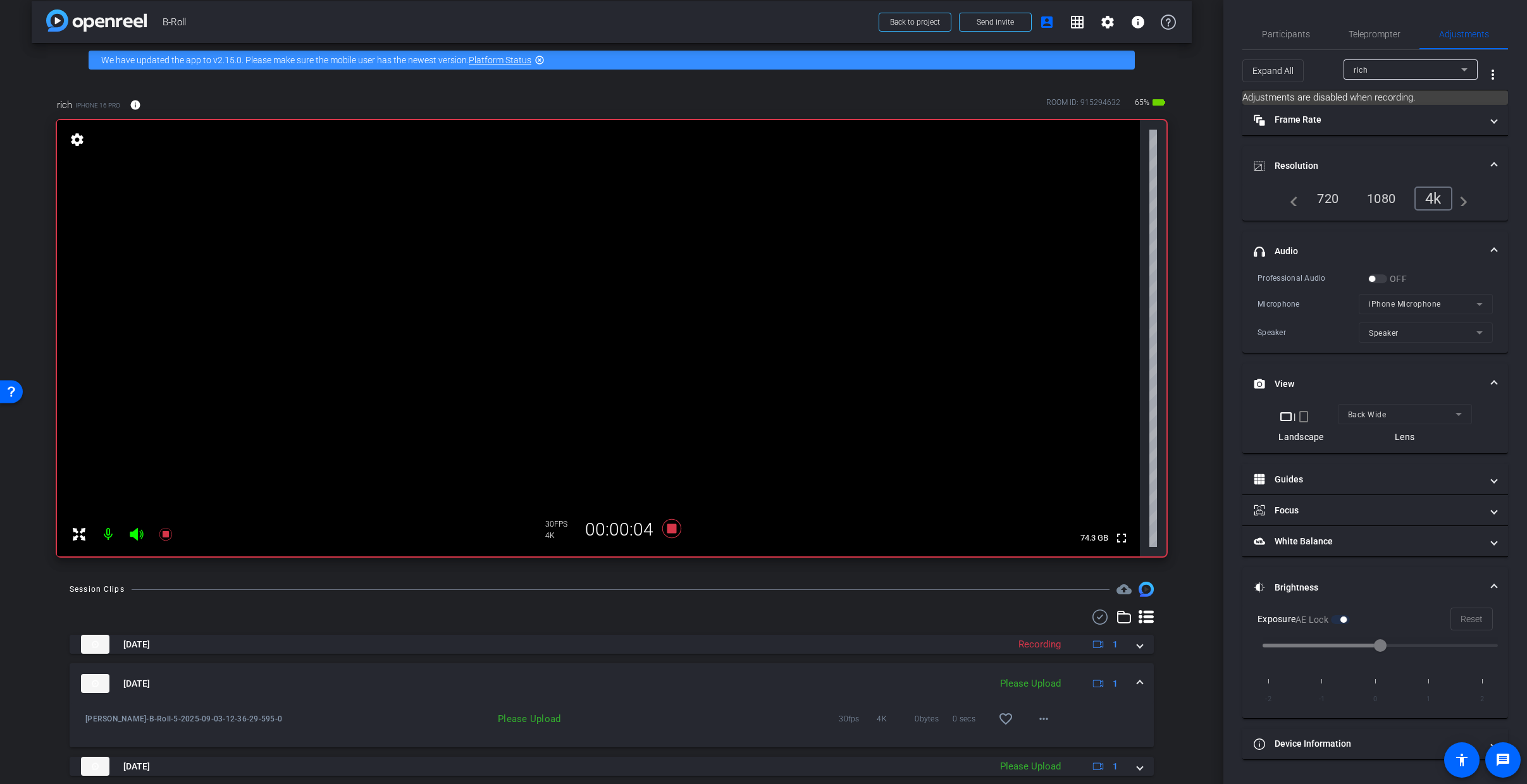
click at [1141, 675] on mat-expansion-panel-header "Sep 3, 2025 Please Upload 1" at bounding box center [612, 683] width 1084 height 40
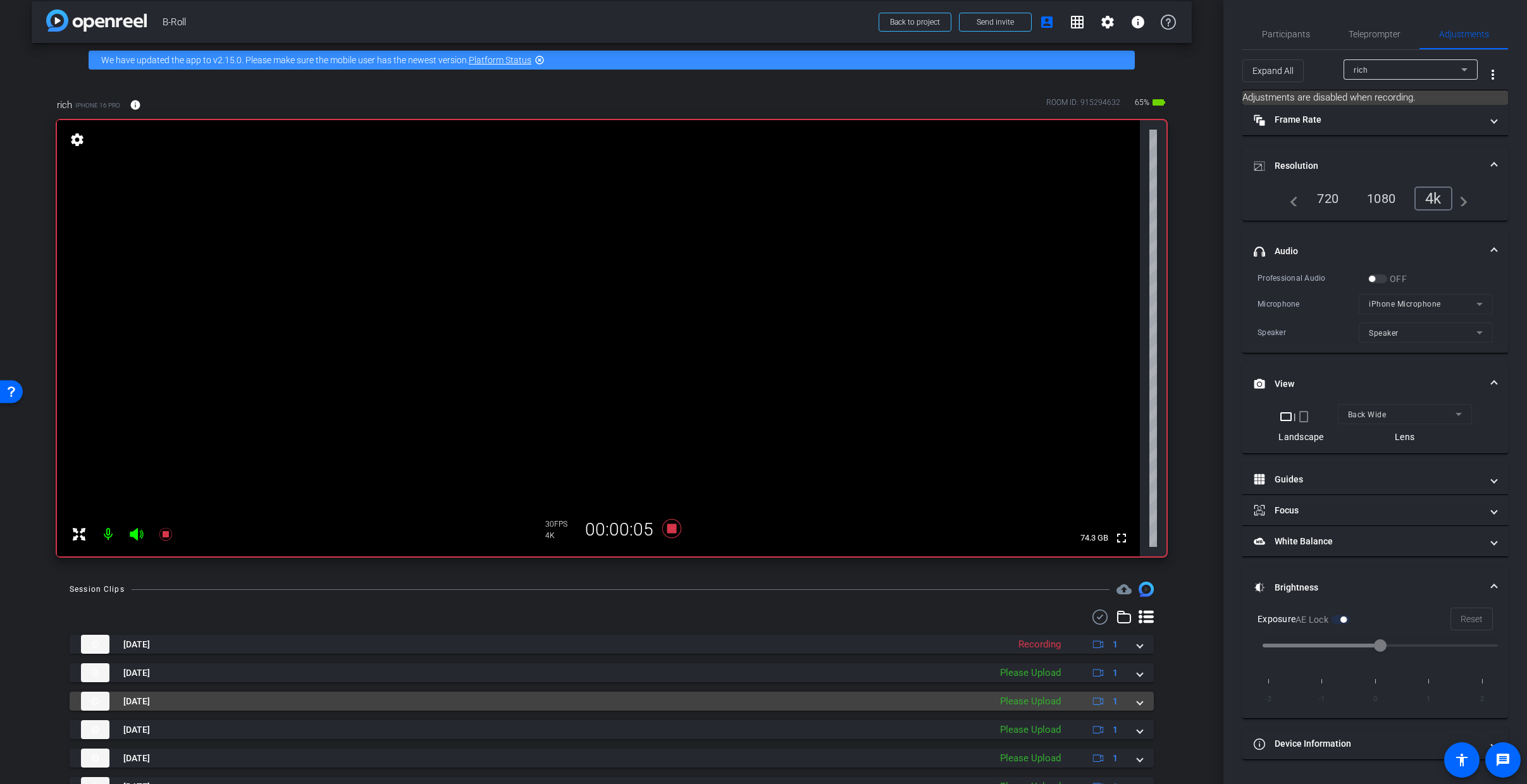
click at [1137, 701] on span at bounding box center [1139, 701] width 5 height 13
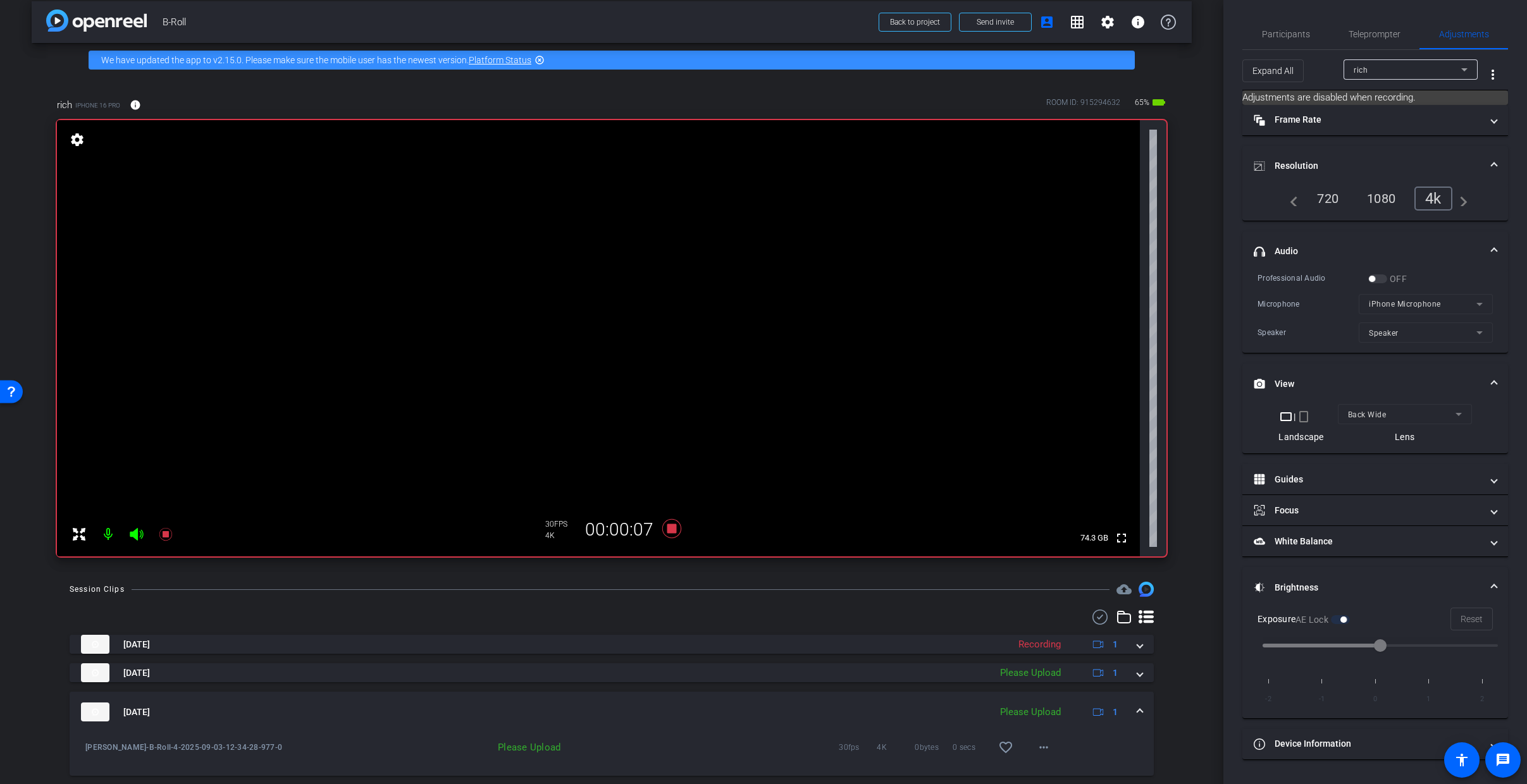
click at [1137, 709] on span at bounding box center [1139, 712] width 5 height 13
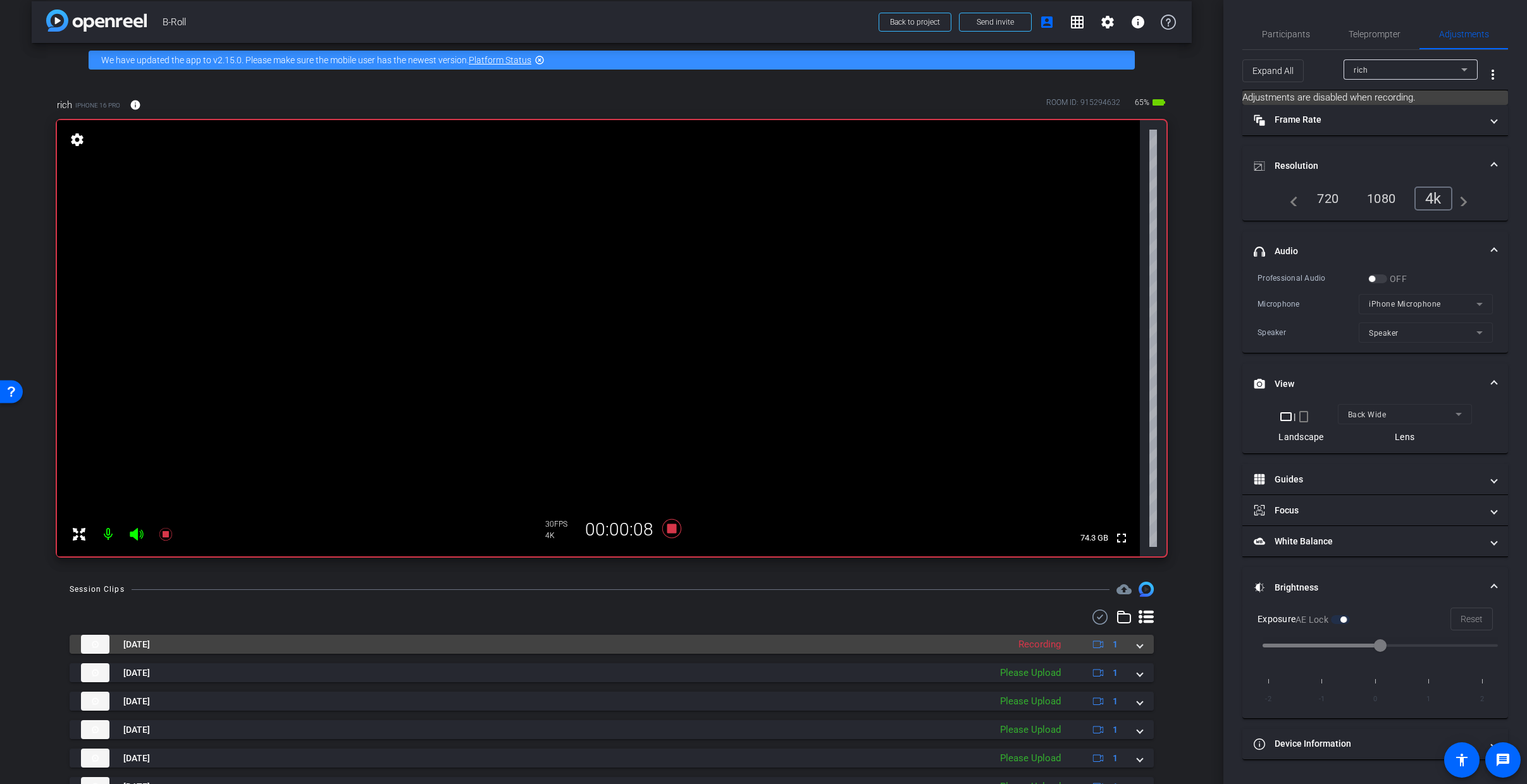
click at [1137, 641] on span at bounding box center [1139, 645] width 5 height 13
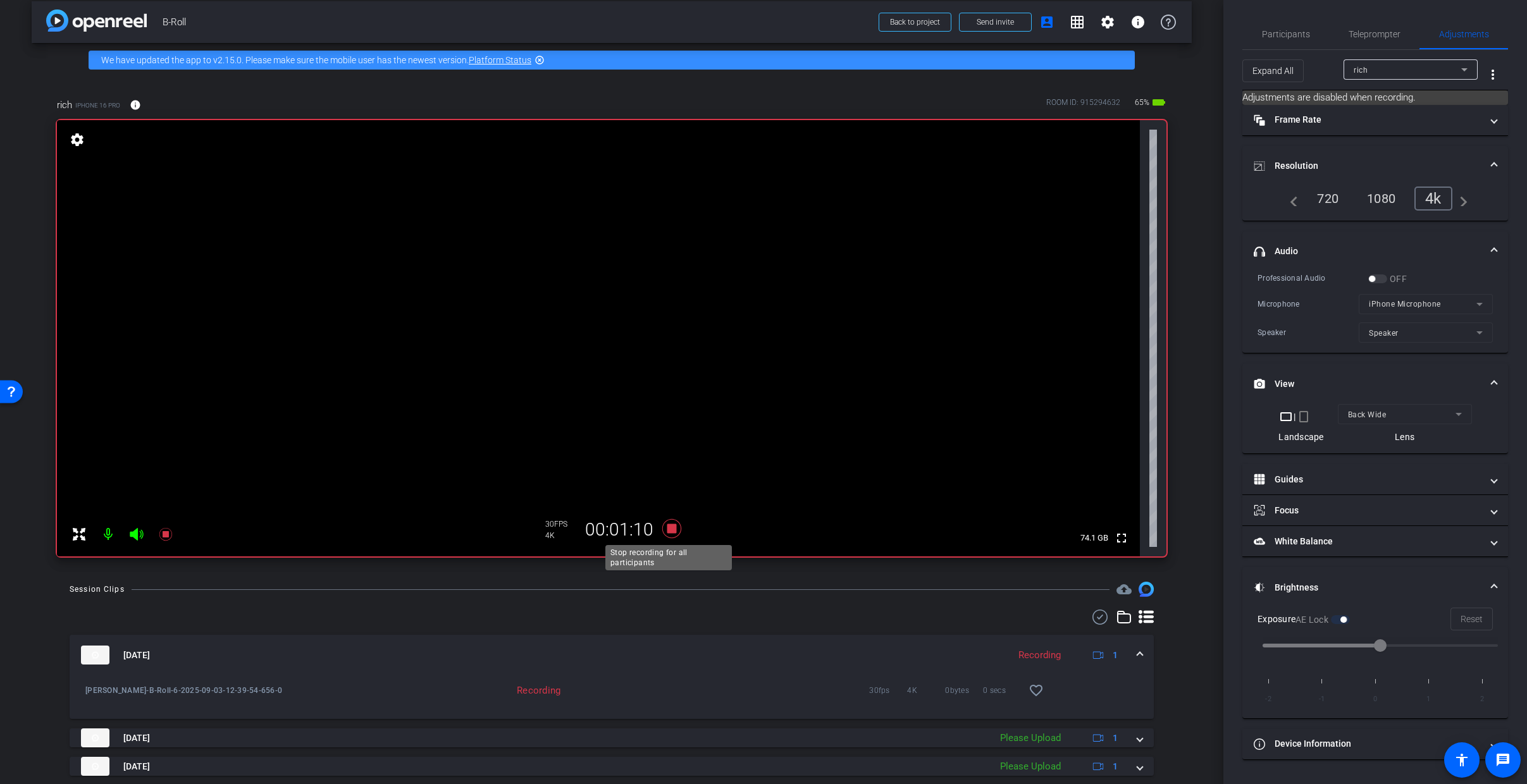
click at [664, 526] on icon at bounding box center [672, 529] width 19 height 19
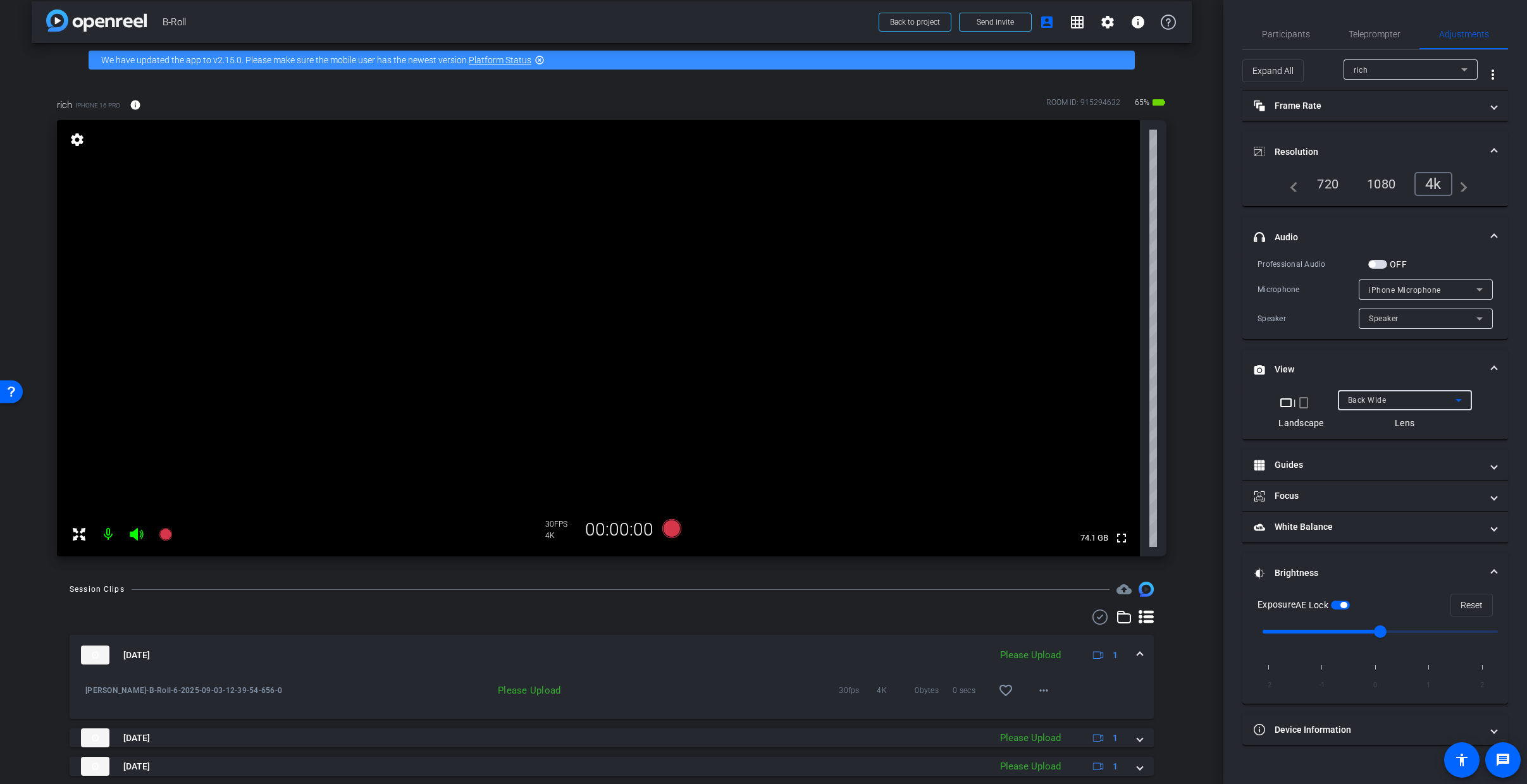
click at [1369, 399] on span "Back Wide" at bounding box center [1367, 400] width 39 height 9
click at [1374, 485] on span "Back Ultra Wide" at bounding box center [1377, 485] width 61 height 15
click at [672, 528] on icon at bounding box center [672, 529] width 19 height 19
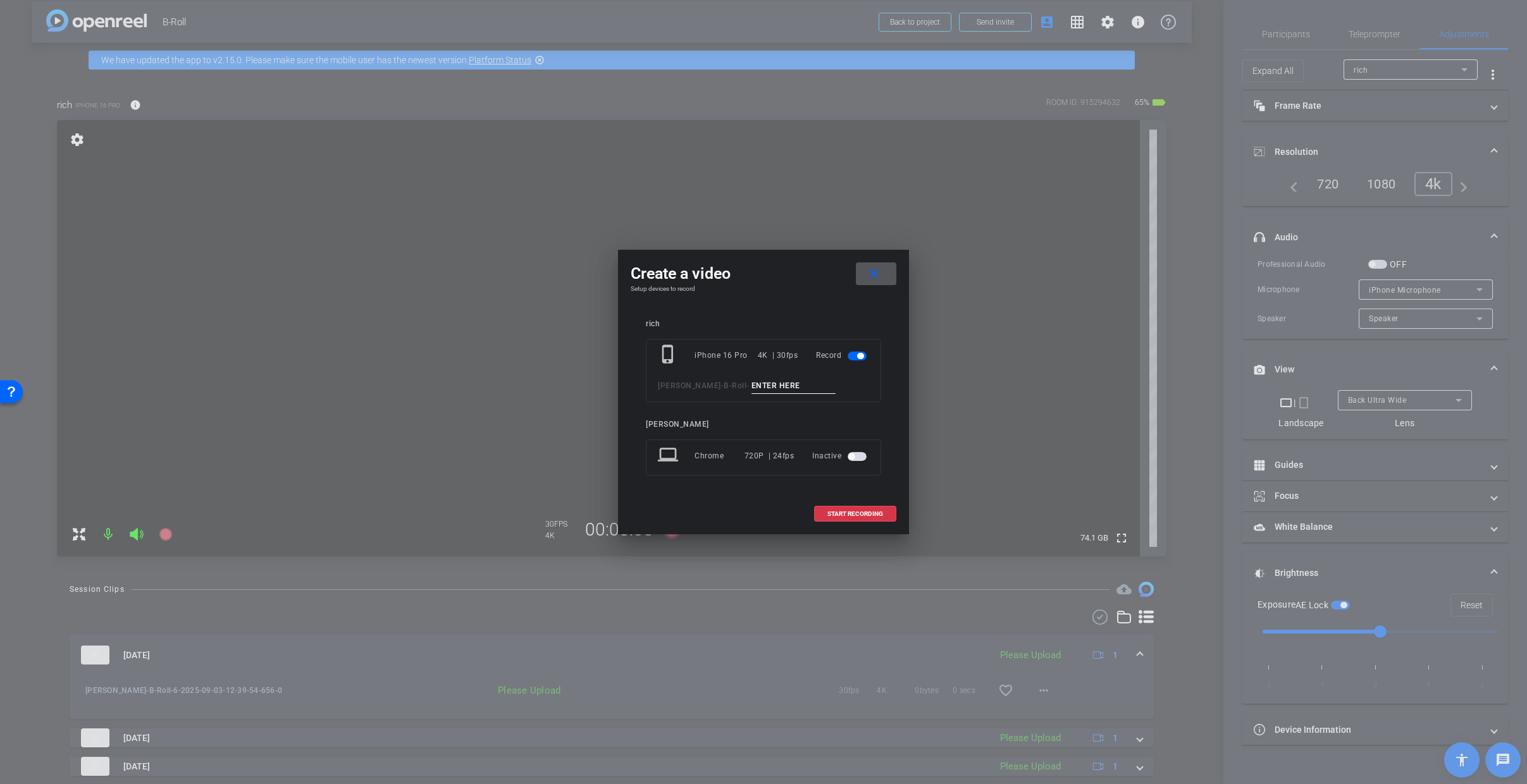
click at [767, 385] on input at bounding box center [793, 386] width 84 height 16
type input "7"
click at [838, 513] on span "START RECORDING" at bounding box center [855, 514] width 56 height 7
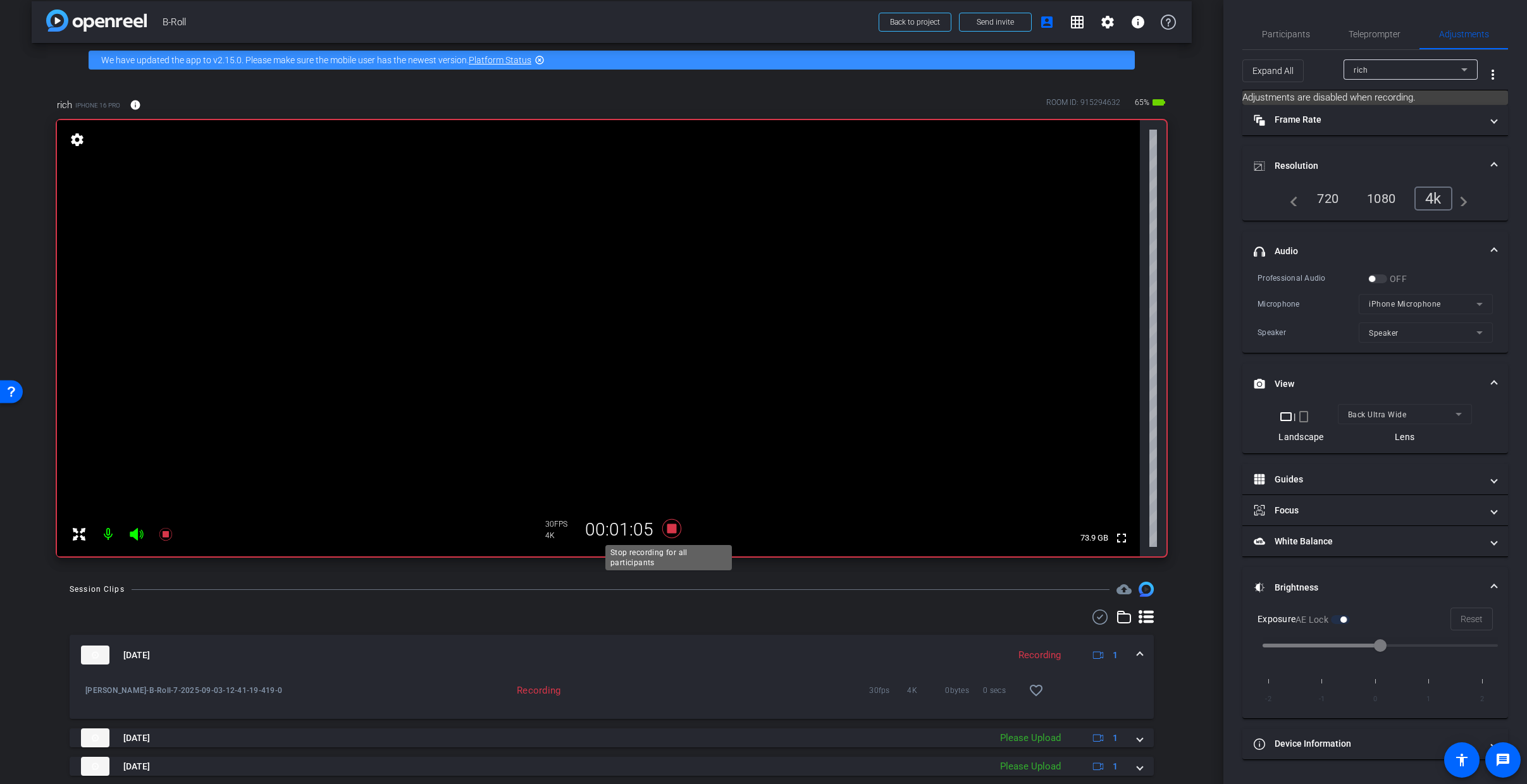
click at [668, 527] on icon at bounding box center [672, 529] width 19 height 19
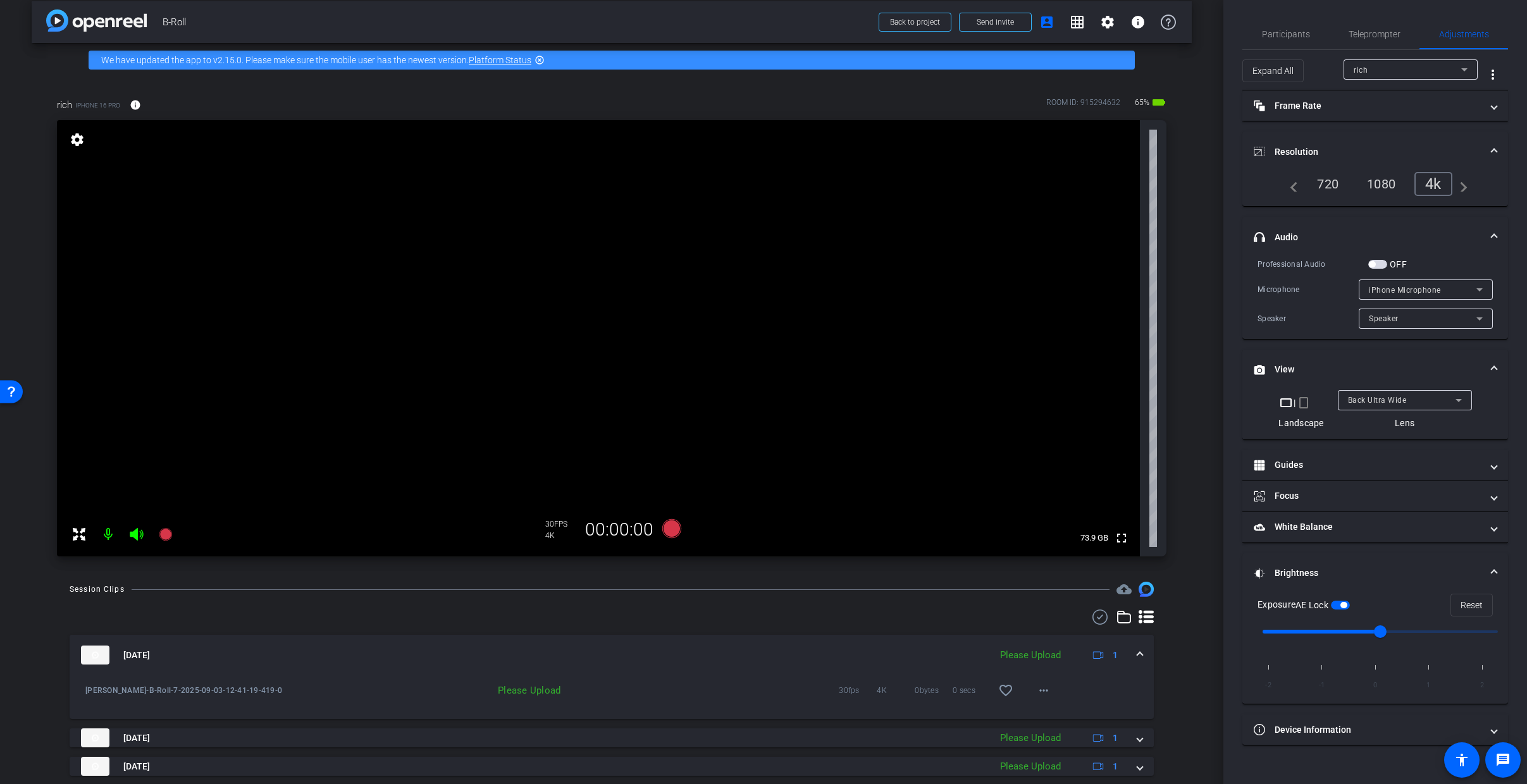
click at [1405, 399] on span "Back Ultra Wide" at bounding box center [1377, 400] width 59 height 9
click at [1388, 418] on mat-option "Back Wide" at bounding box center [1404, 425] width 134 height 21
click at [674, 534] on icon at bounding box center [672, 529] width 19 height 19
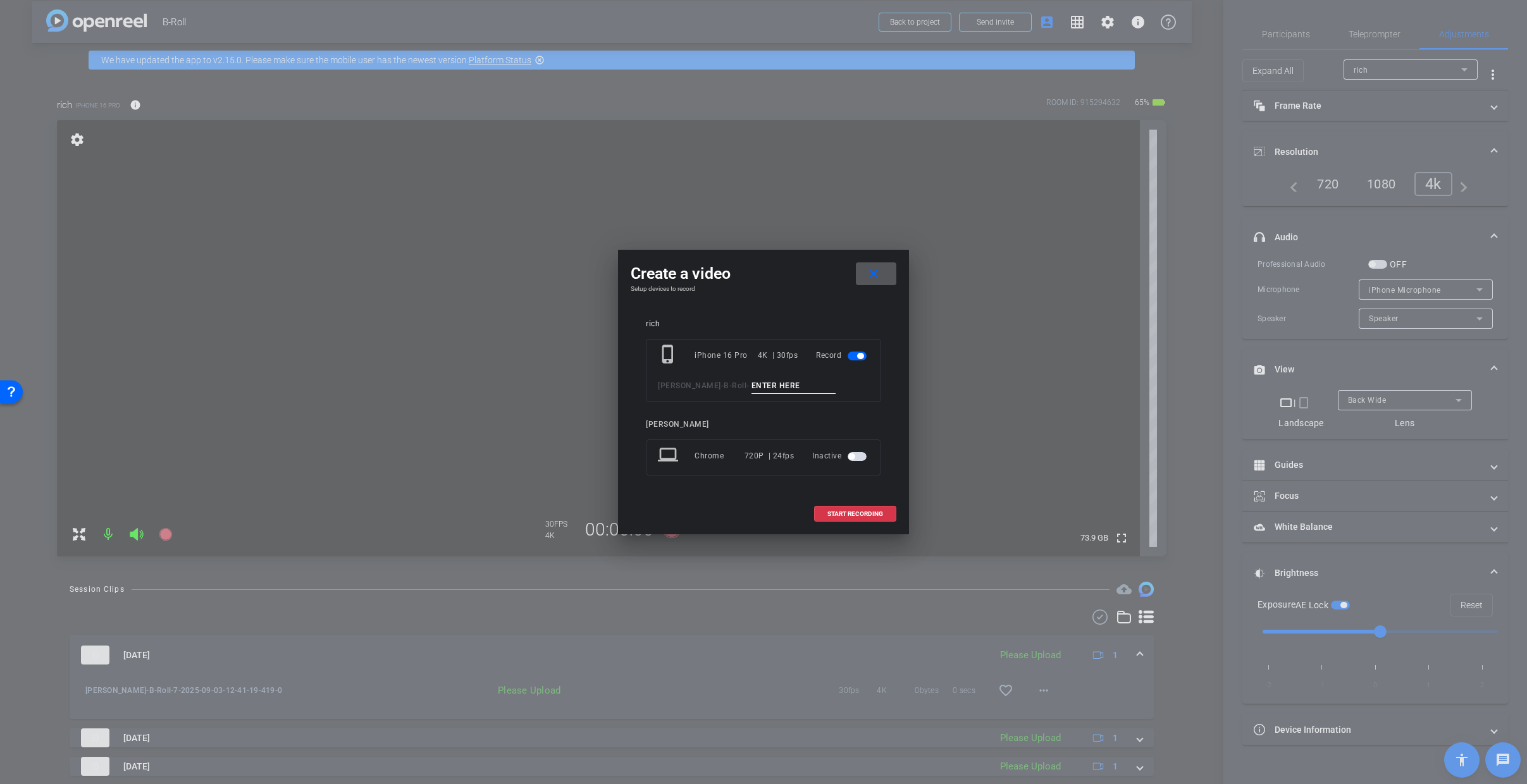
click at [763, 389] on input at bounding box center [793, 386] width 84 height 16
type input "8"
click at [853, 515] on span "START RECORDING" at bounding box center [855, 514] width 56 height 7
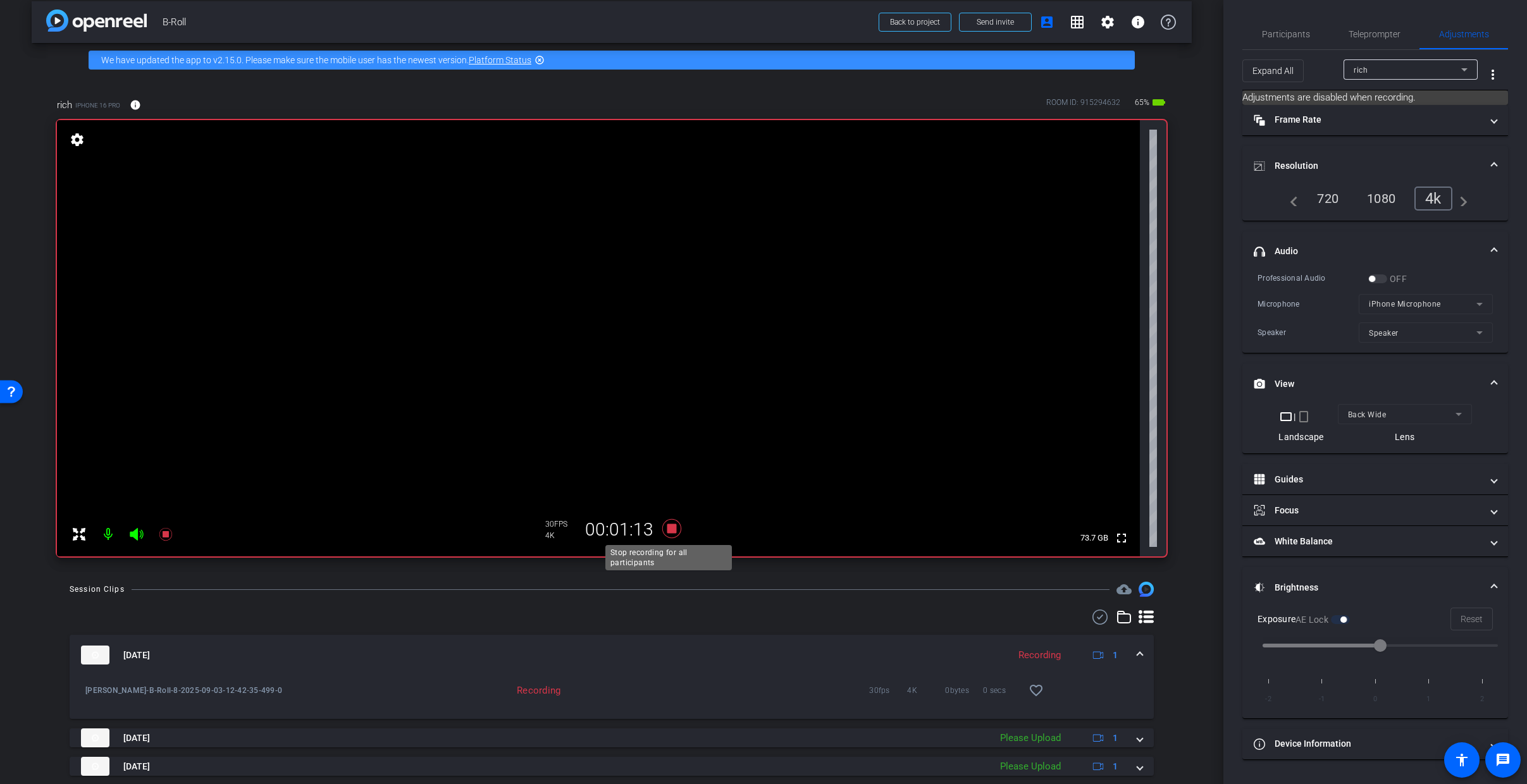
click at [666, 530] on icon at bounding box center [672, 529] width 19 height 19
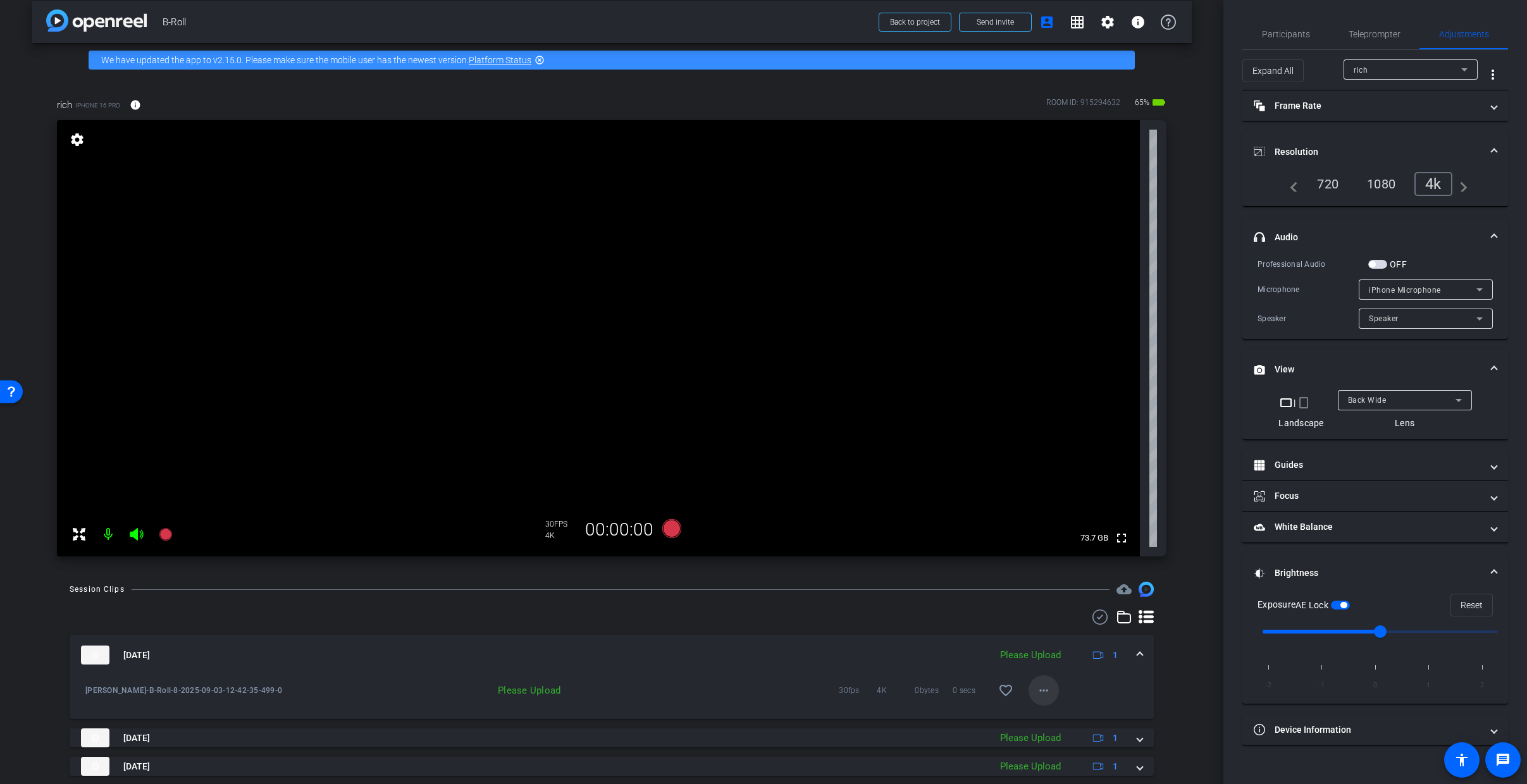
click at [1038, 690] on mat-icon "more_horiz" at bounding box center [1044, 690] width 15 height 15
click at [1046, 720] on span "Upload" at bounding box center [1058, 716] width 51 height 15
click at [1136, 653] on mat-expansion-panel-header "Sep 3, 2025 Uploading 1" at bounding box center [612, 655] width 1084 height 40
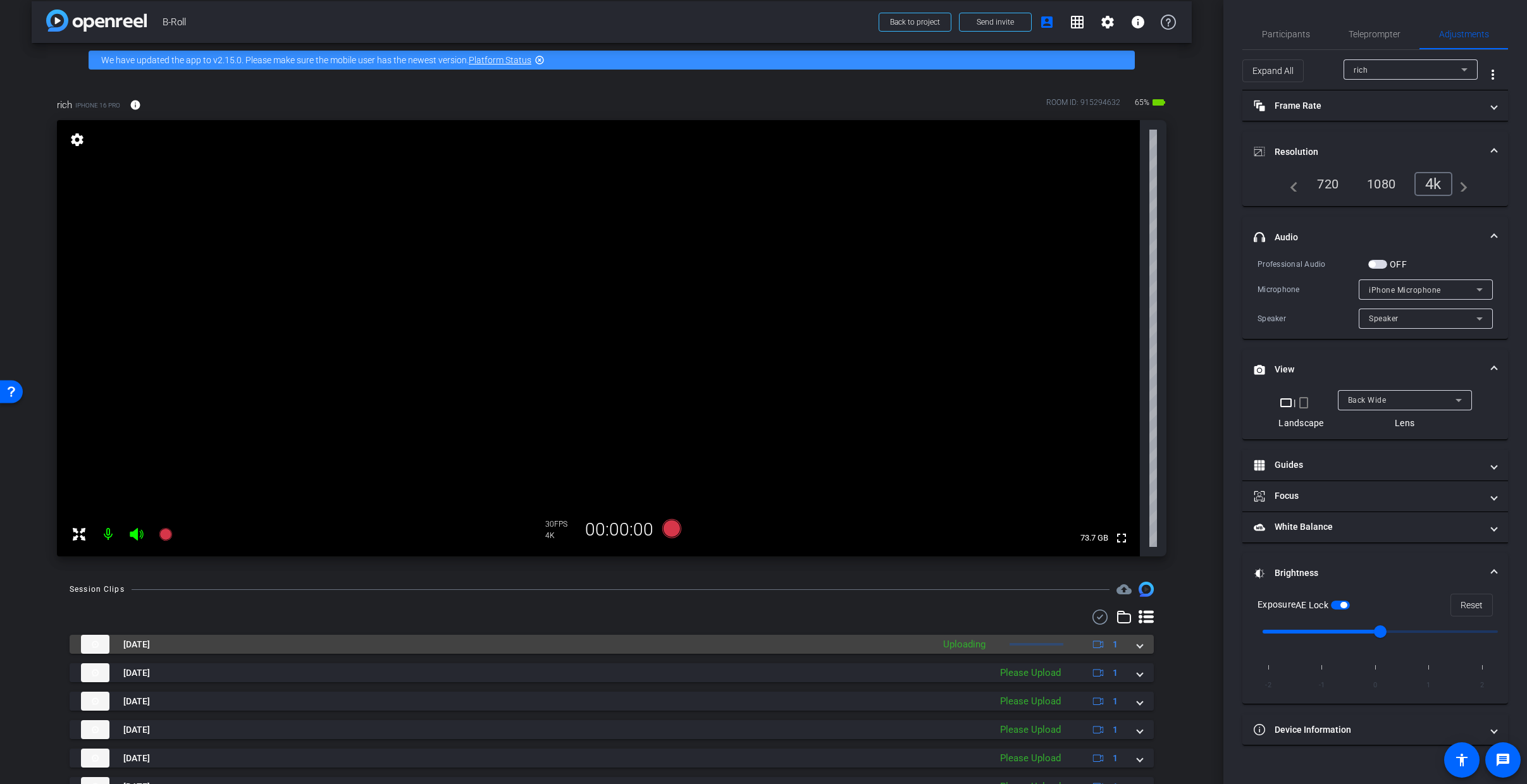
click at [1029, 636] on mat-panel-description "Uploading 1" at bounding box center [1031, 645] width 190 height 19
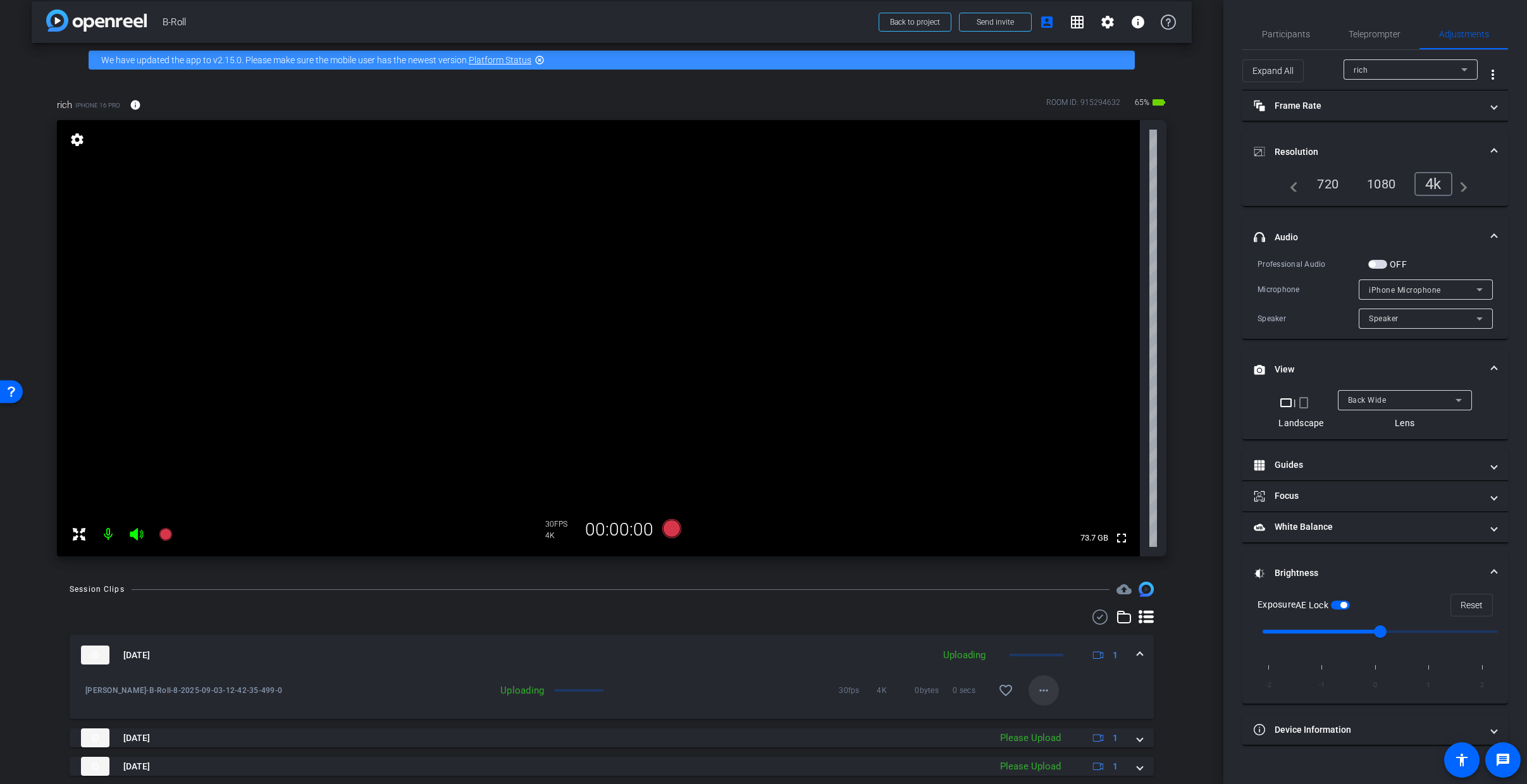
click at [1042, 694] on mat-icon "more_horiz" at bounding box center [1044, 690] width 15 height 15
click at [1051, 716] on span "Cancel Upload" at bounding box center [1059, 716] width 53 height 15
click at [1137, 650] on span at bounding box center [1139, 656] width 5 height 13
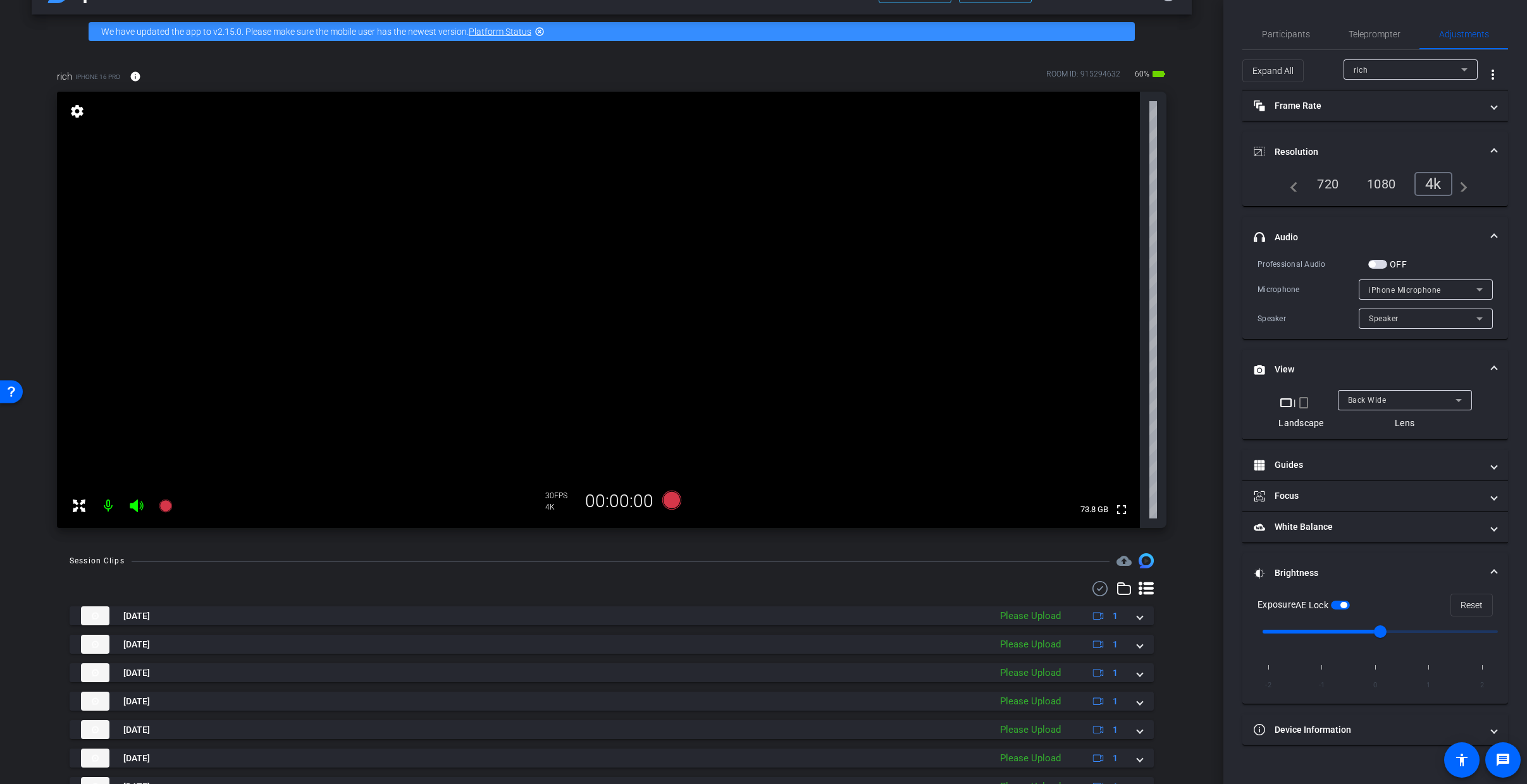
scroll to position [153, 0]
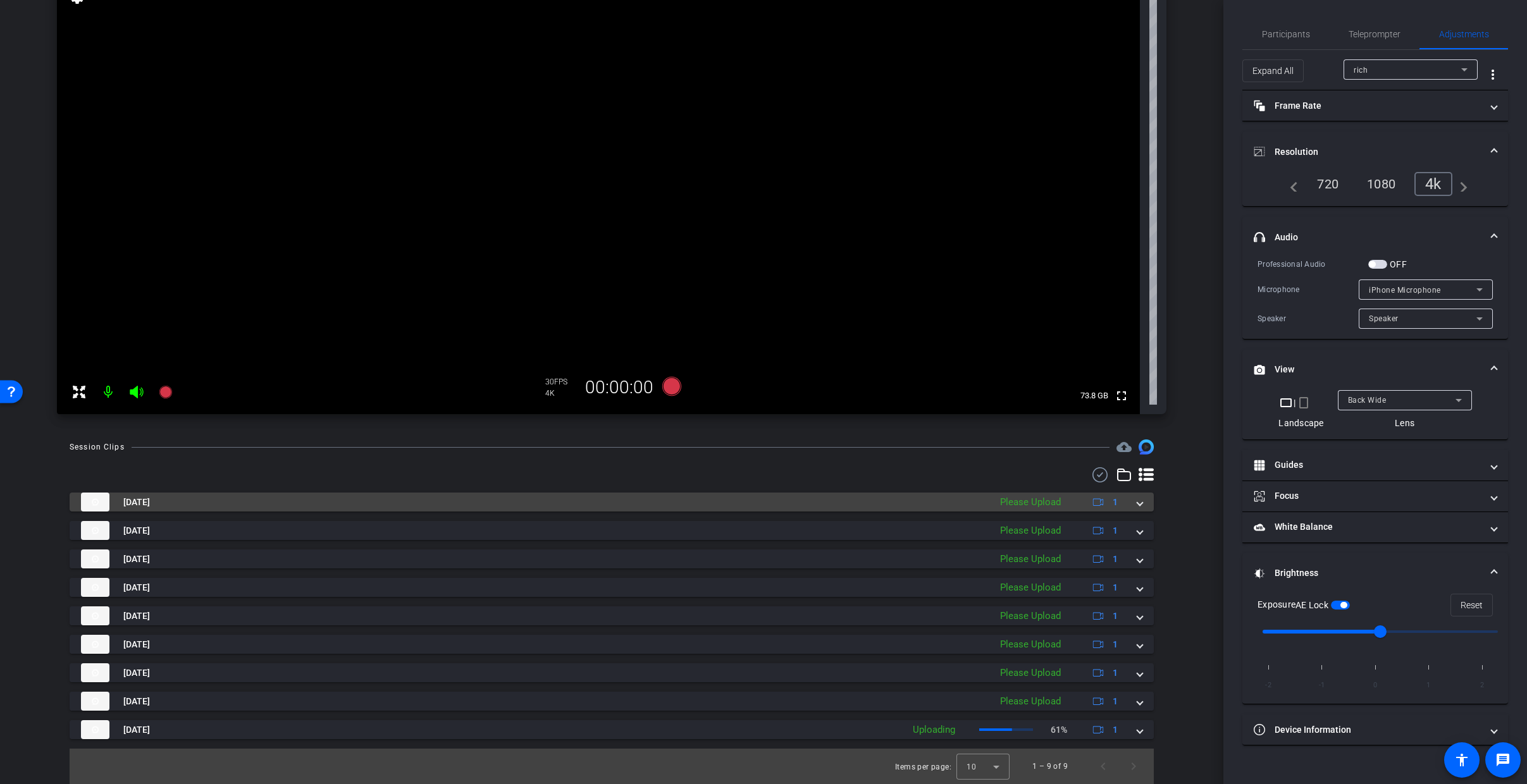
click at [1137, 506] on span at bounding box center [1139, 502] width 5 height 13
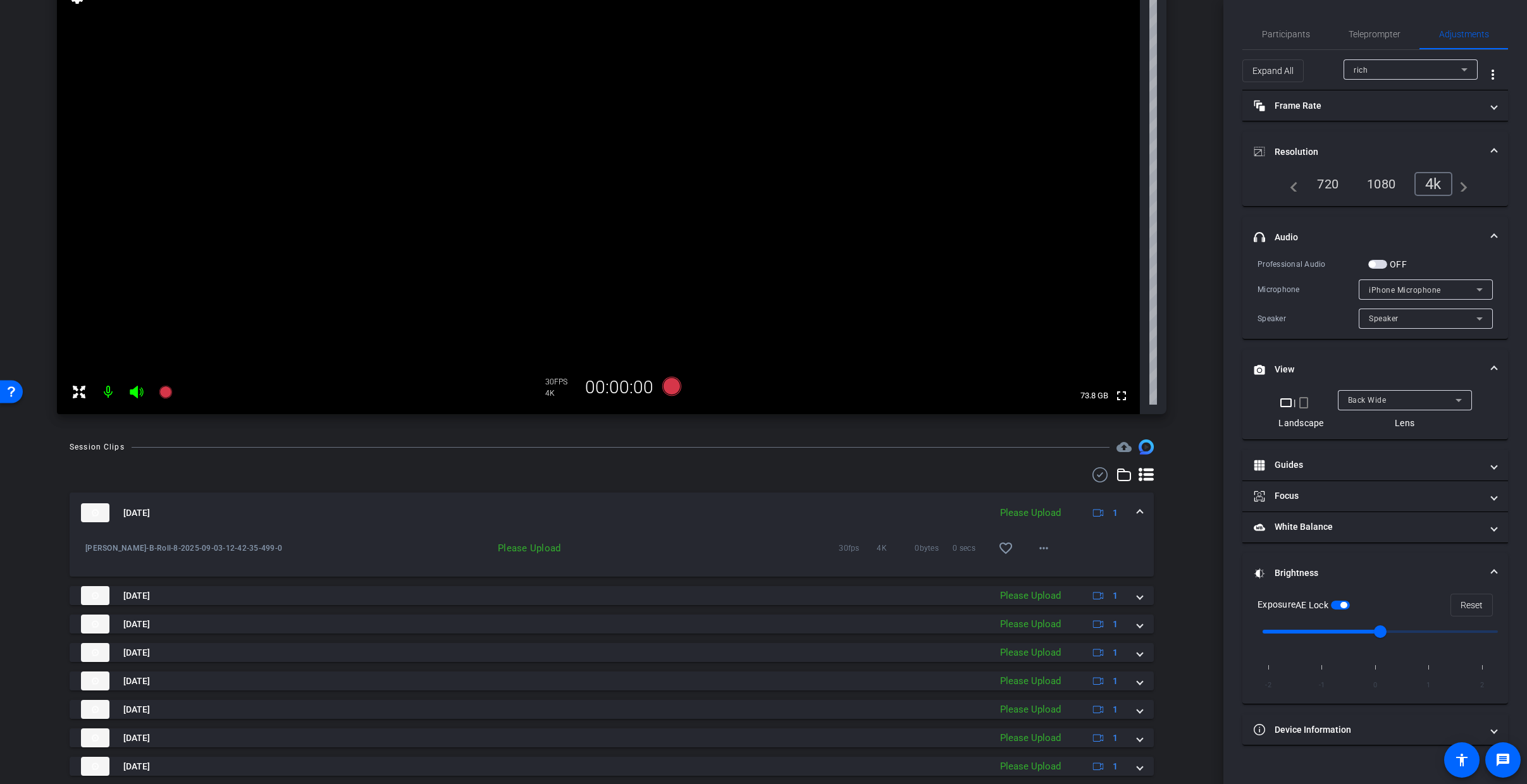
click at [1137, 510] on span at bounding box center [1139, 513] width 5 height 13
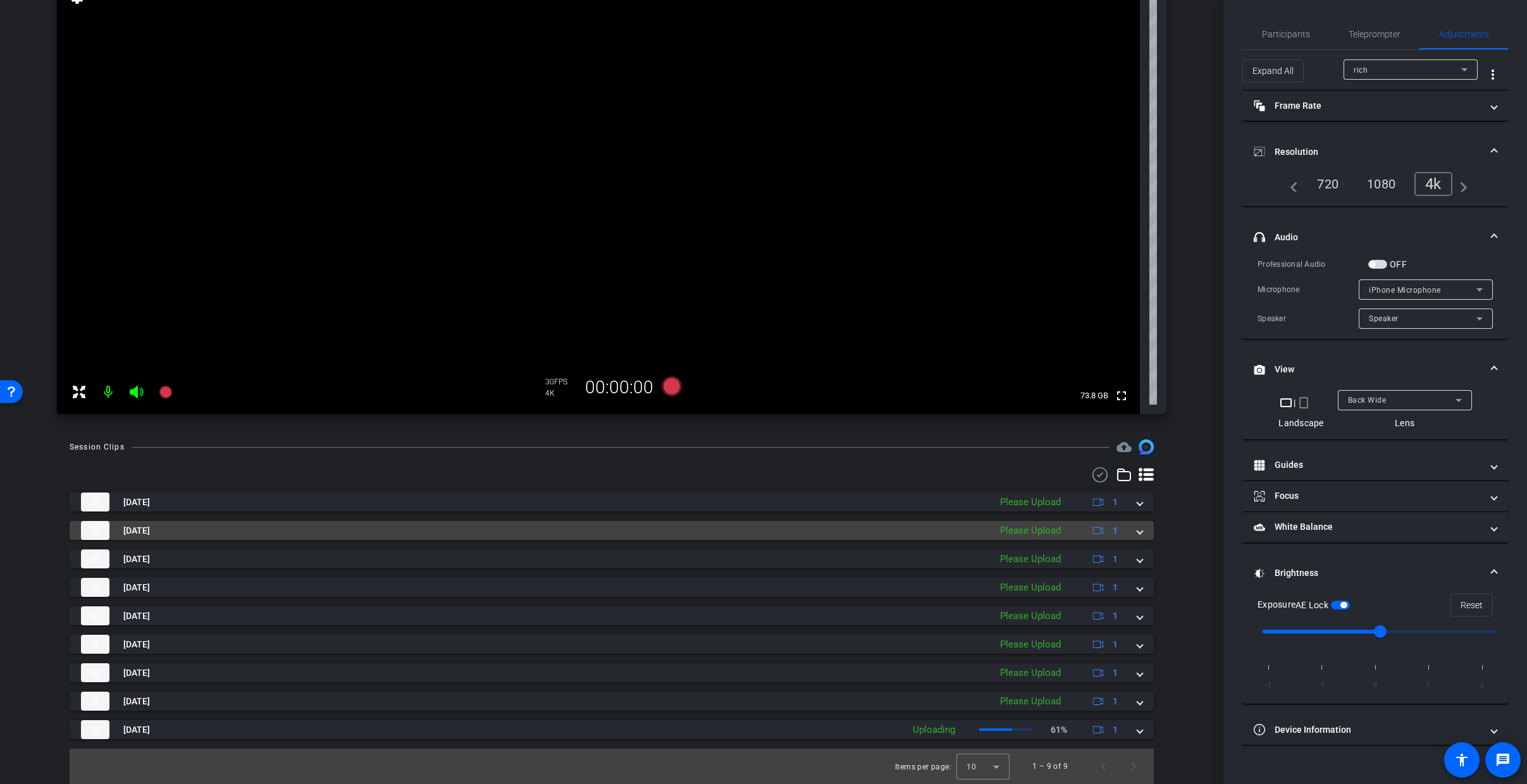
click at [1137, 534] on span at bounding box center [1139, 531] width 5 height 13
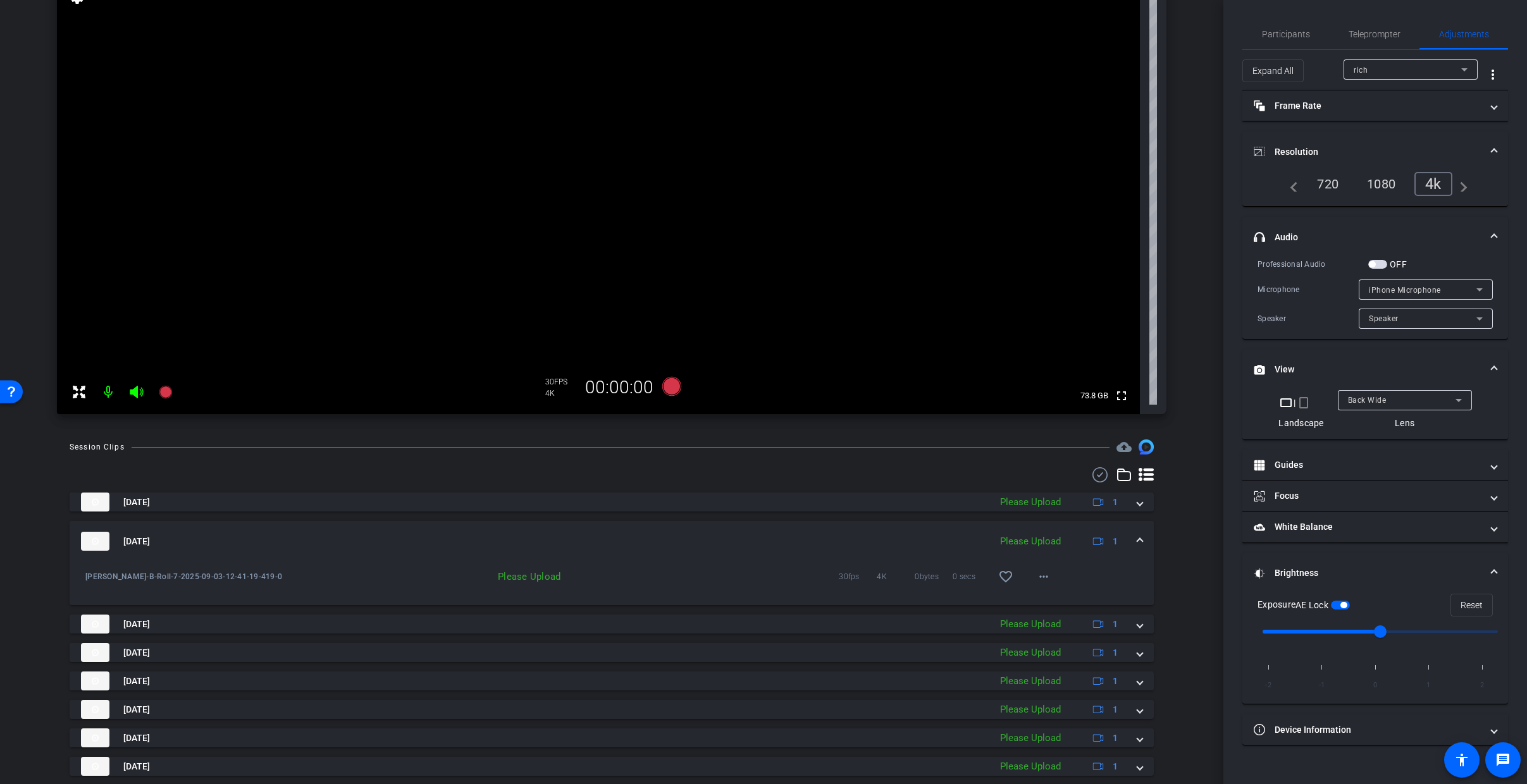
click at [1137, 541] on span at bounding box center [1139, 542] width 5 height 13
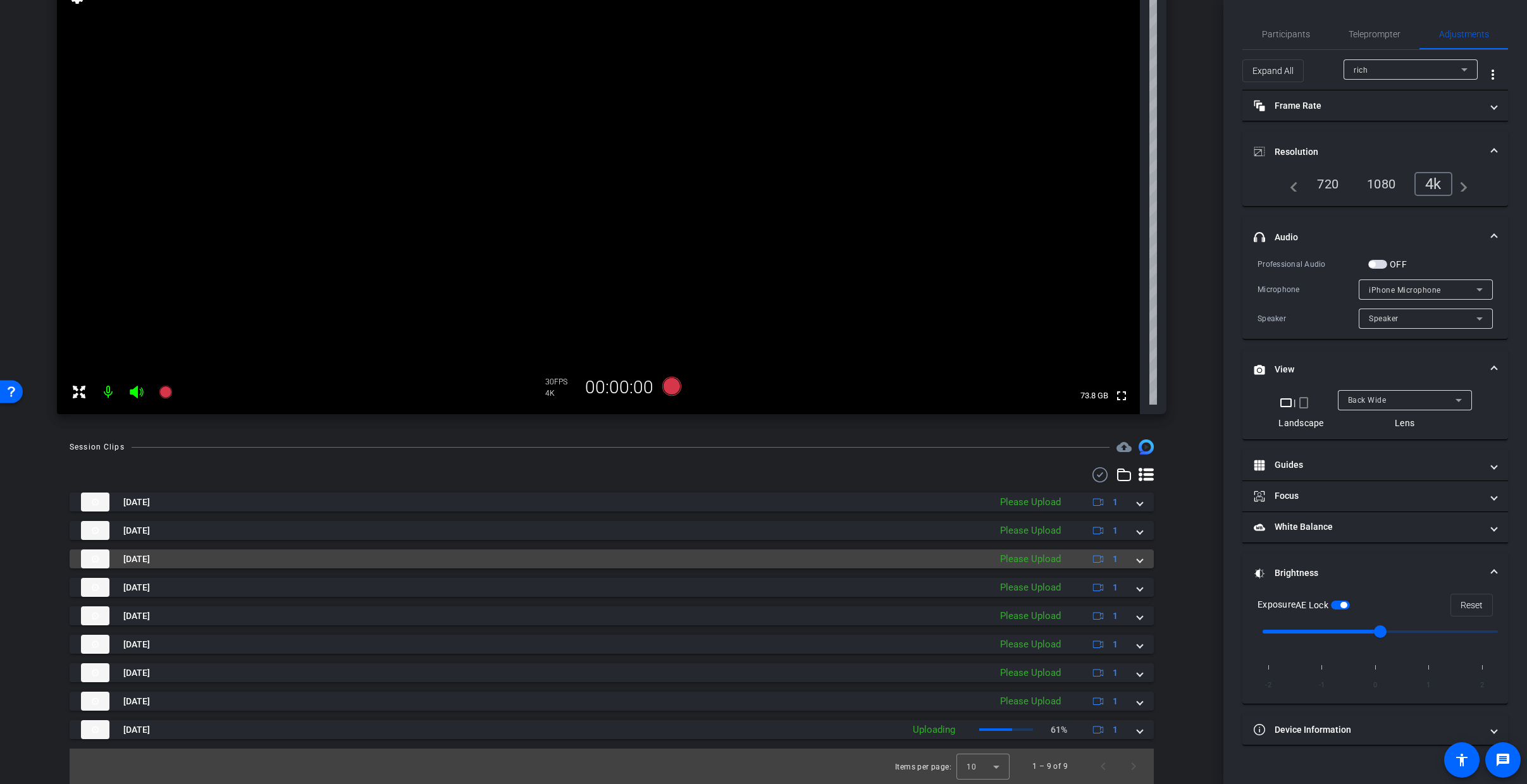
click at [1136, 558] on mat-expansion-panel-header "Sep 3, 2025 Please Upload 1" at bounding box center [612, 559] width 1084 height 19
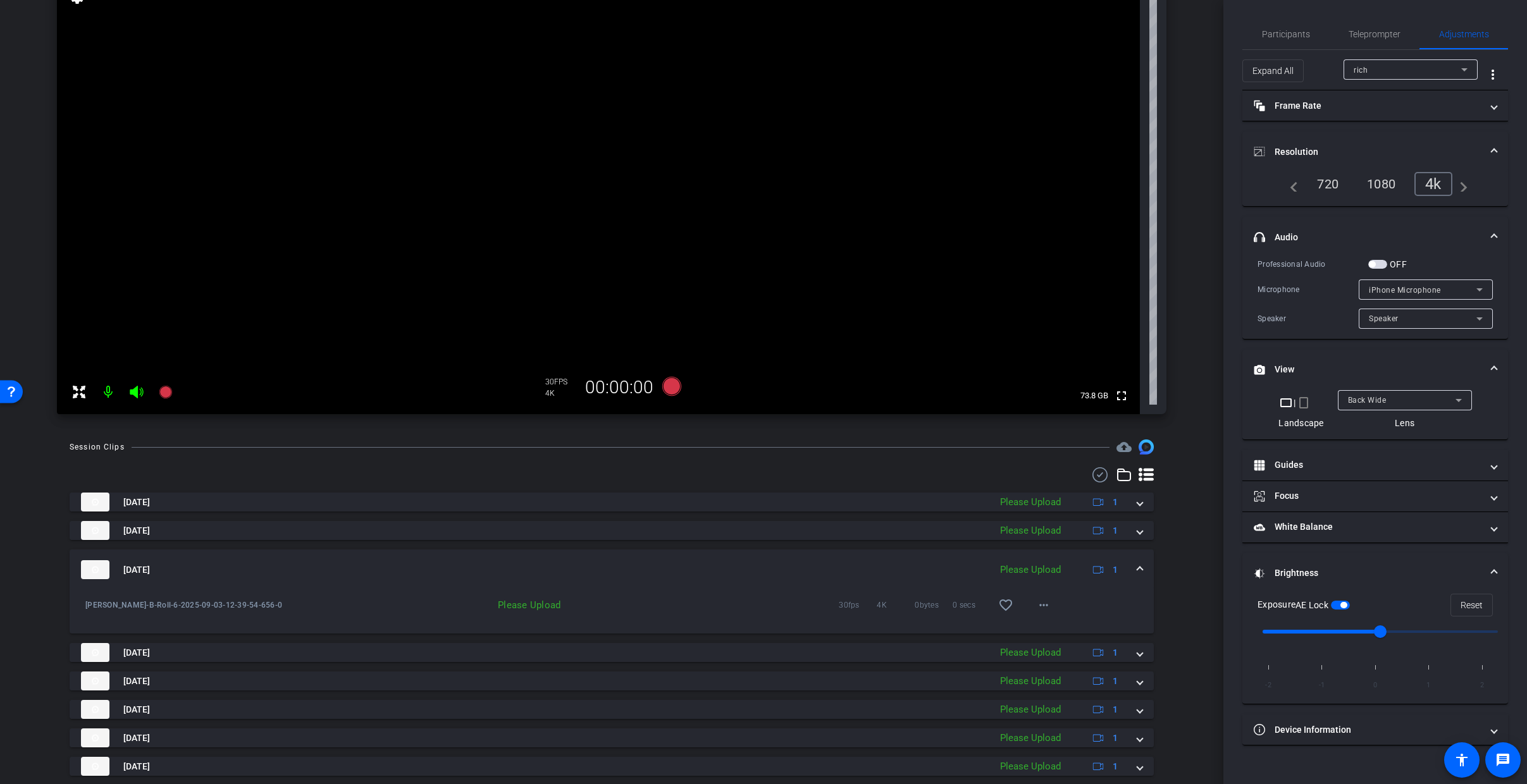
click at [1137, 567] on span at bounding box center [1139, 570] width 5 height 13
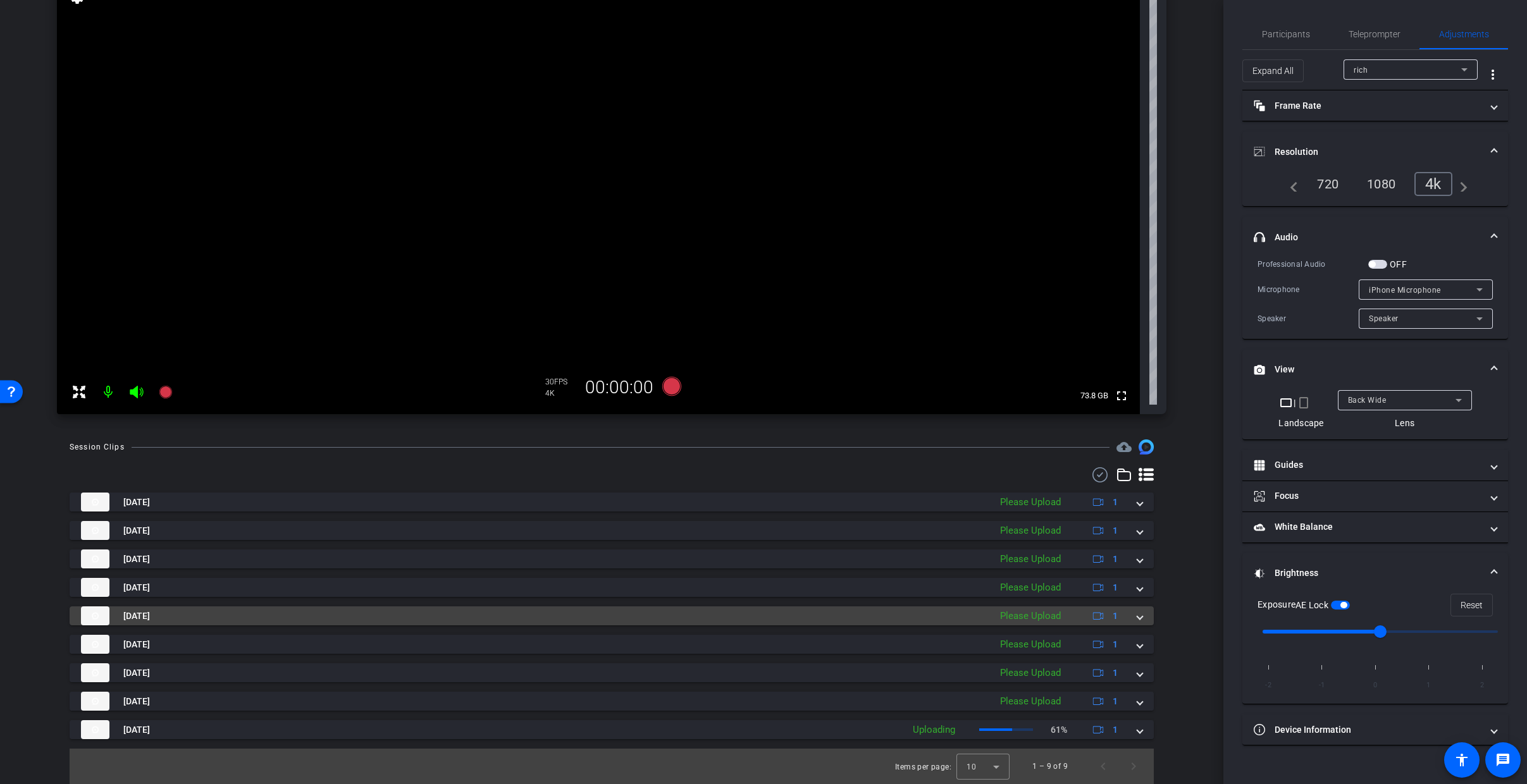
click at [1137, 616] on span at bounding box center [1139, 616] width 5 height 13
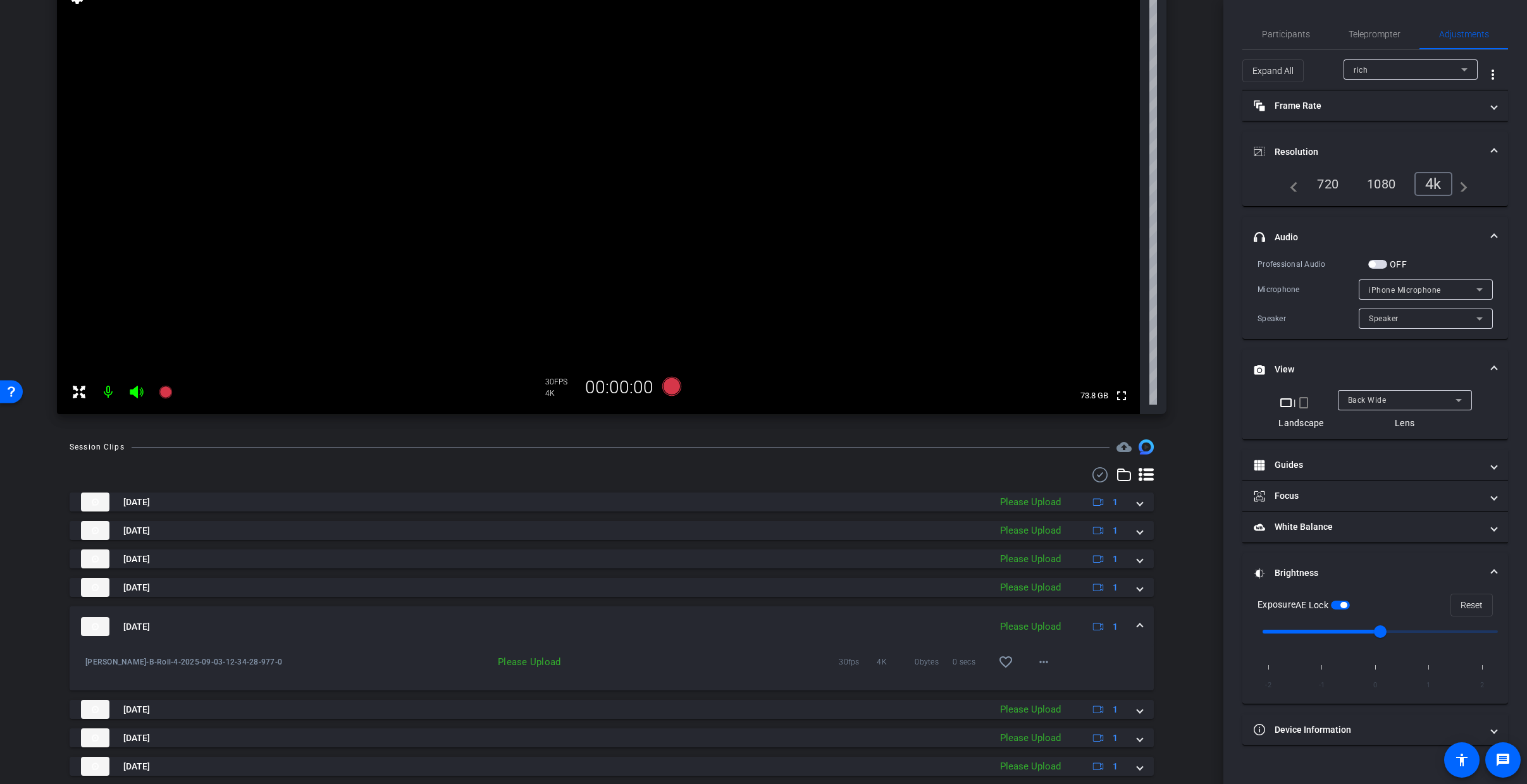
click at [1137, 624] on span at bounding box center [1139, 627] width 5 height 13
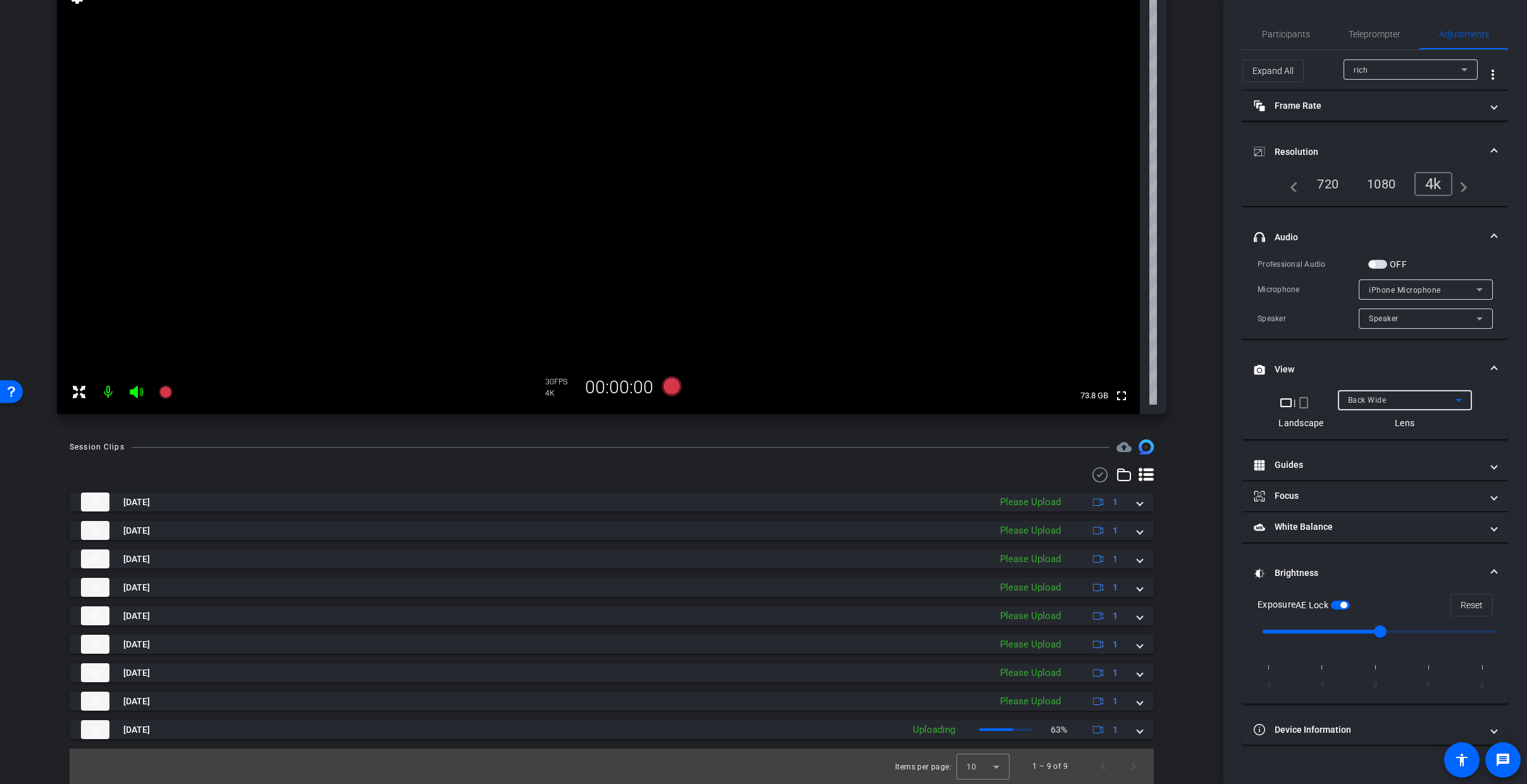
click at [1429, 399] on div "Back Wide" at bounding box center [1401, 400] width 107 height 16
click at [1366, 405] on div "Back Ultra Wide" at bounding box center [1401, 400] width 107 height 16
click at [1385, 427] on span "Back Wide" at bounding box center [1367, 424] width 40 height 15
click at [1424, 393] on div "Back Wide" at bounding box center [1401, 400] width 107 height 16
click at [1420, 485] on mat-option "Back Ultra Wide" at bounding box center [1404, 486] width 134 height 21
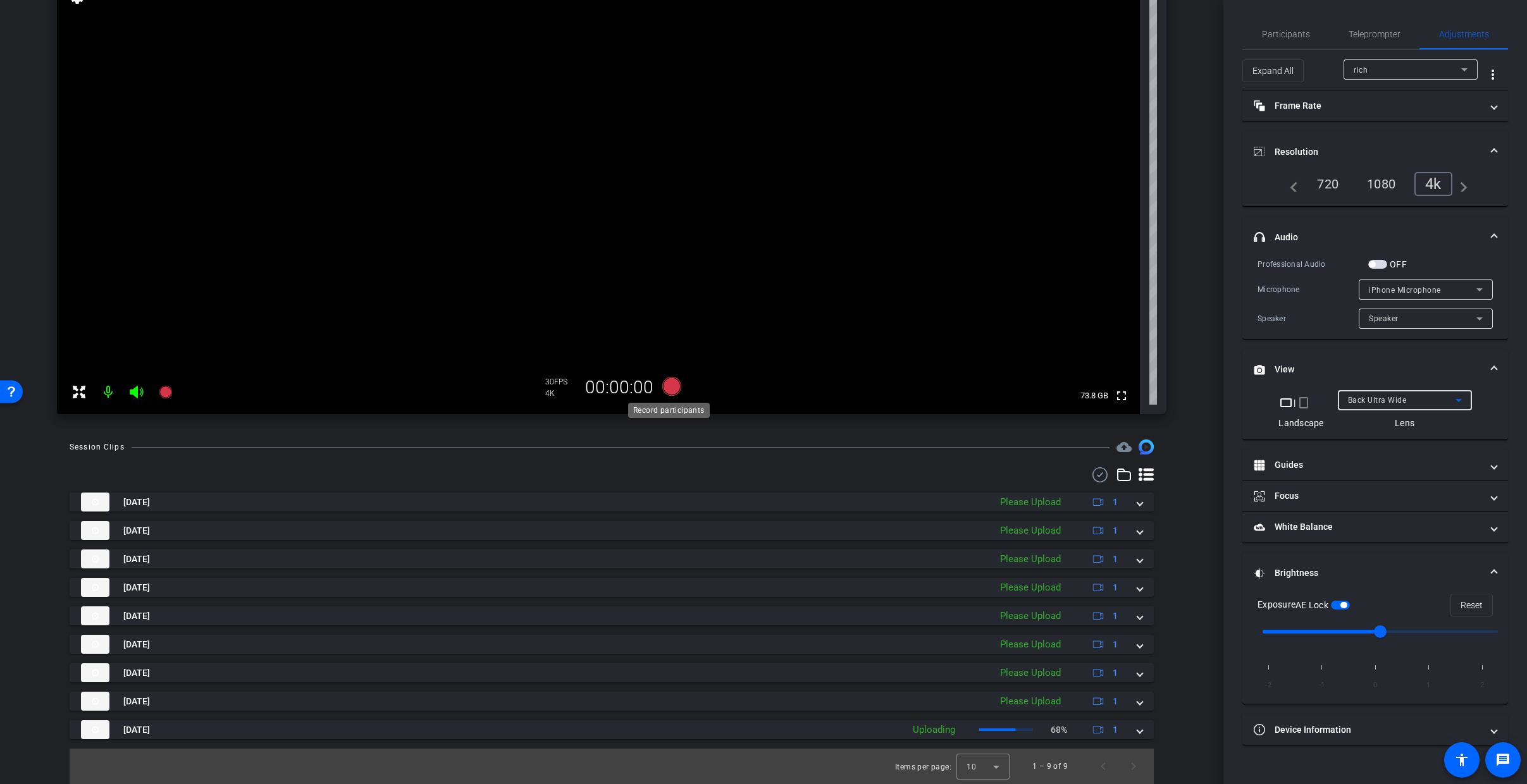
click at [666, 388] on icon at bounding box center [672, 386] width 19 height 19
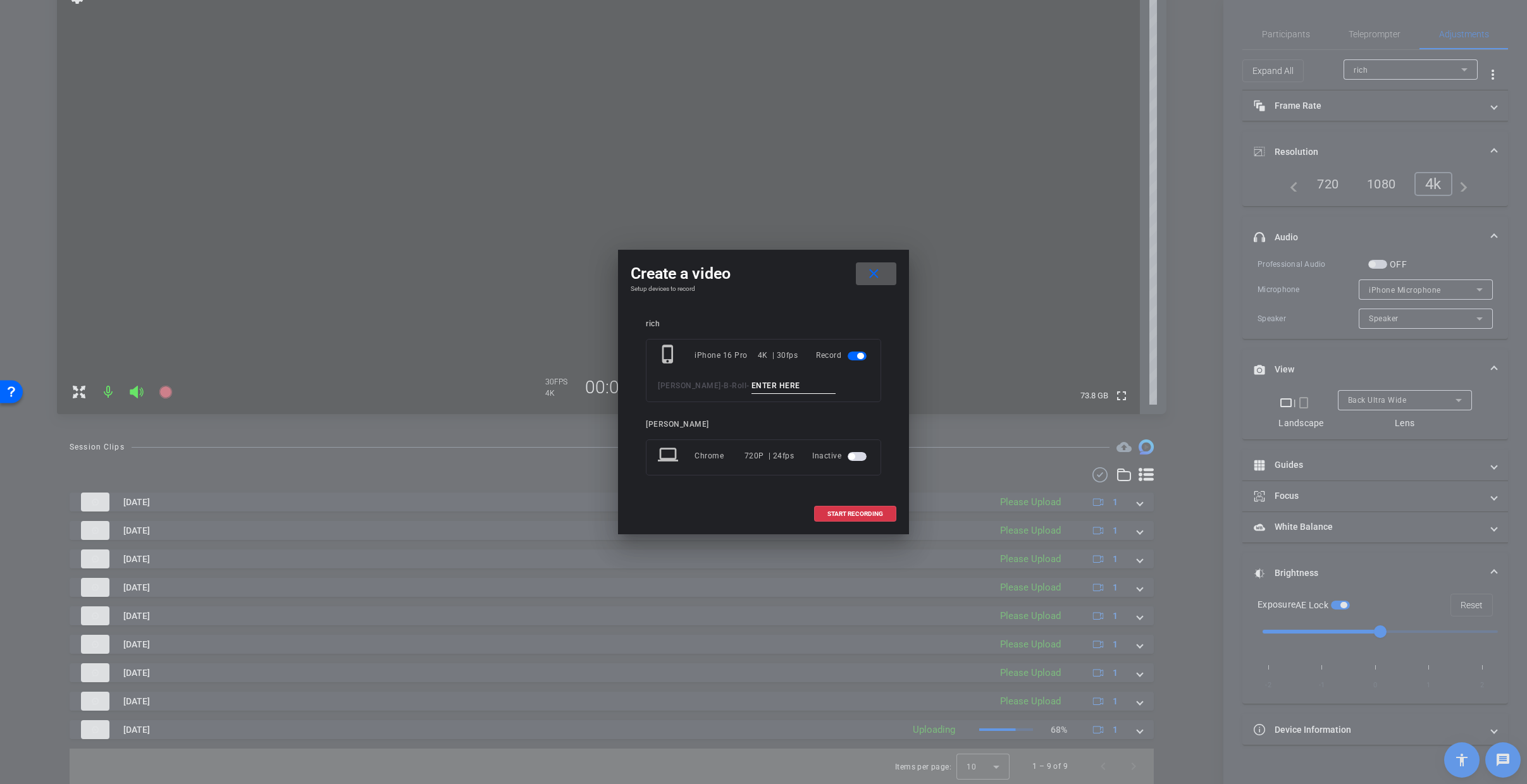
click at [763, 391] on input at bounding box center [793, 386] width 84 height 16
drag, startPoint x: 873, startPoint y: 275, endPoint x: 991, endPoint y: 455, distance: 215.2
click at [874, 275] on mat-icon "close" at bounding box center [874, 275] width 16 height 16
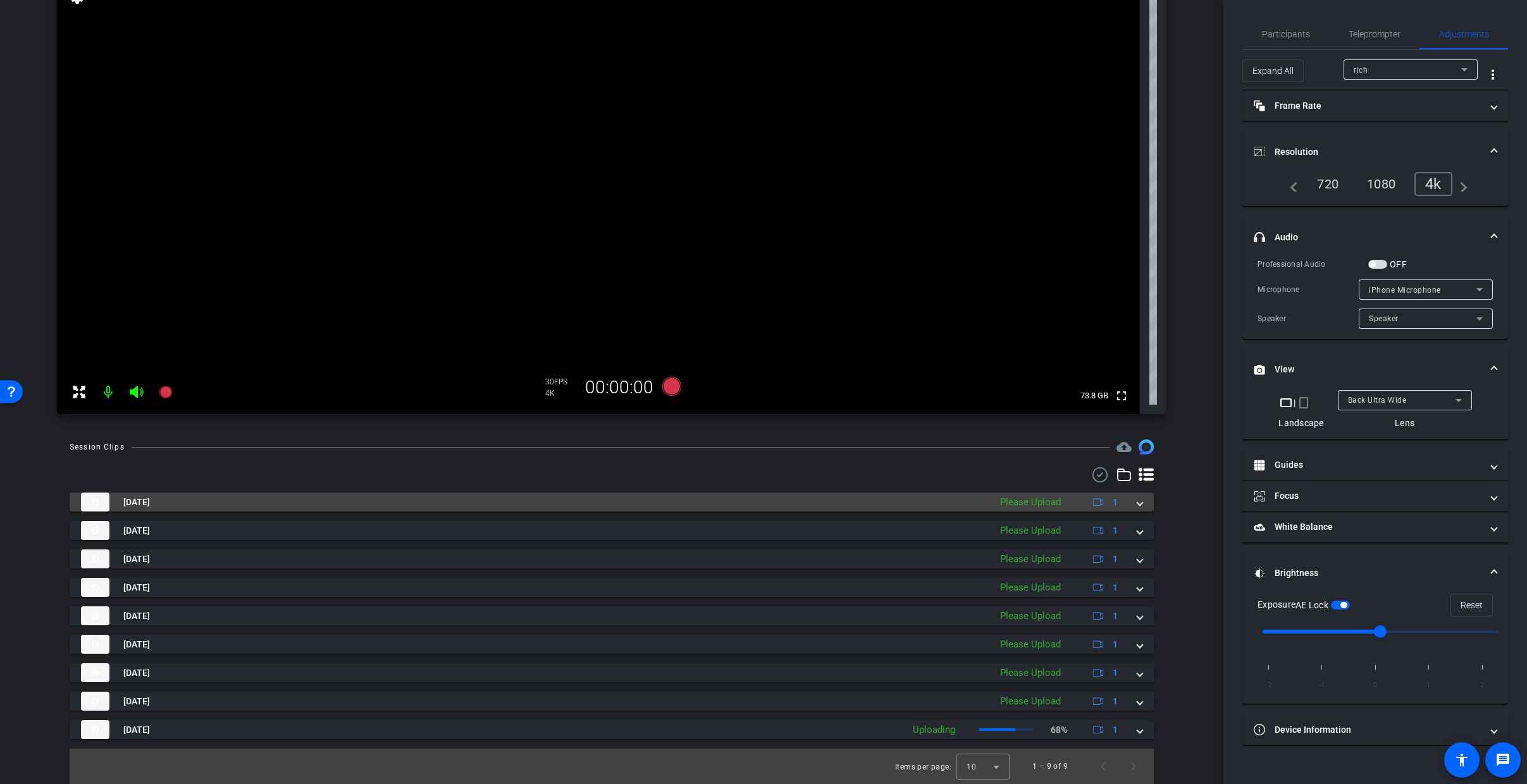
click at [1137, 499] on span at bounding box center [1139, 502] width 5 height 13
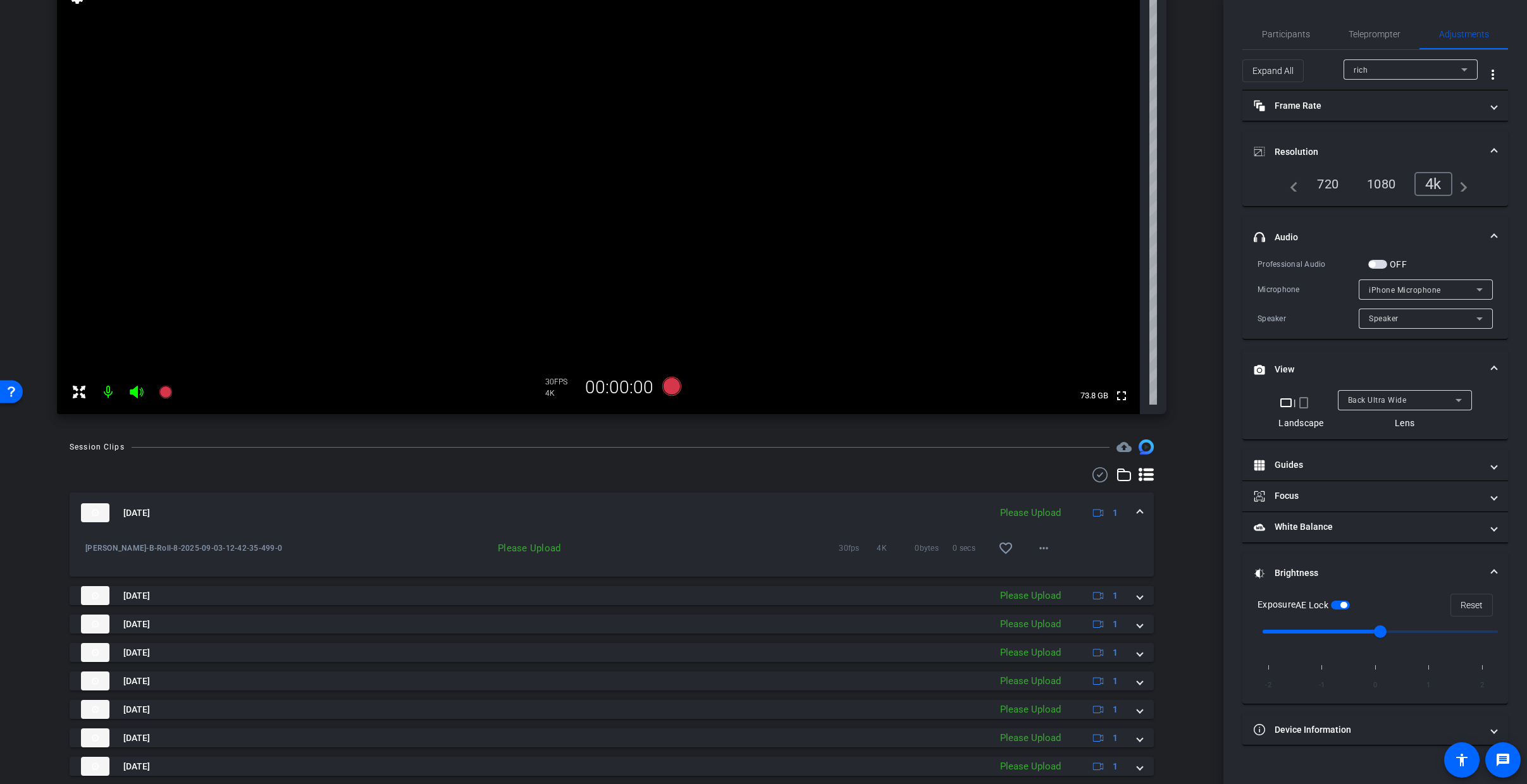
click at [1134, 503] on mat-expansion-panel-header "Sep 3, 2025 Please Upload 1" at bounding box center [612, 512] width 1084 height 40
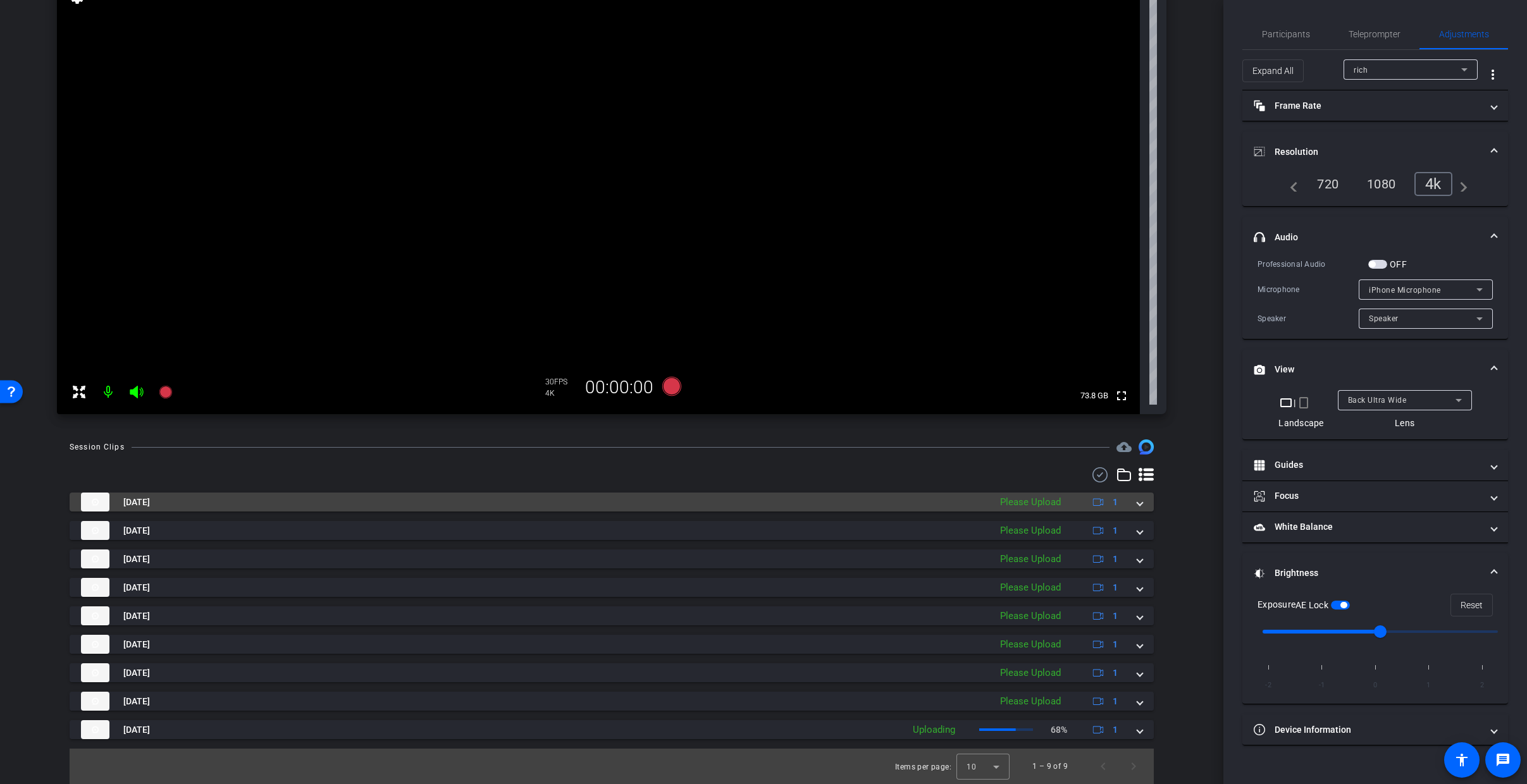
click at [1125, 504] on div "Sep 3, 2025 Please Upload 1" at bounding box center [609, 502] width 1056 height 19
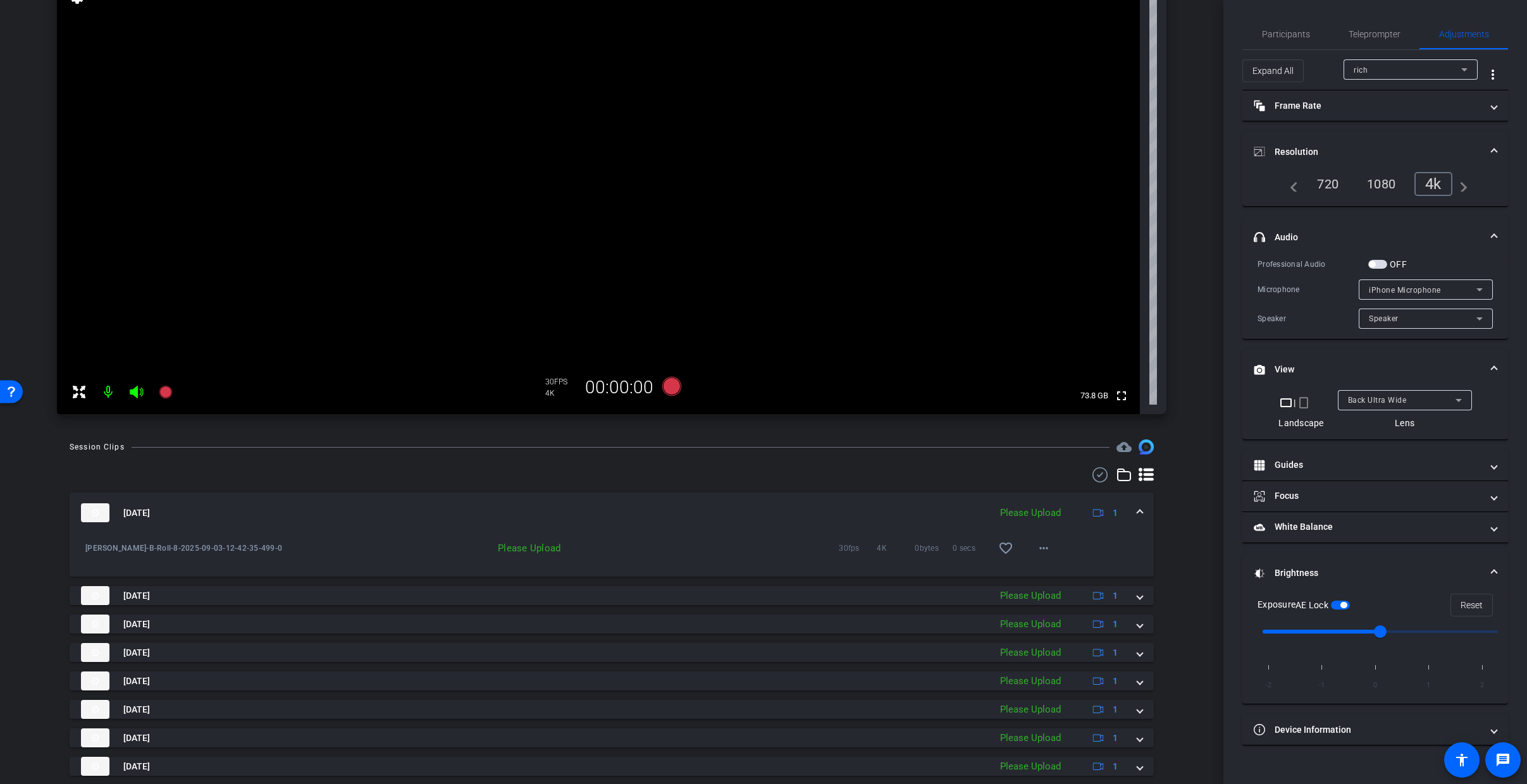
click at [1130, 504] on div "Sep 3, 2025 Please Upload 1" at bounding box center [609, 513] width 1056 height 19
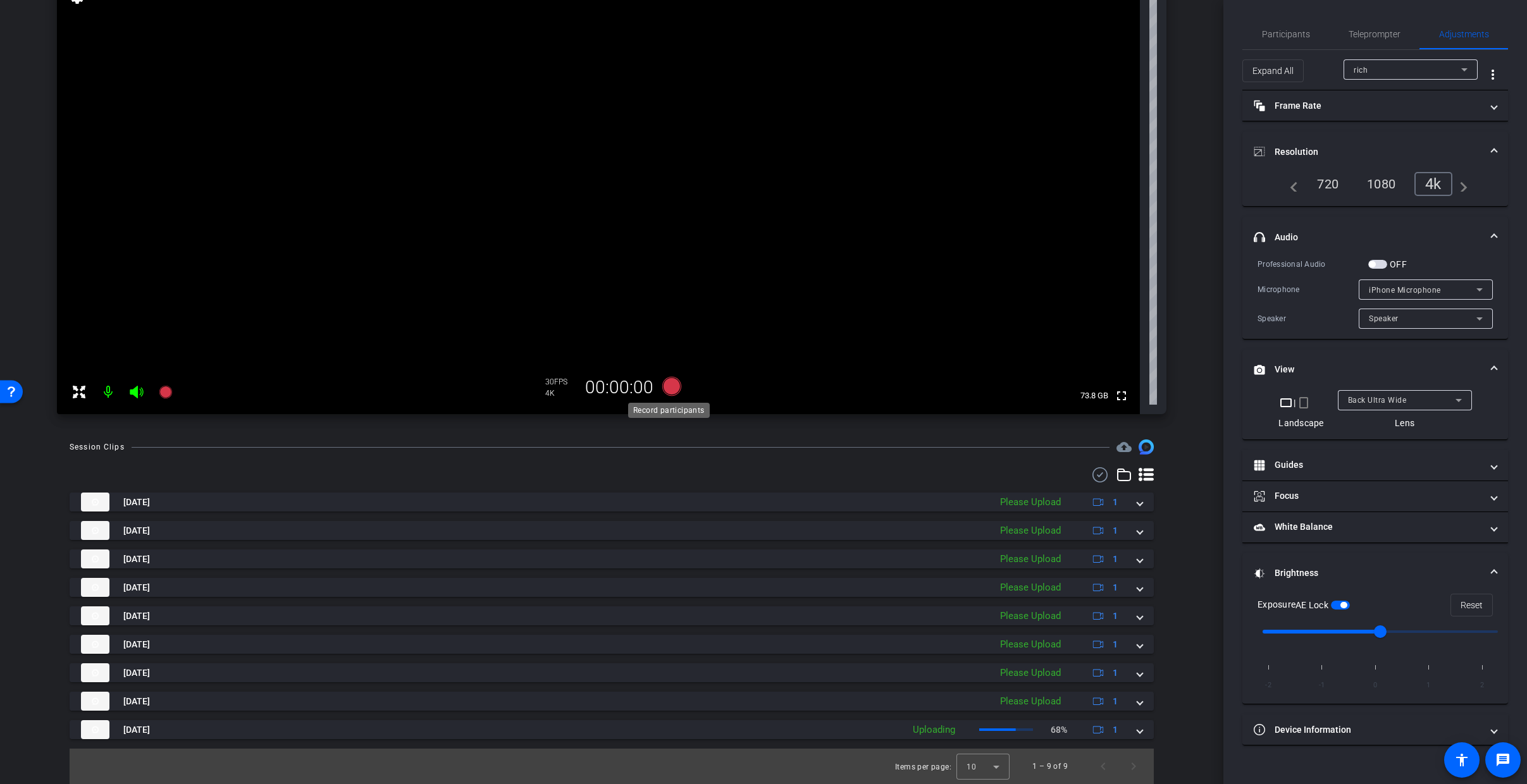
click at [660, 380] on icon at bounding box center [671, 386] width 30 height 23
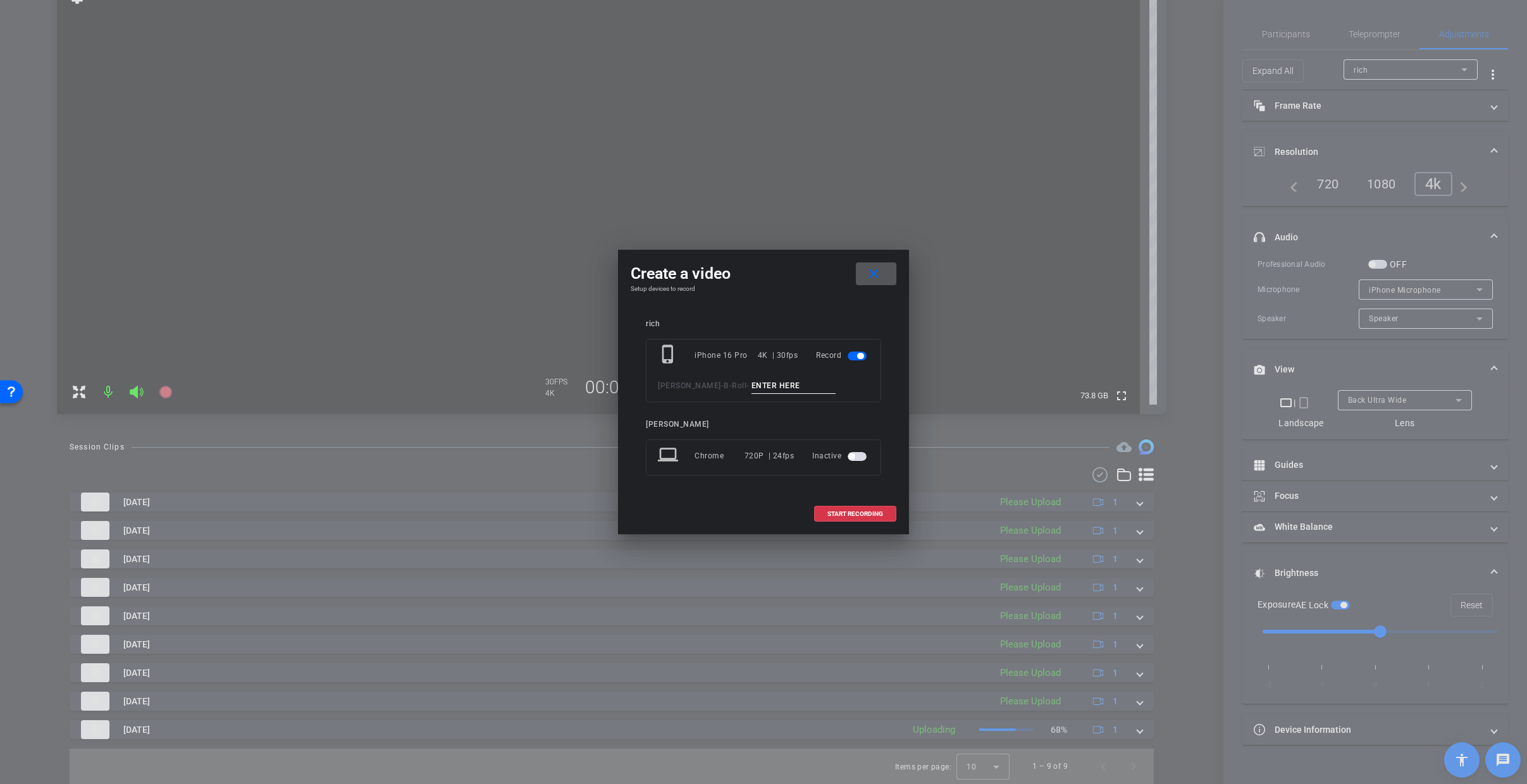
click at [781, 389] on input at bounding box center [793, 386] width 84 height 16
type input "9"
click at [873, 508] on span at bounding box center [855, 513] width 81 height 30
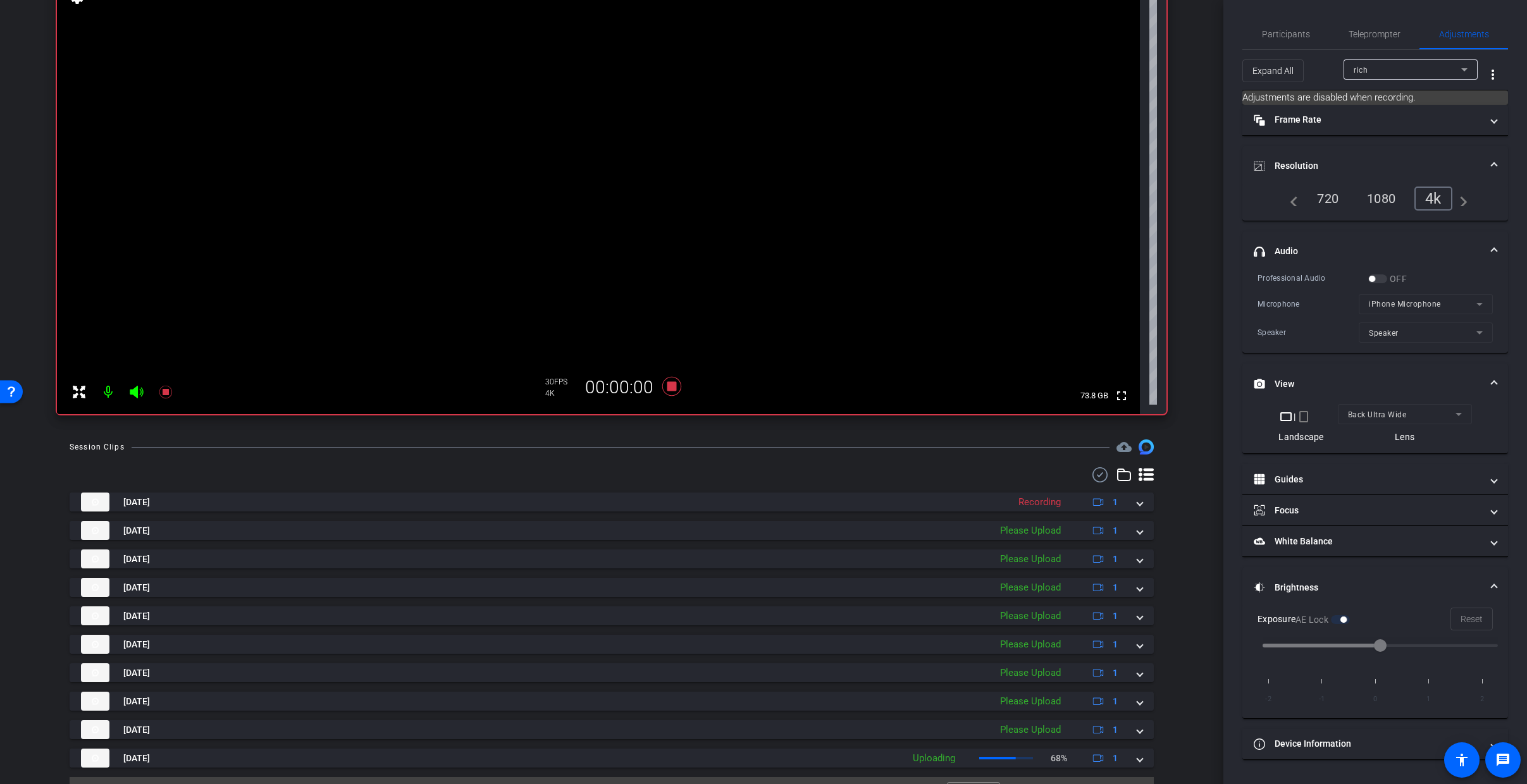
click at [615, 122] on video at bounding box center [599, 196] width 1083 height 436
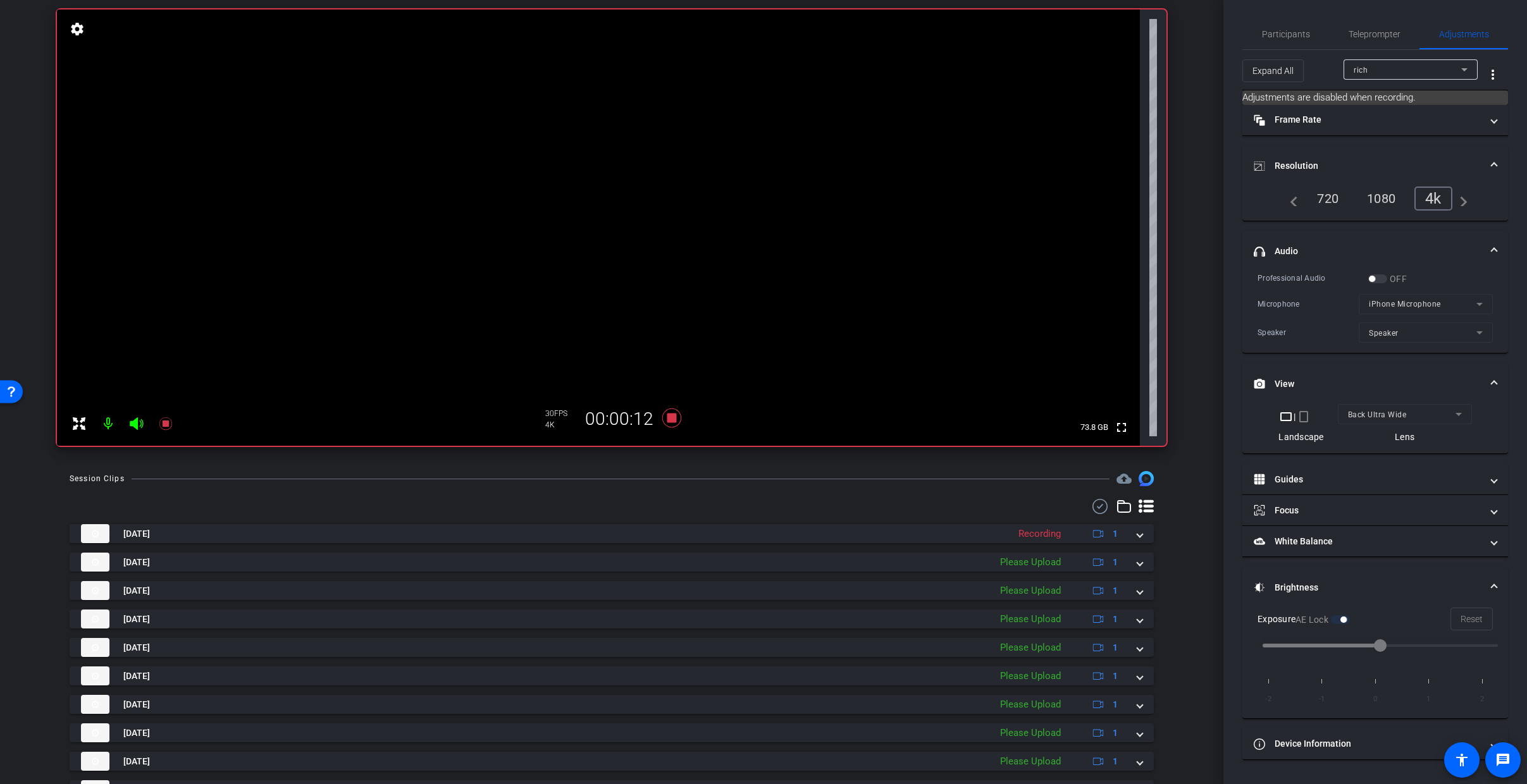
scroll to position [90, 0]
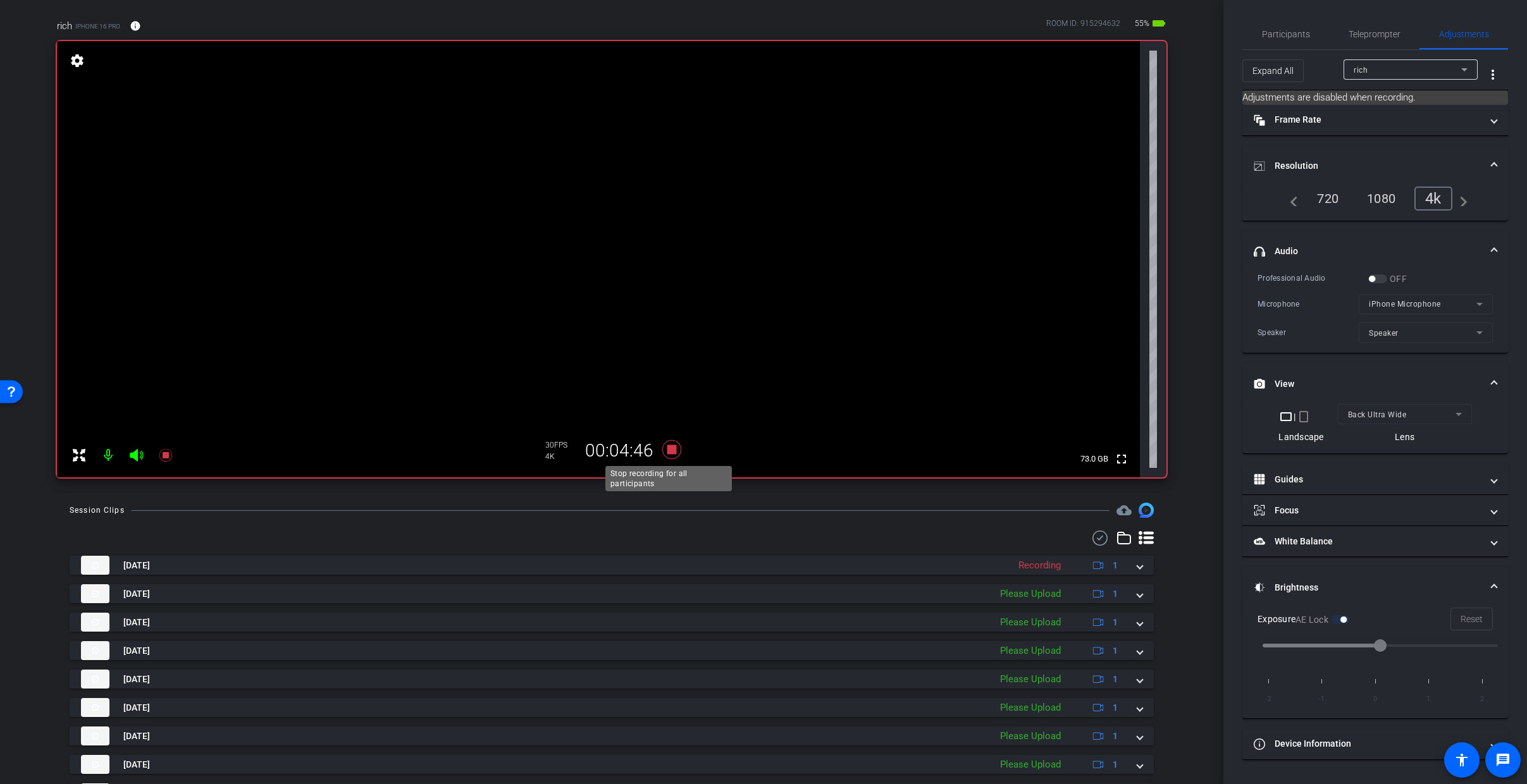
click at [671, 449] on icon at bounding box center [672, 449] width 19 height 19
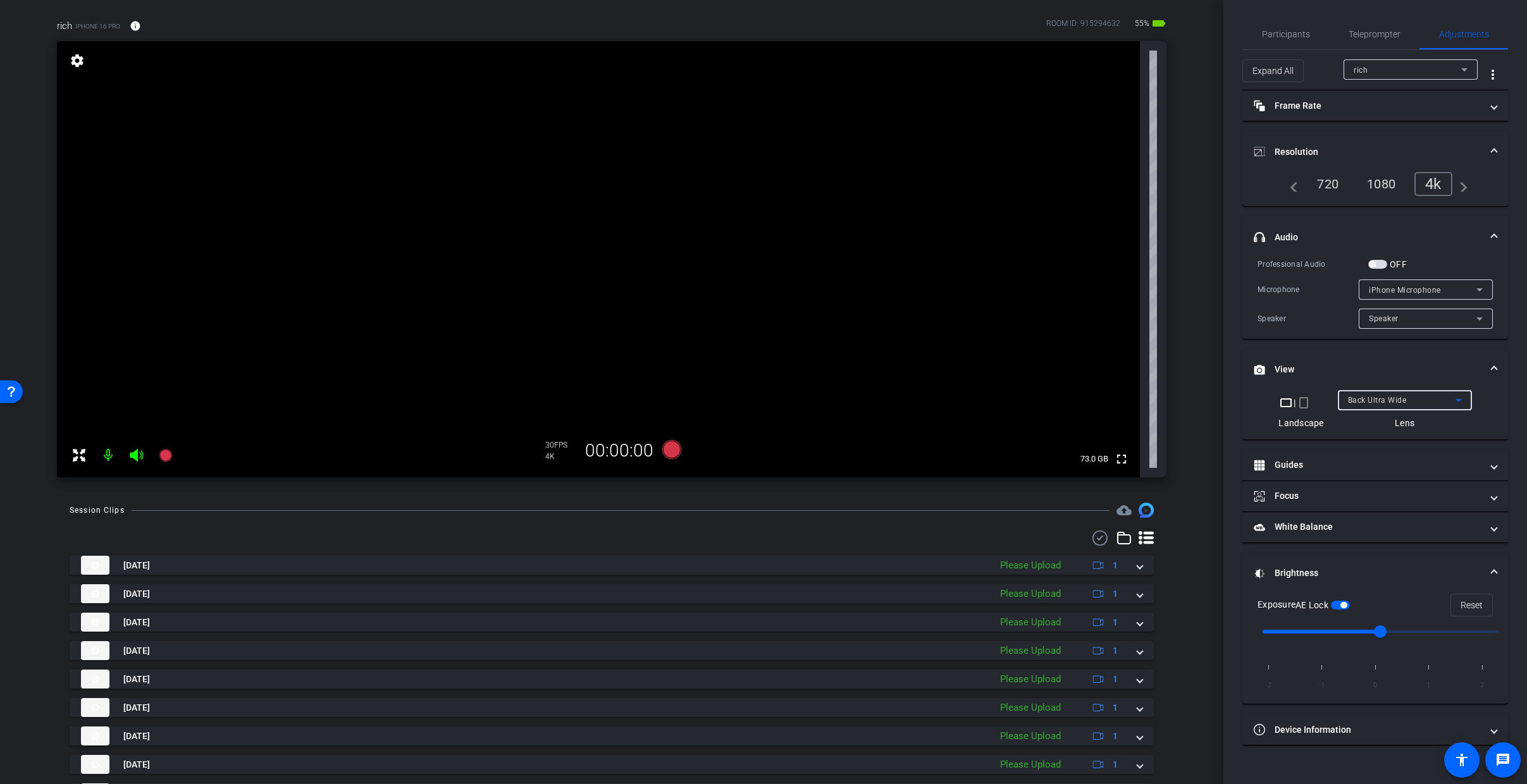
click at [1398, 407] on div "Back Ultra Wide" at bounding box center [1401, 400] width 107 height 16
click at [1387, 421] on span "Back Wide" at bounding box center [1367, 424] width 40 height 15
click at [672, 449] on icon at bounding box center [672, 449] width 19 height 19
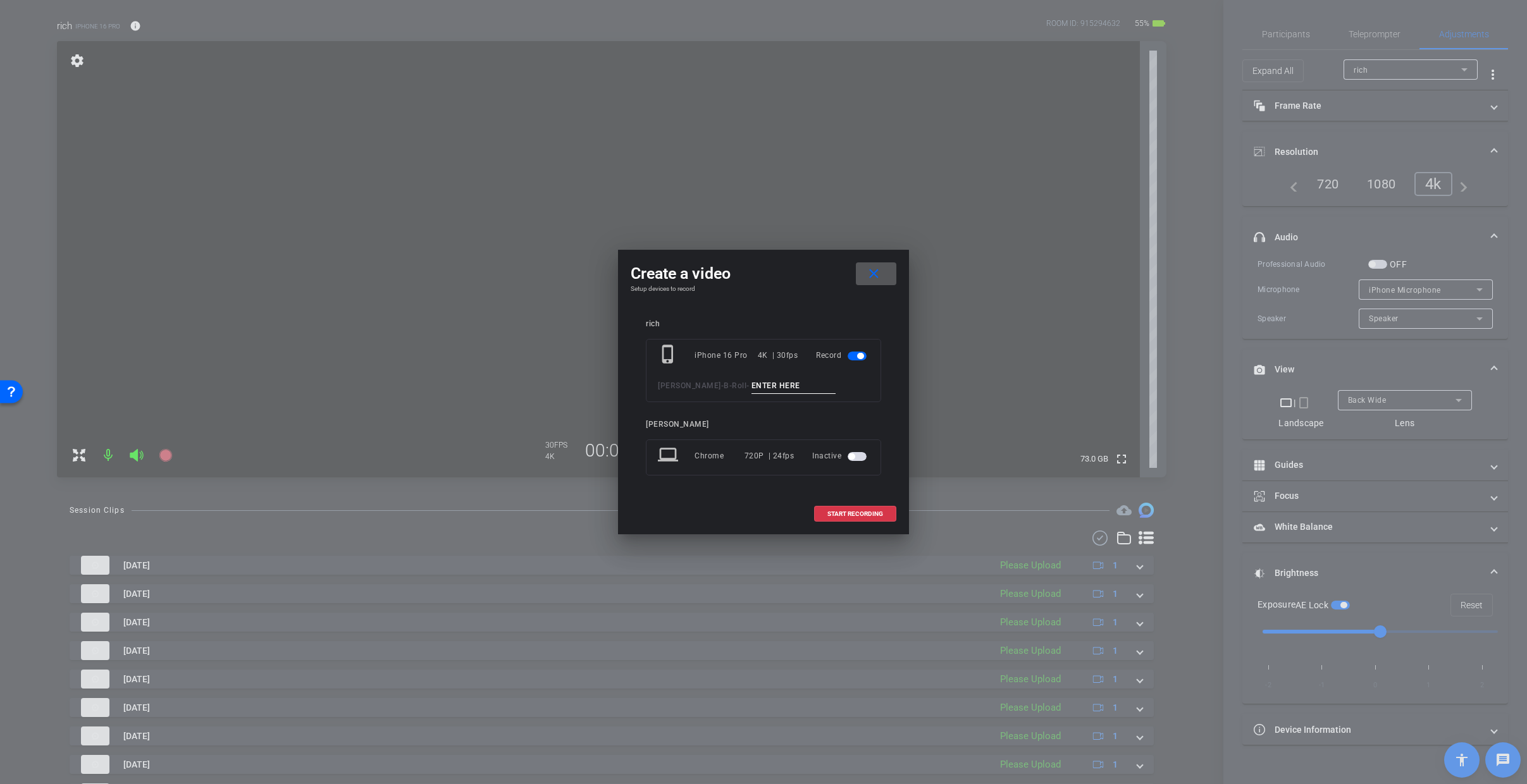
click at [795, 388] on input at bounding box center [793, 386] width 84 height 16
type input "10"
click at [844, 508] on span at bounding box center [855, 513] width 81 height 30
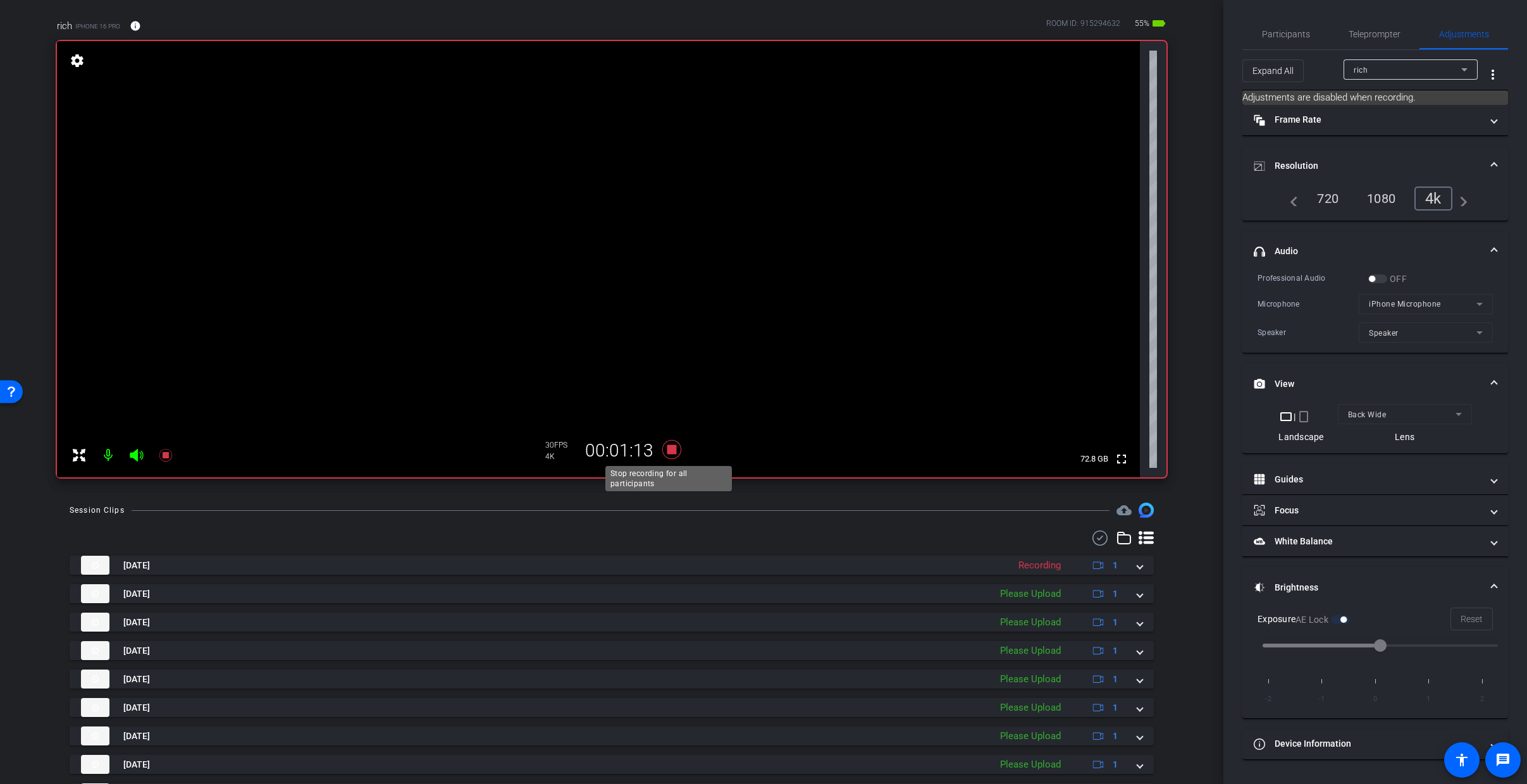
click at [668, 449] on icon at bounding box center [672, 449] width 19 height 19
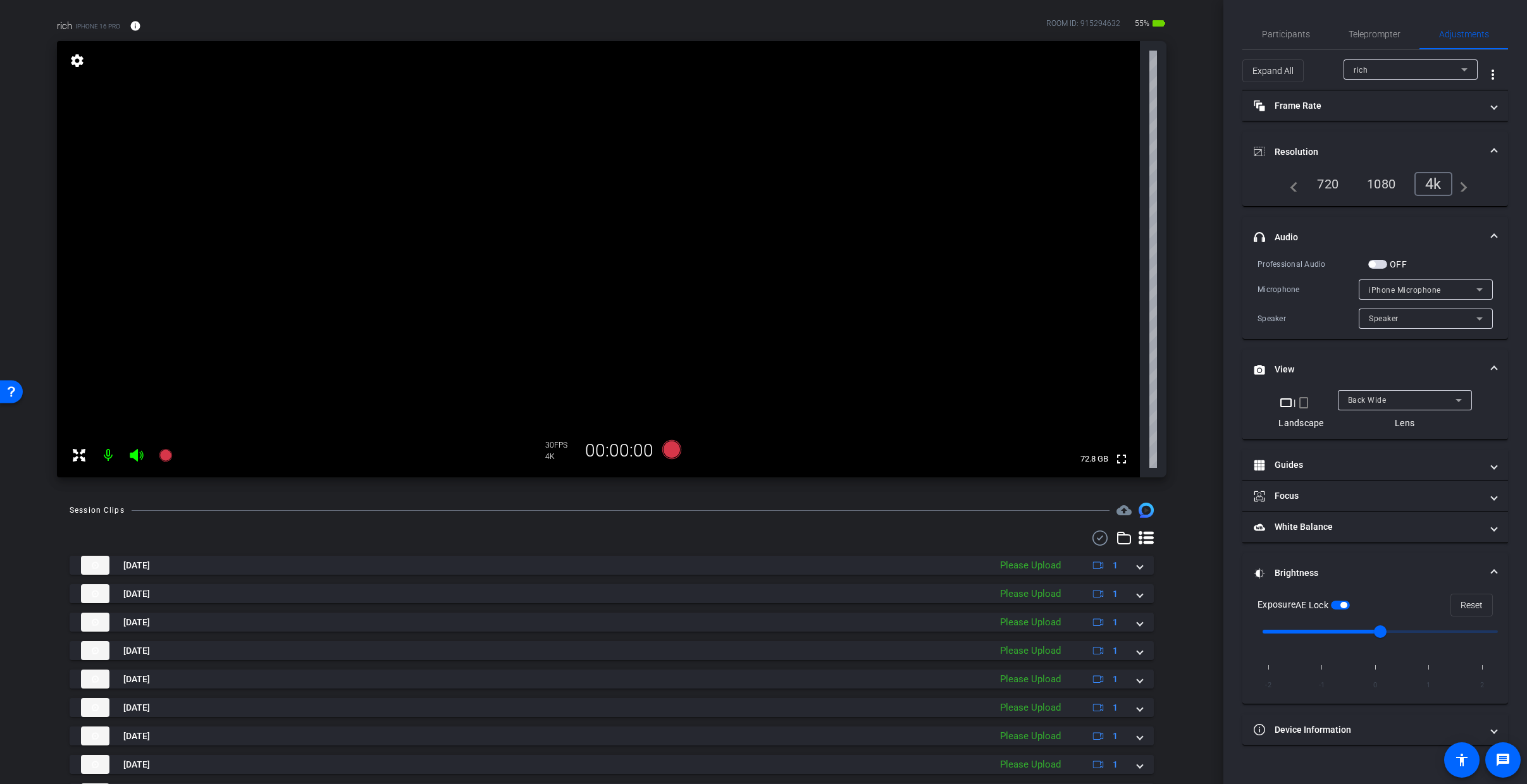
click at [1411, 394] on div "Back Wide" at bounding box center [1401, 400] width 107 height 16
click at [1414, 485] on mat-option "Back Ultra Wide" at bounding box center [1404, 486] width 134 height 21
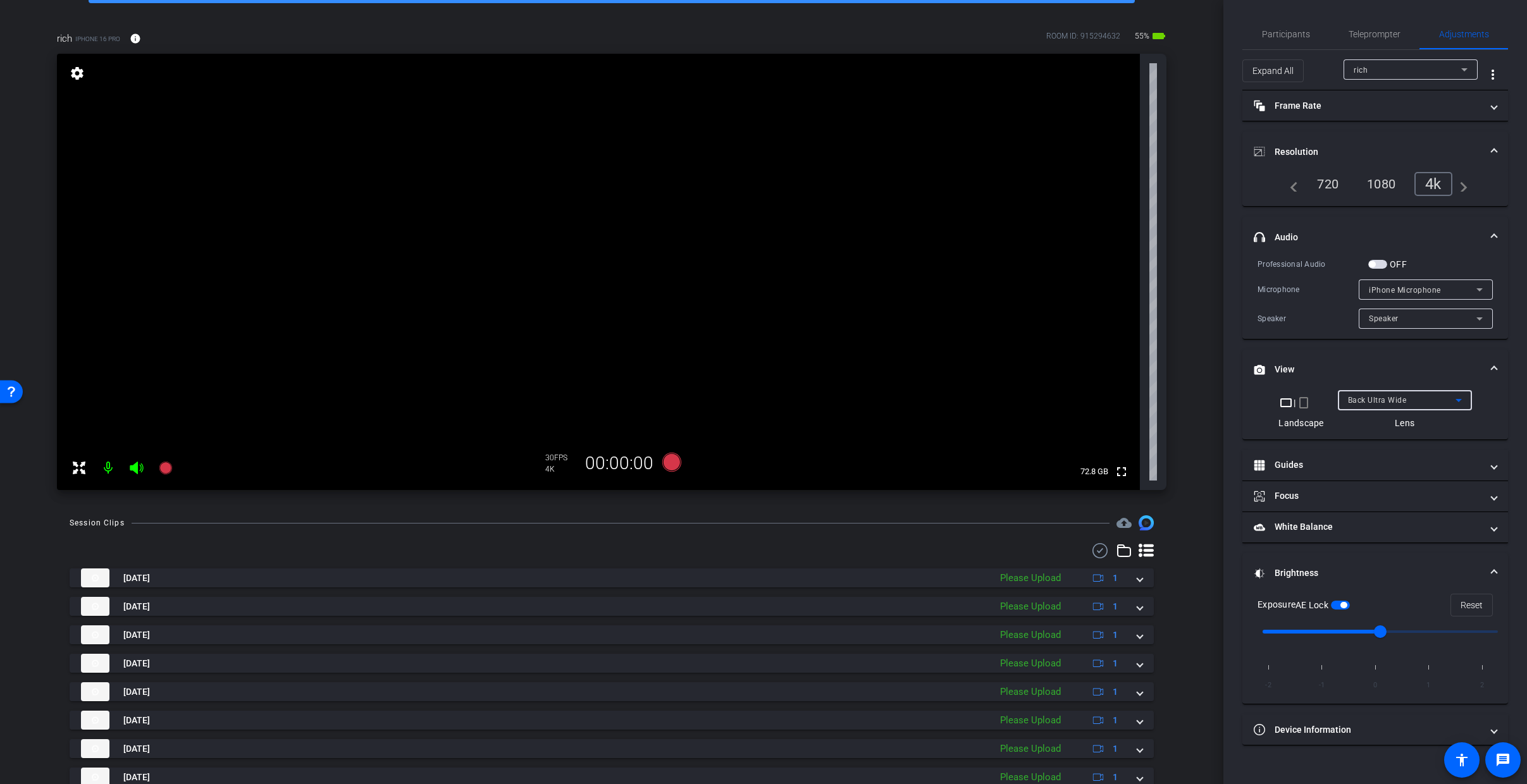
scroll to position [182, 0]
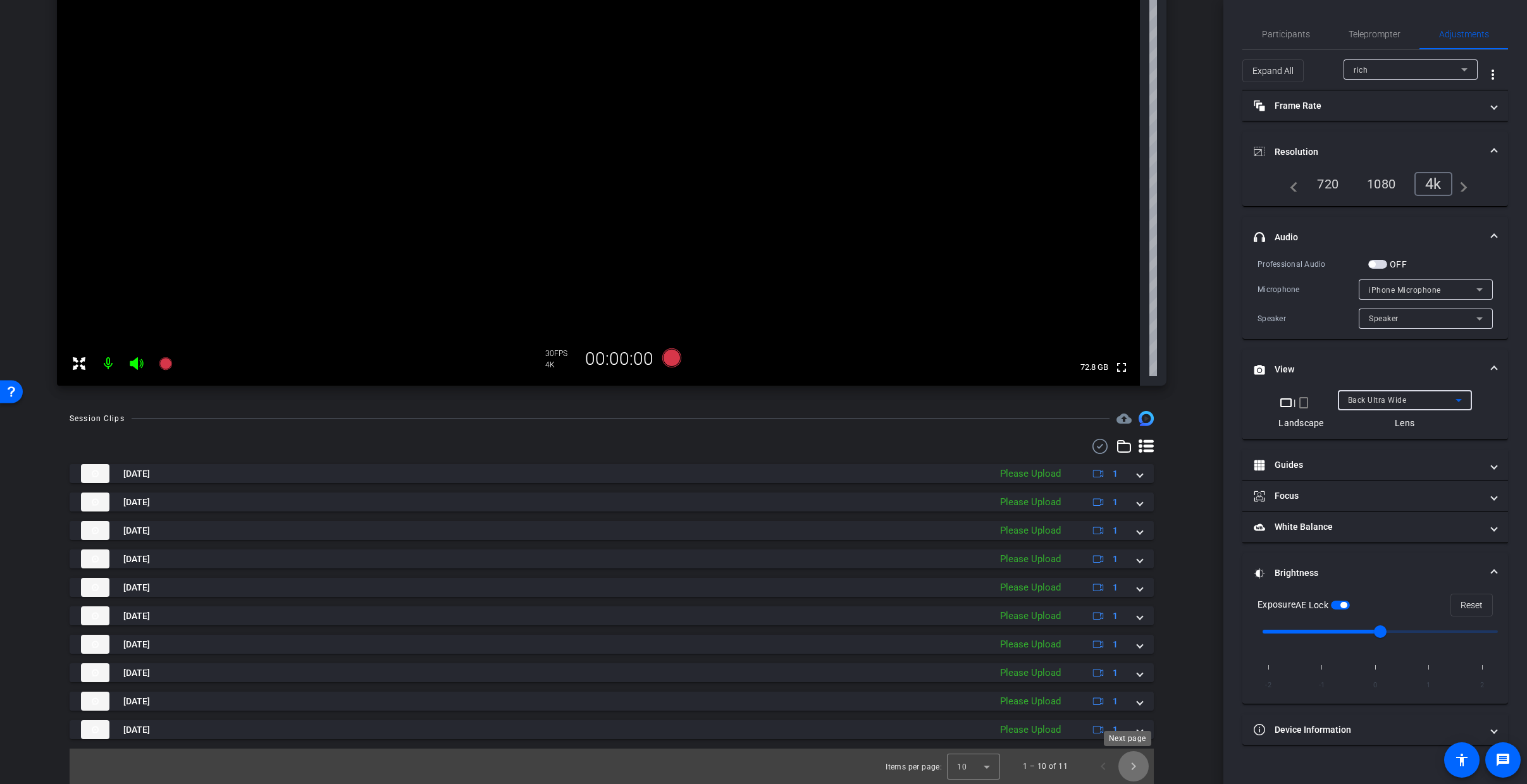
click at [1127, 767] on span "Next page" at bounding box center [1133, 766] width 30 height 30
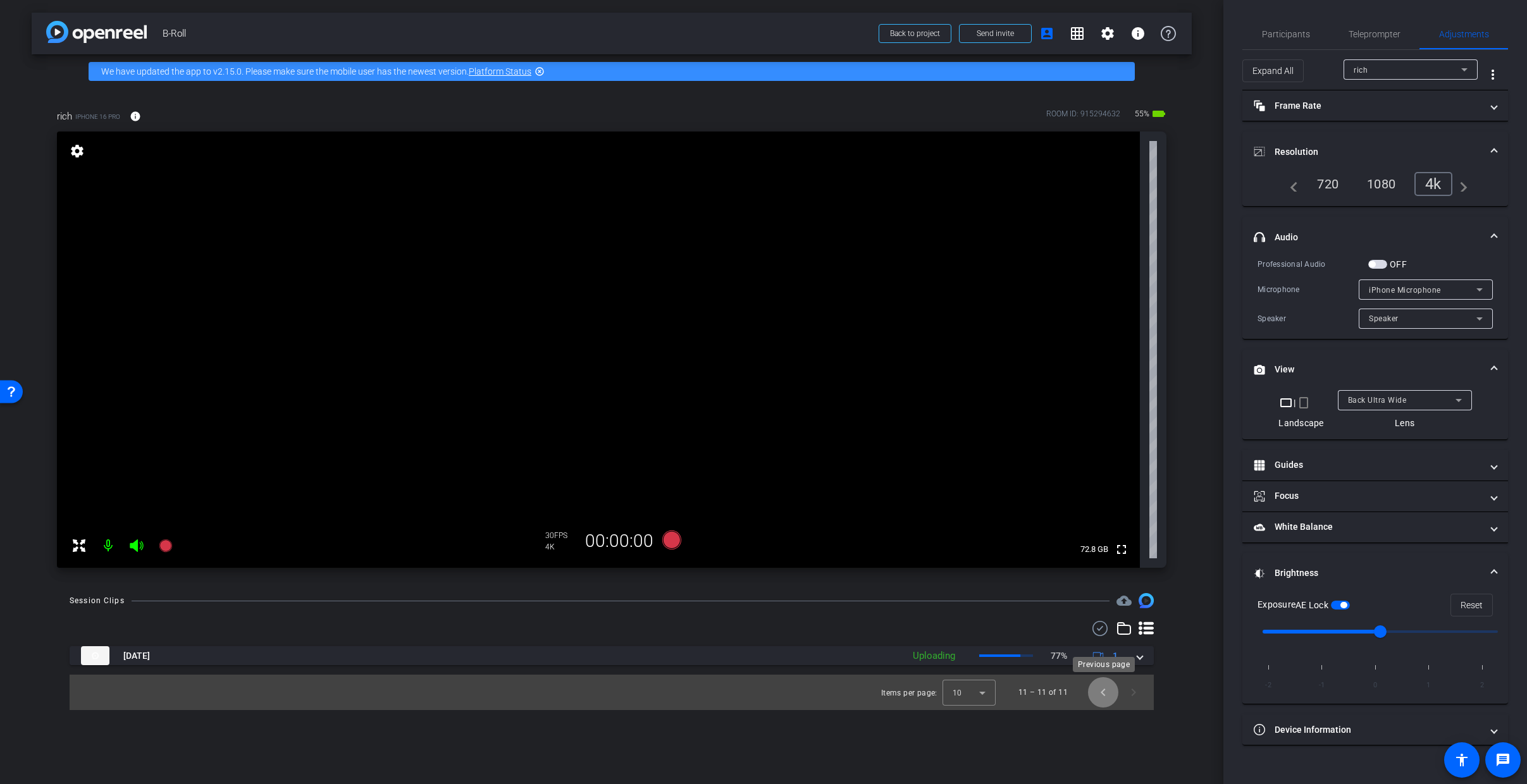
click at [1101, 696] on span "Previous page" at bounding box center [1102, 692] width 30 height 30
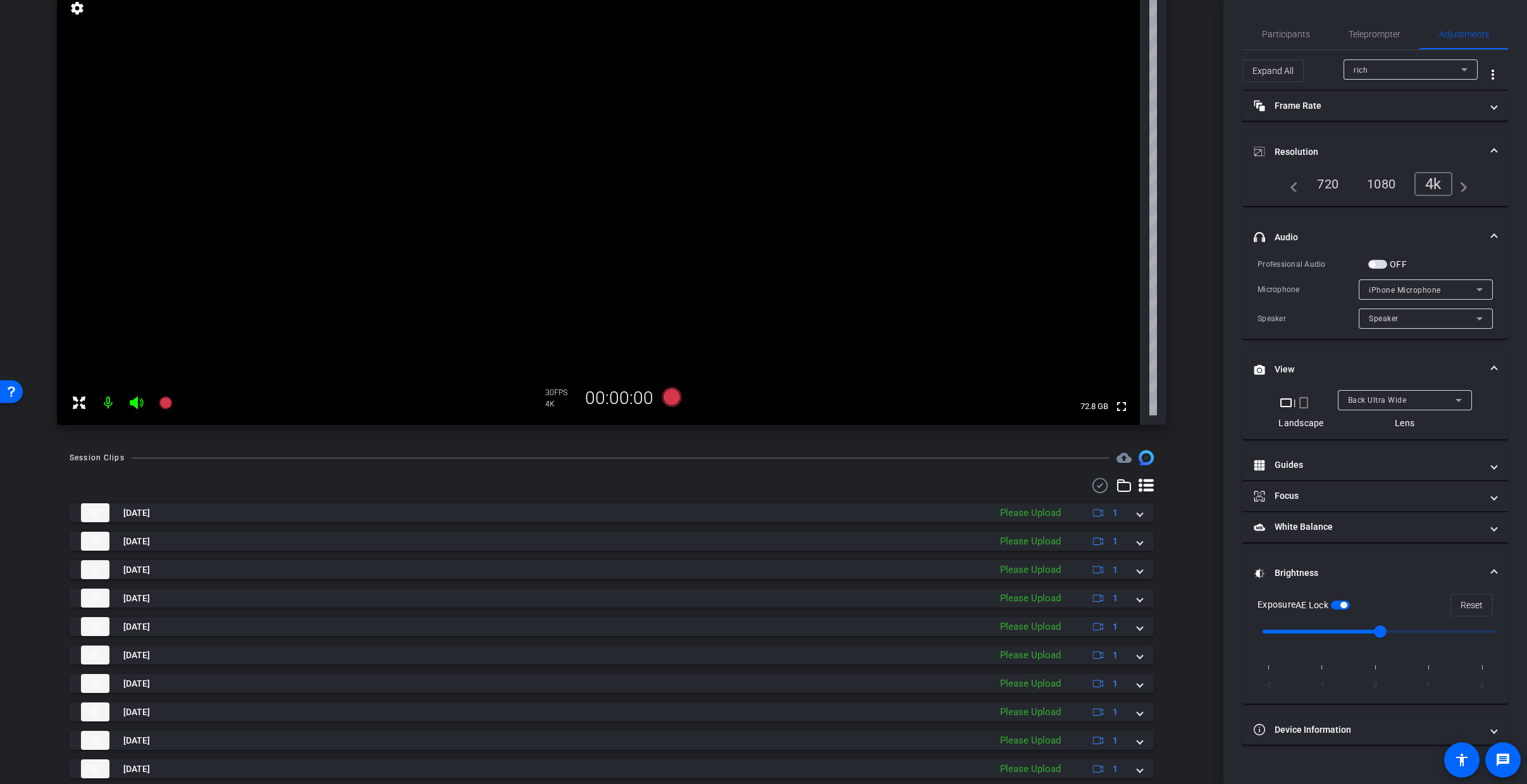
scroll to position [182, 0]
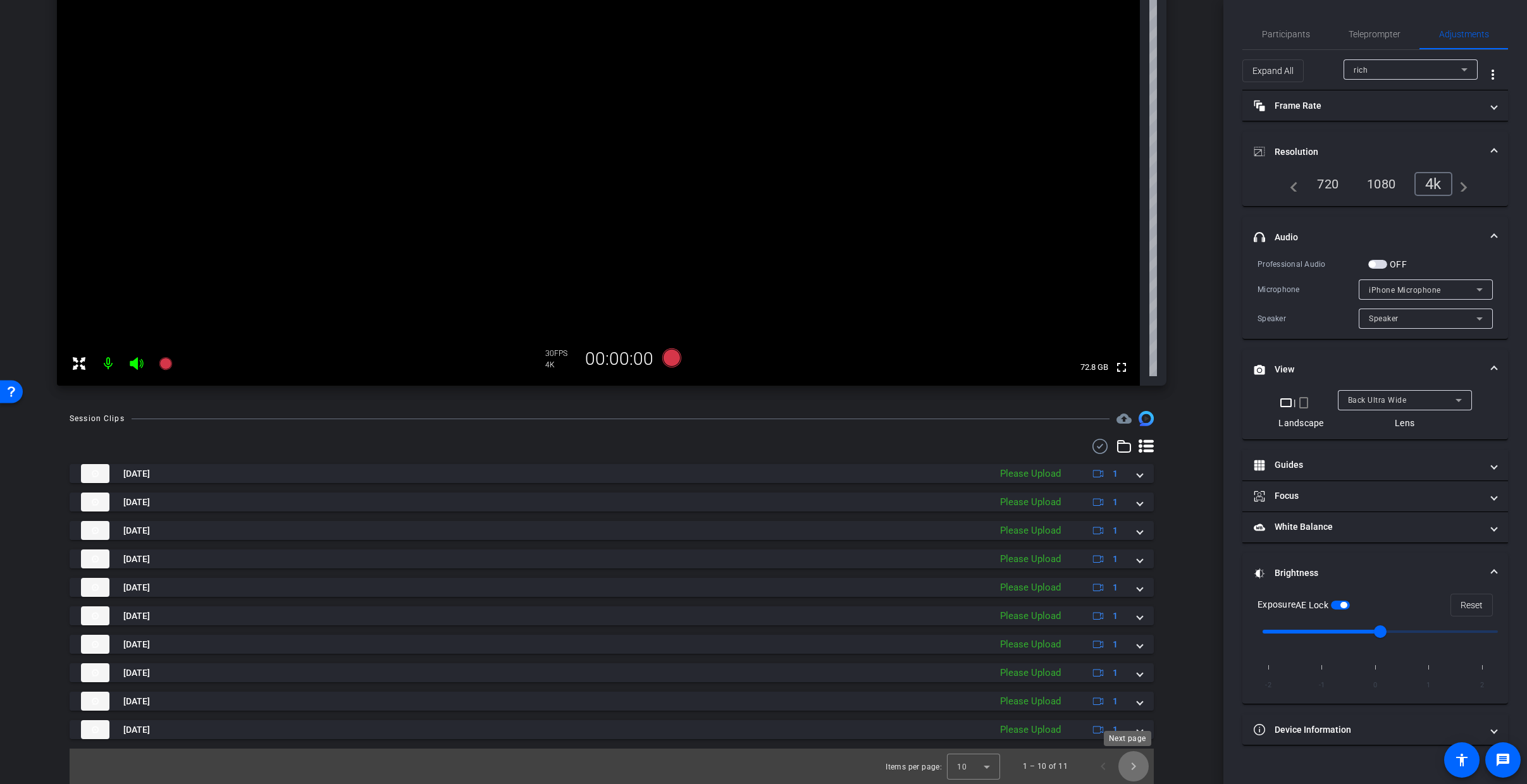
click at [1131, 772] on span "Next page" at bounding box center [1133, 766] width 30 height 30
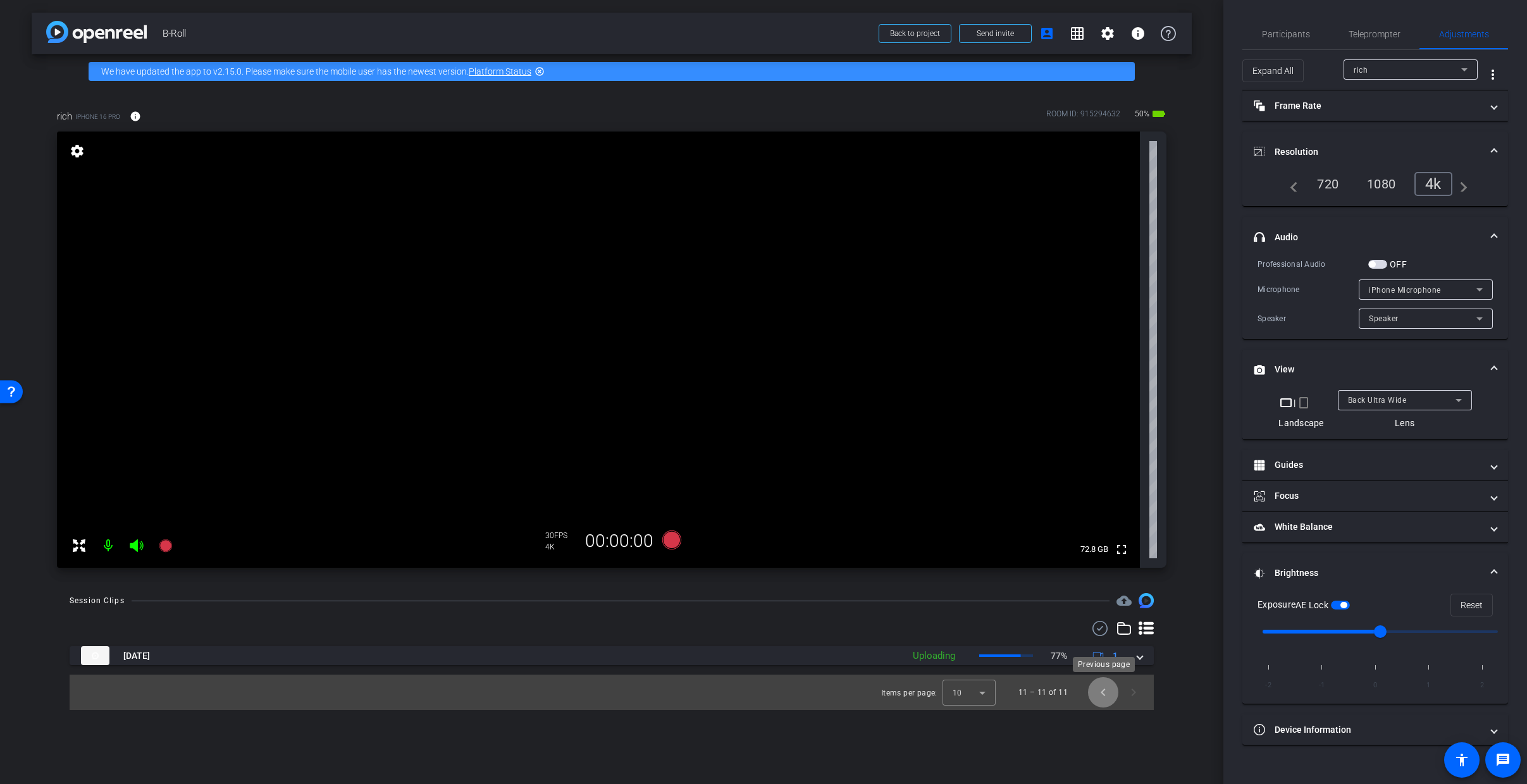
click at [1105, 694] on span "Previous page" at bounding box center [1102, 692] width 30 height 30
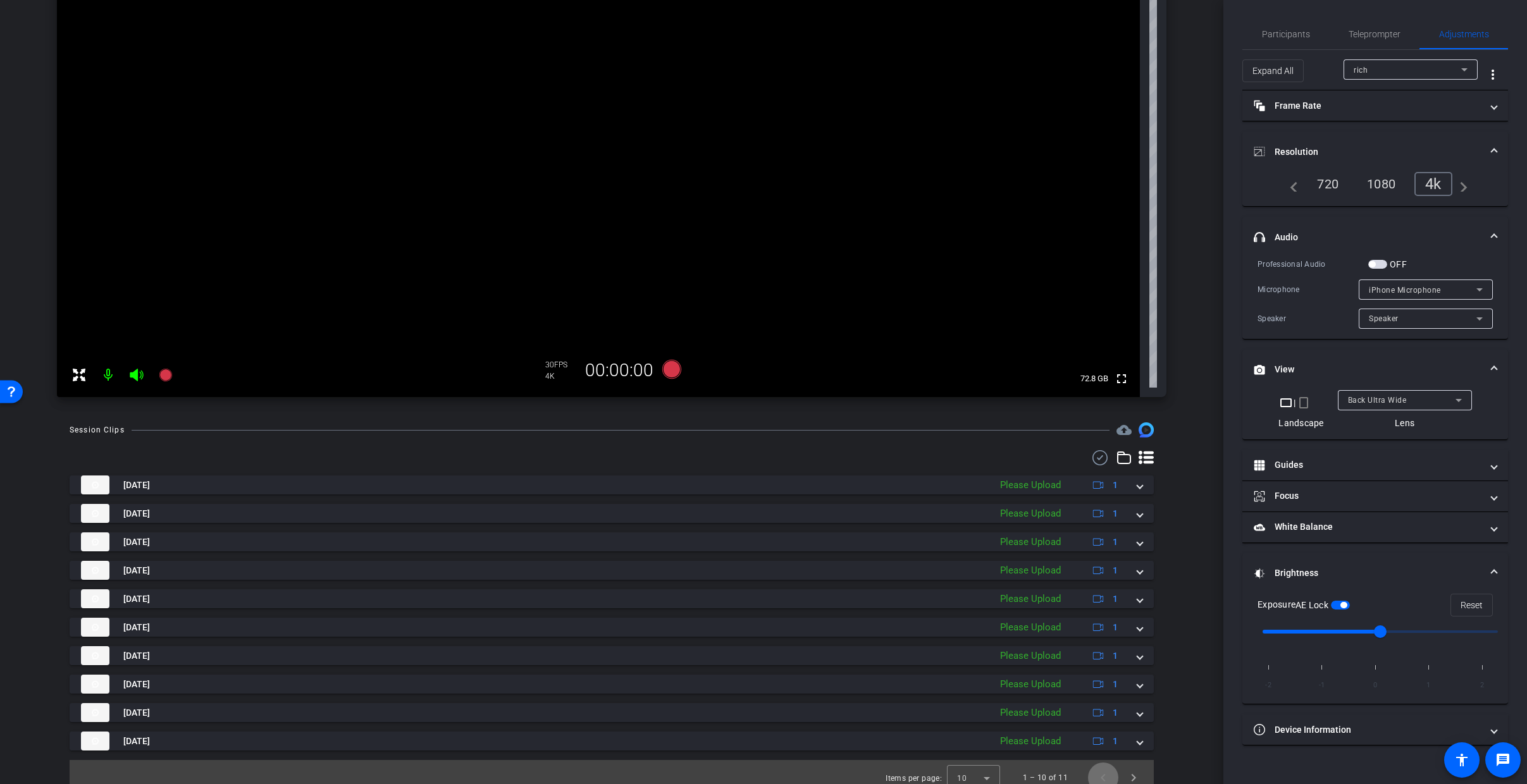
scroll to position [182, 0]
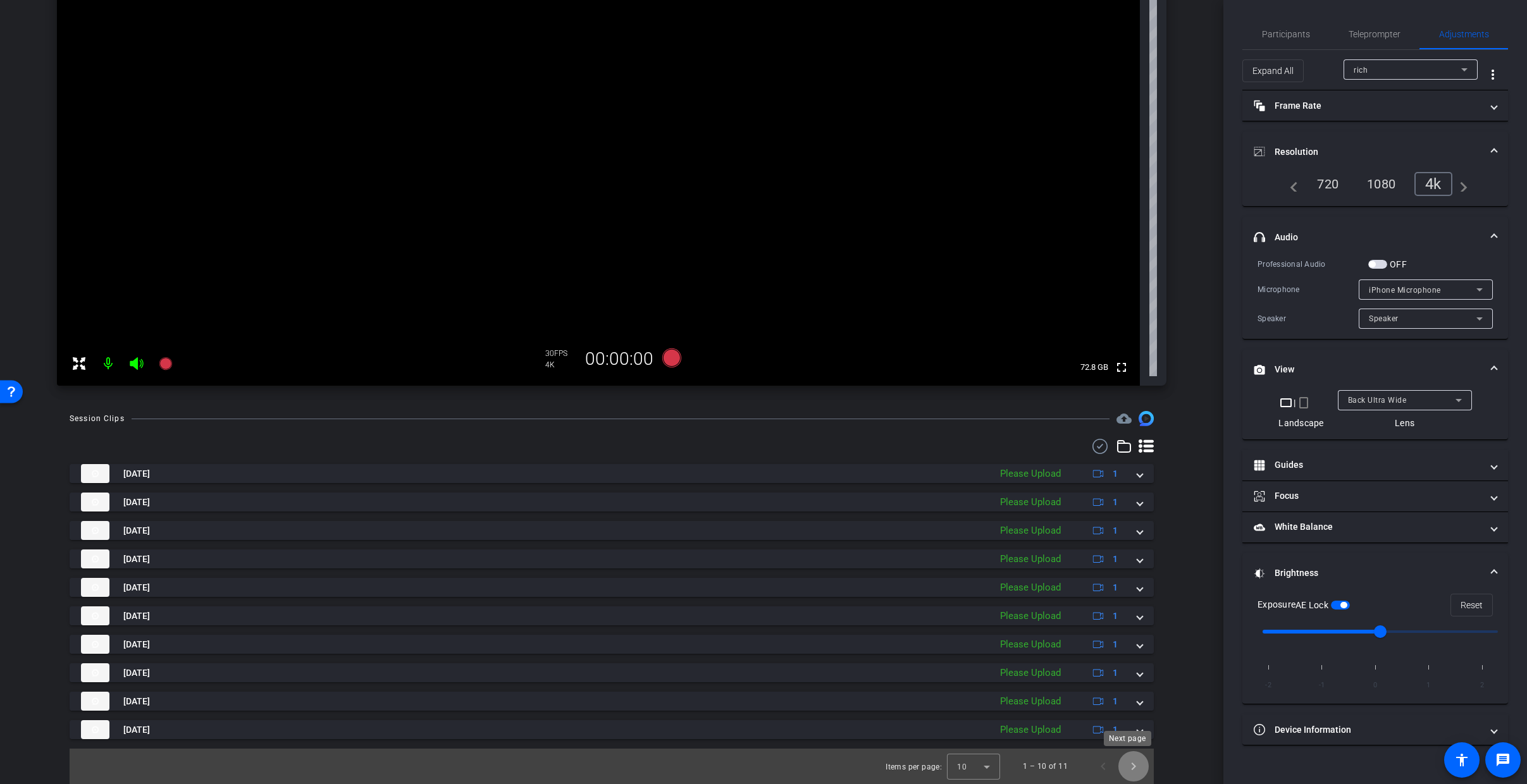
click at [1127, 765] on span "Next page" at bounding box center [1133, 766] width 30 height 30
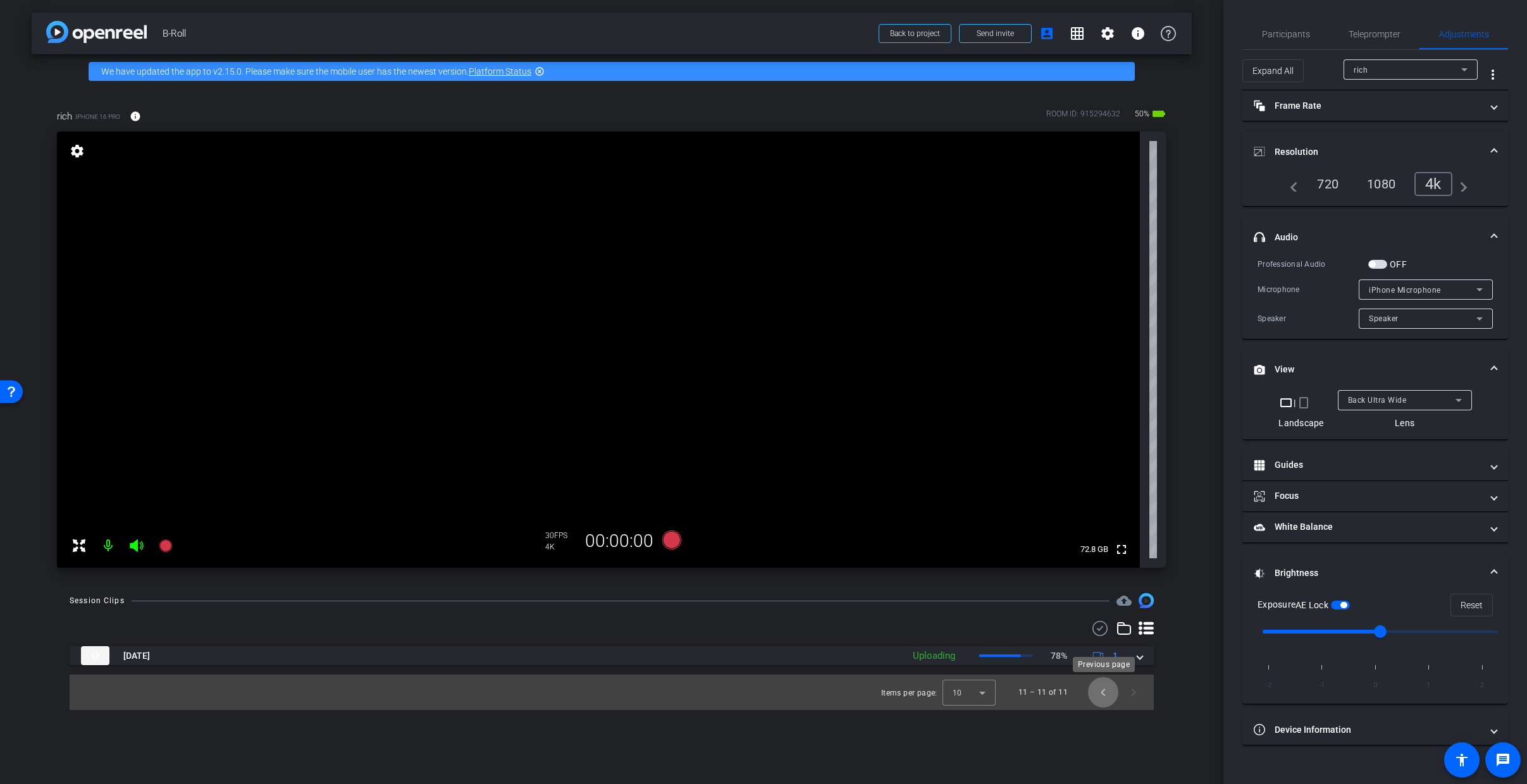
click at [1111, 692] on span "Previous page" at bounding box center [1102, 692] width 30 height 30
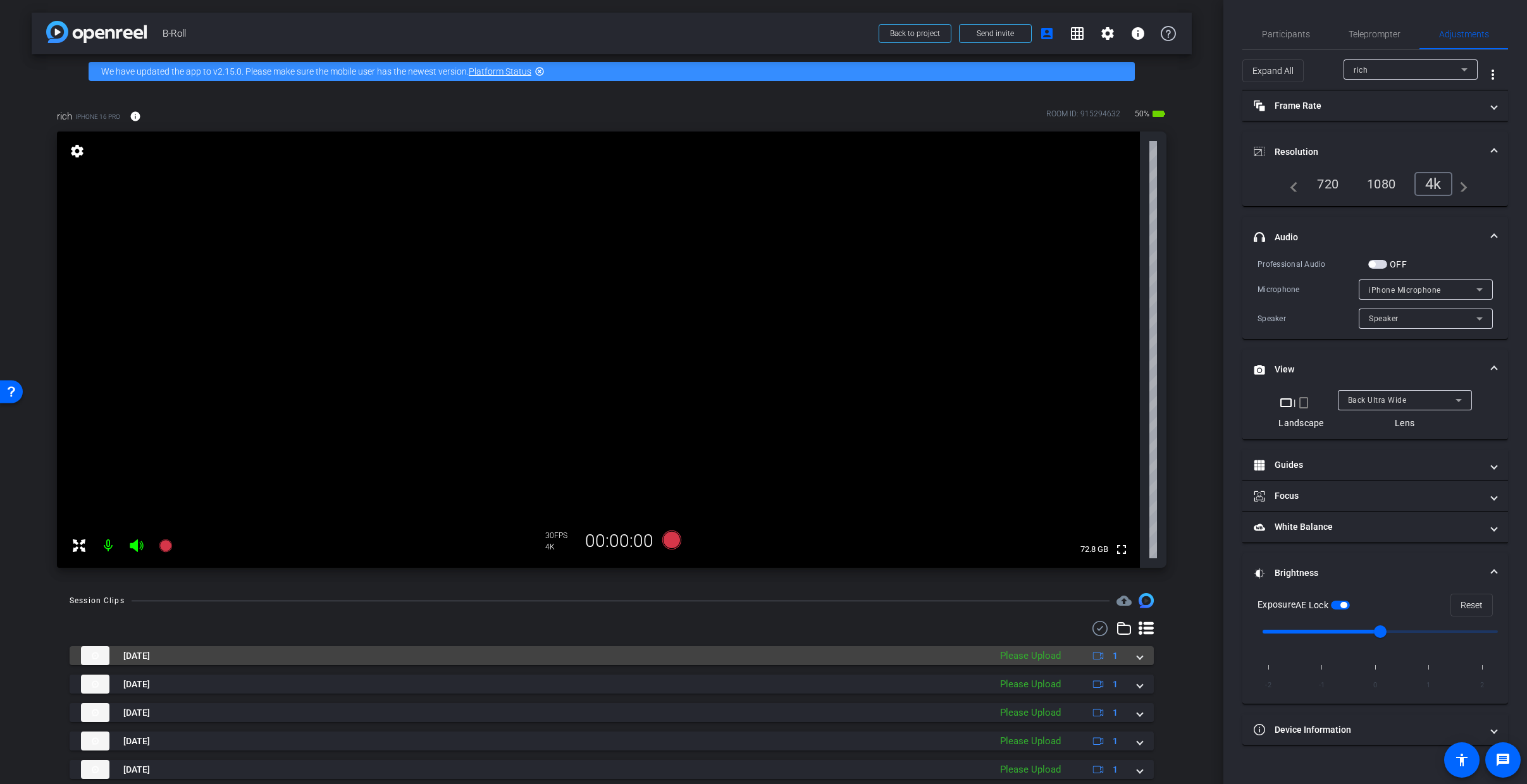
click at [1137, 659] on span at bounding box center [1139, 656] width 5 height 13
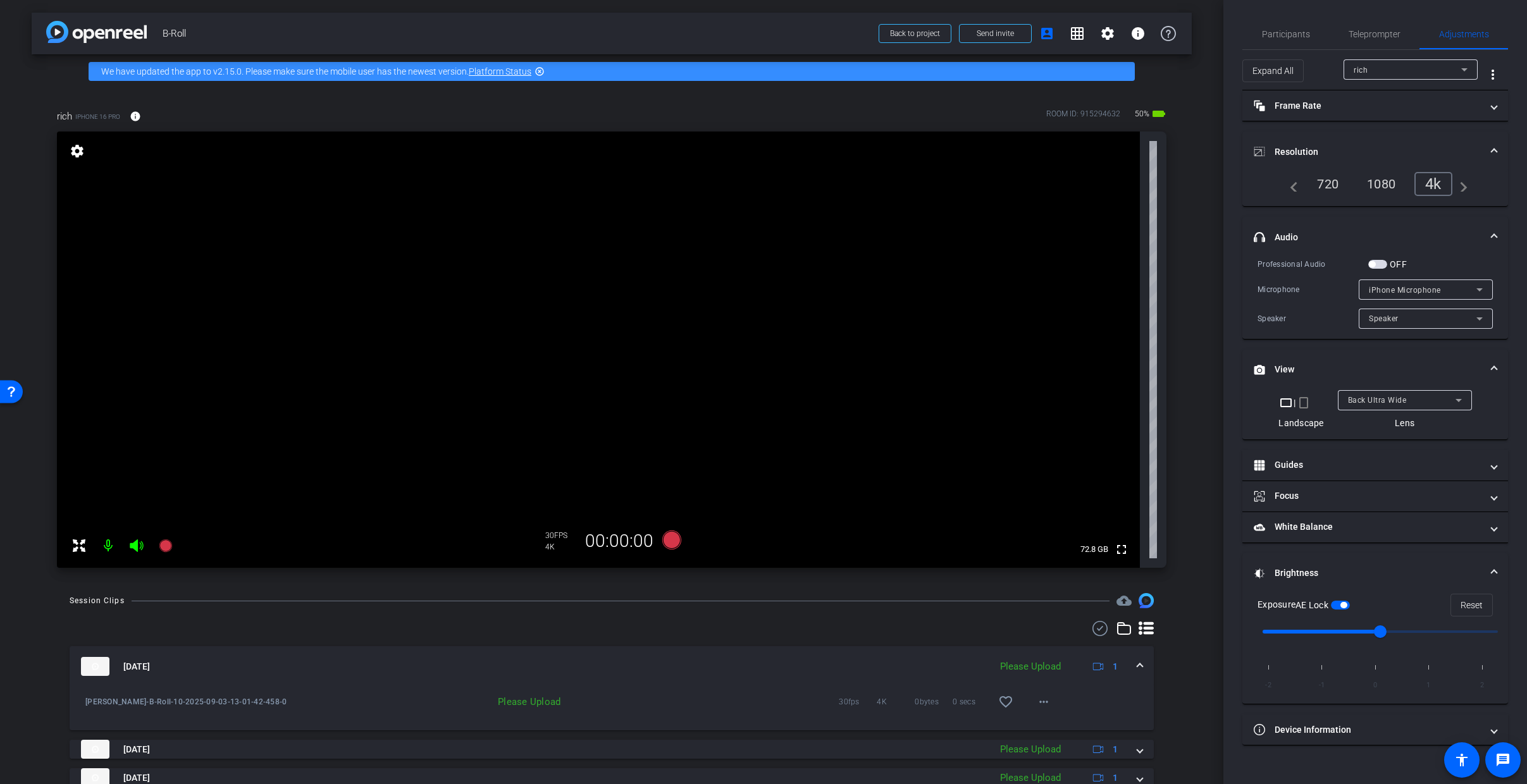
click at [1128, 663] on div "Sep 3, 2025 Please Upload 1" at bounding box center [609, 667] width 1056 height 19
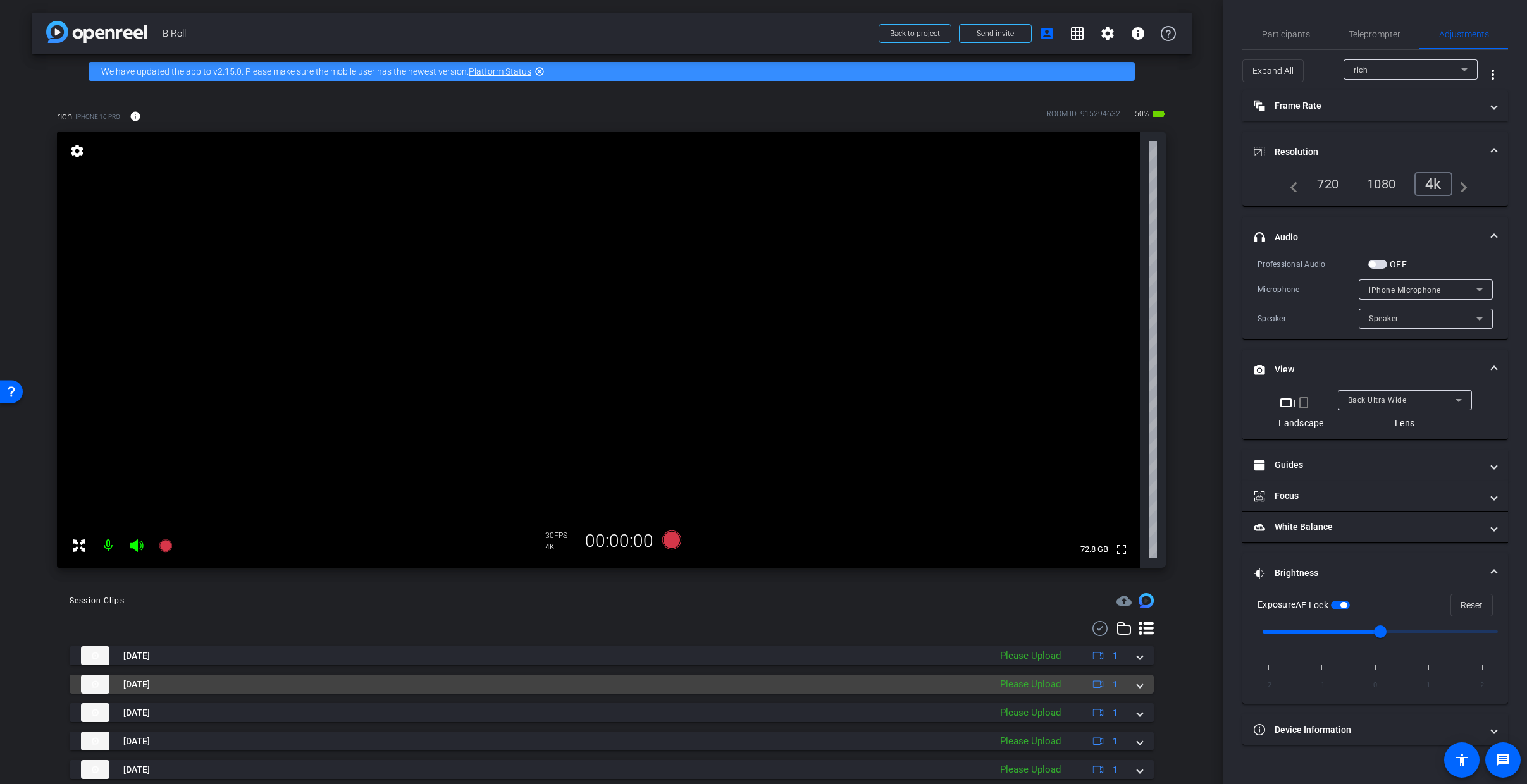
click at [1137, 686] on span at bounding box center [1139, 684] width 5 height 13
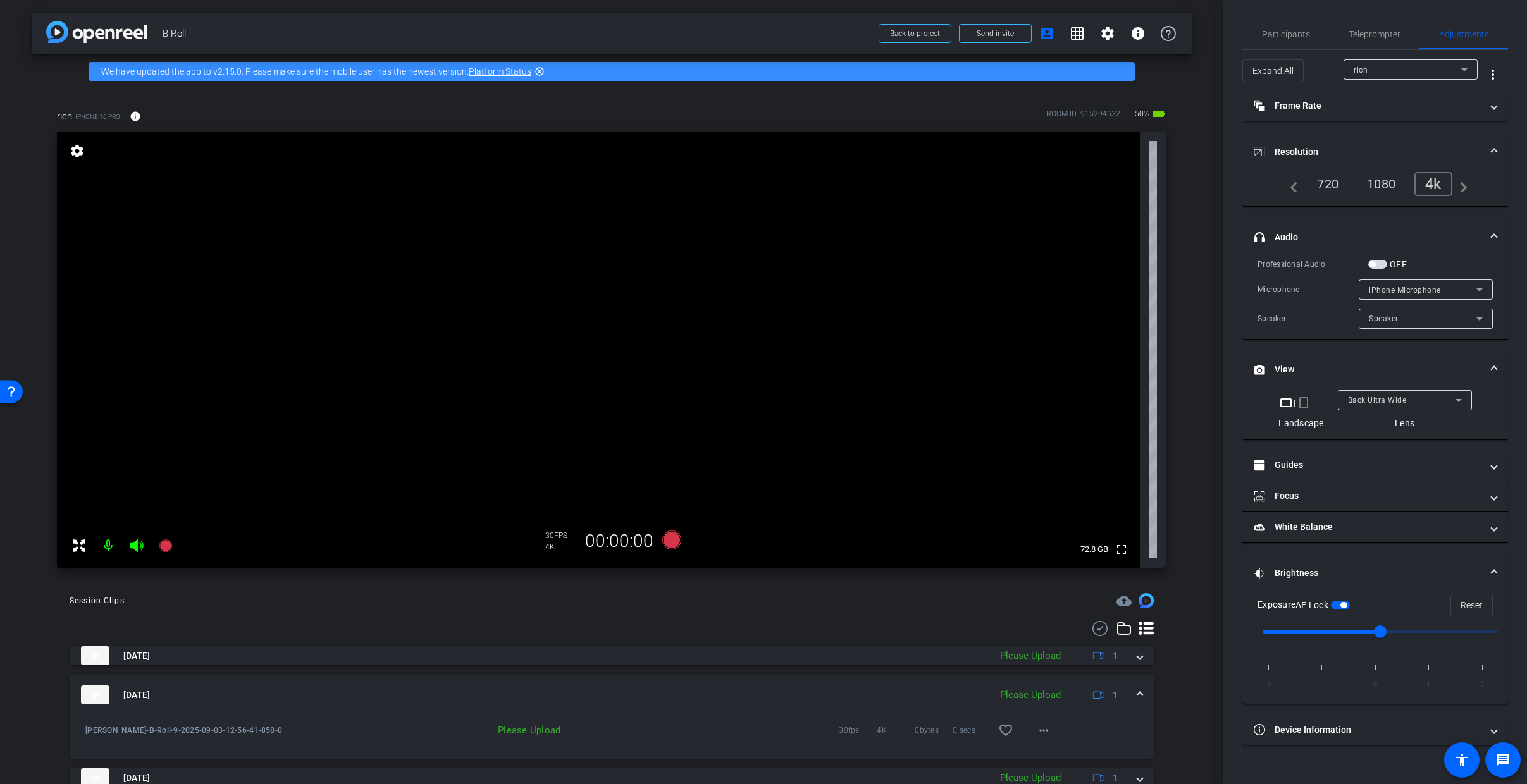
click at [1137, 694] on span at bounding box center [1139, 695] width 5 height 13
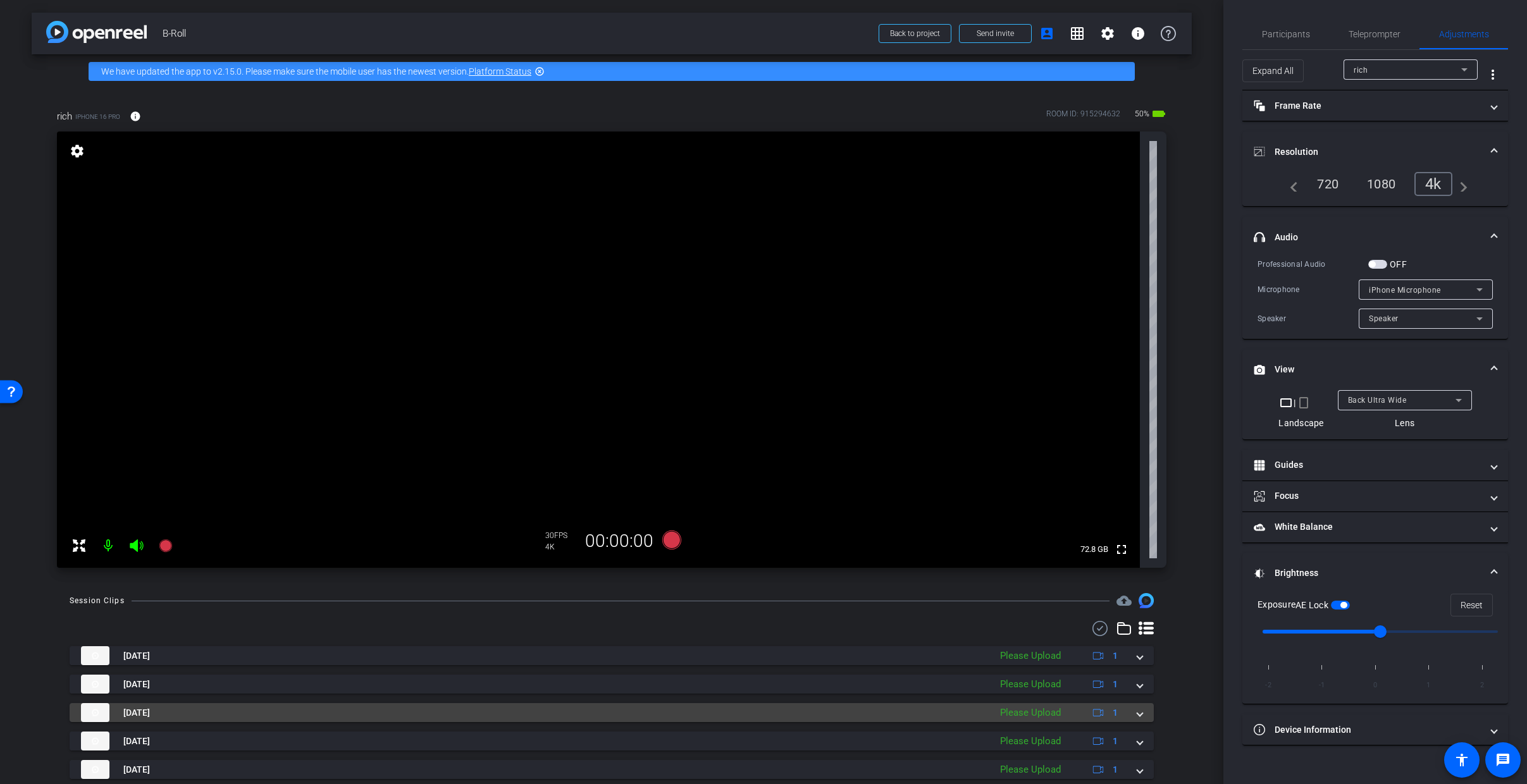
click at [1137, 713] on span at bounding box center [1139, 713] width 5 height 13
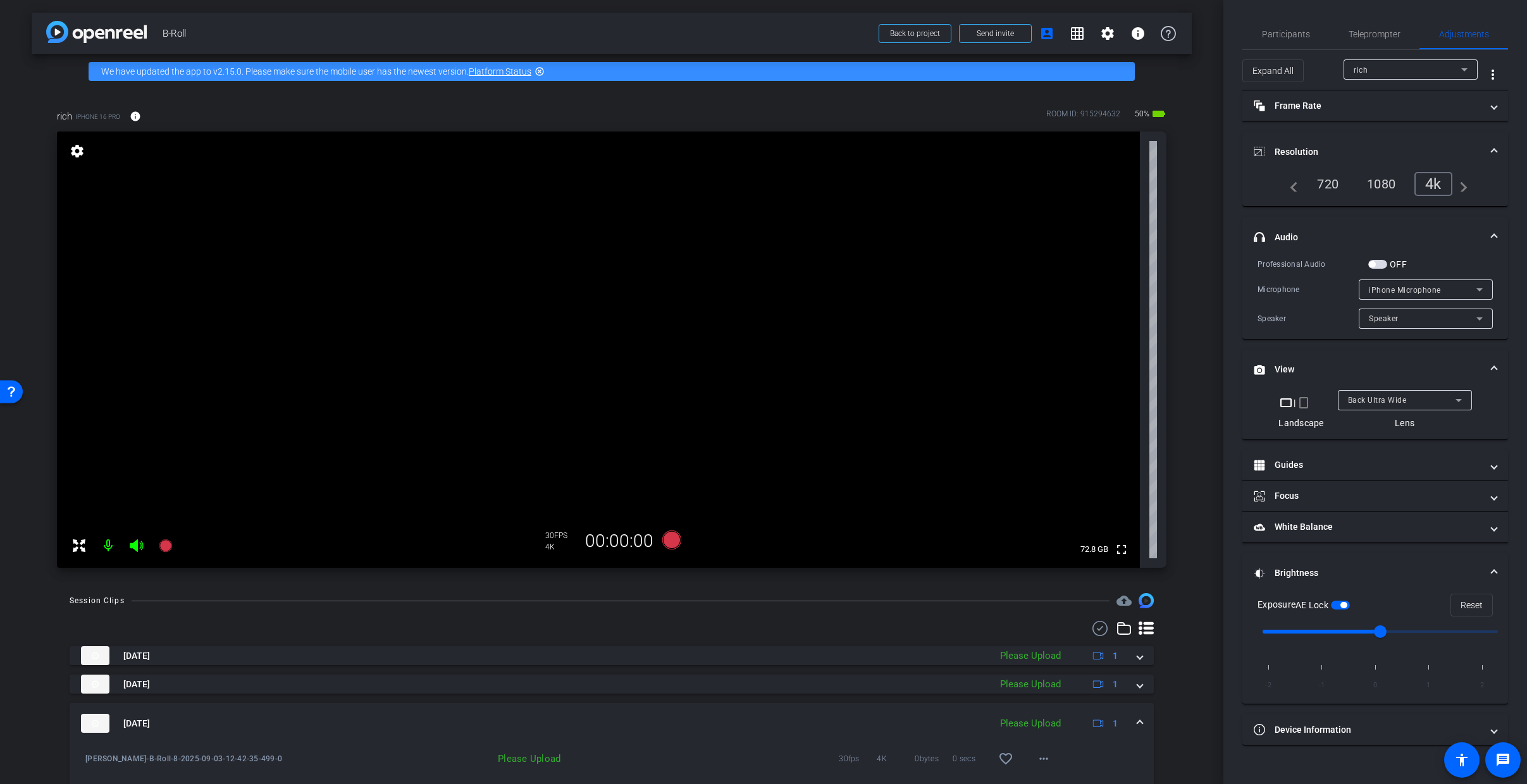
click at [1138, 716] on mat-expansion-panel-header "Sep 3, 2025 Please Upload 1" at bounding box center [612, 723] width 1084 height 40
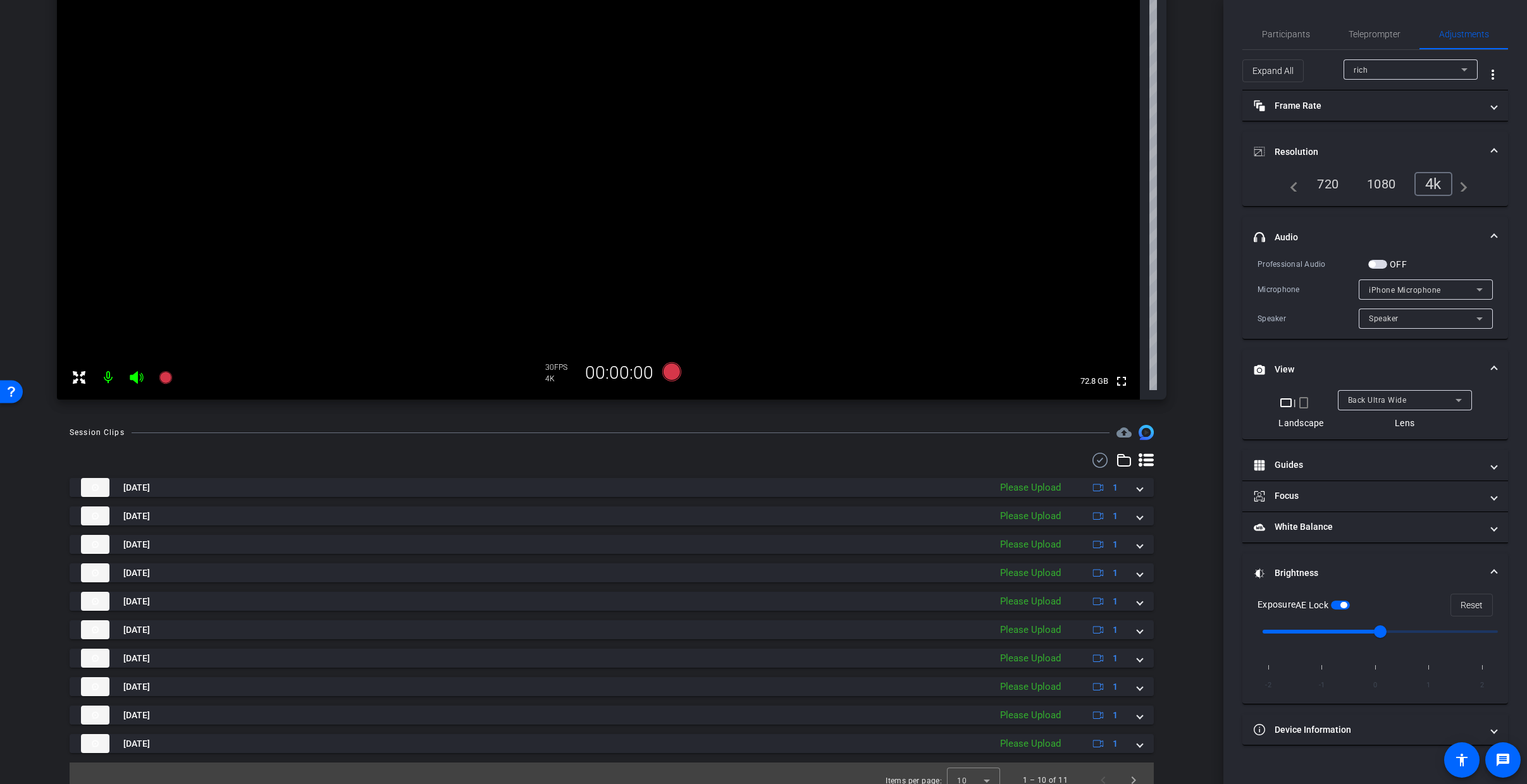
scroll to position [182, 0]
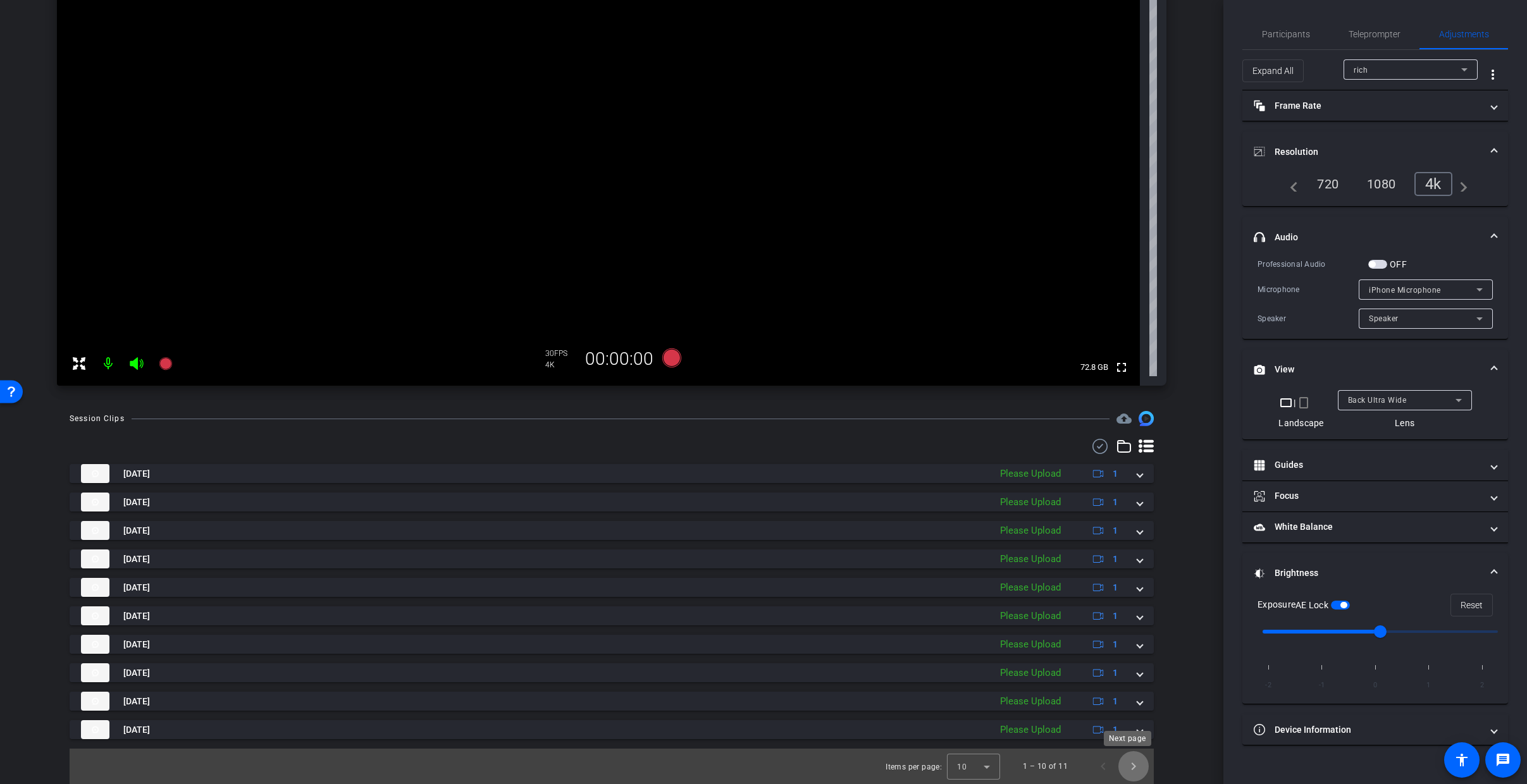
click at [1130, 772] on span "Next page" at bounding box center [1133, 766] width 30 height 30
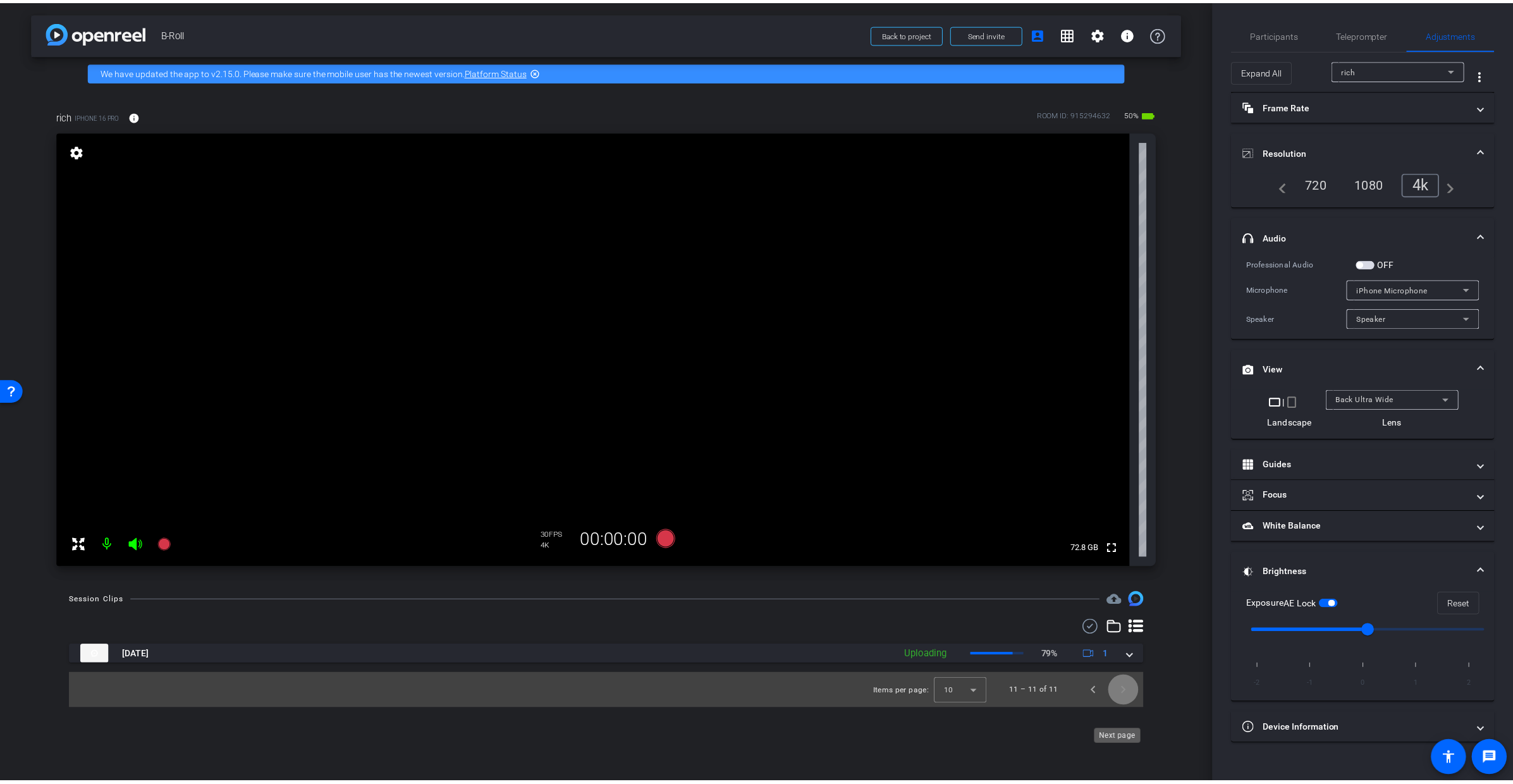
scroll to position [0, 0]
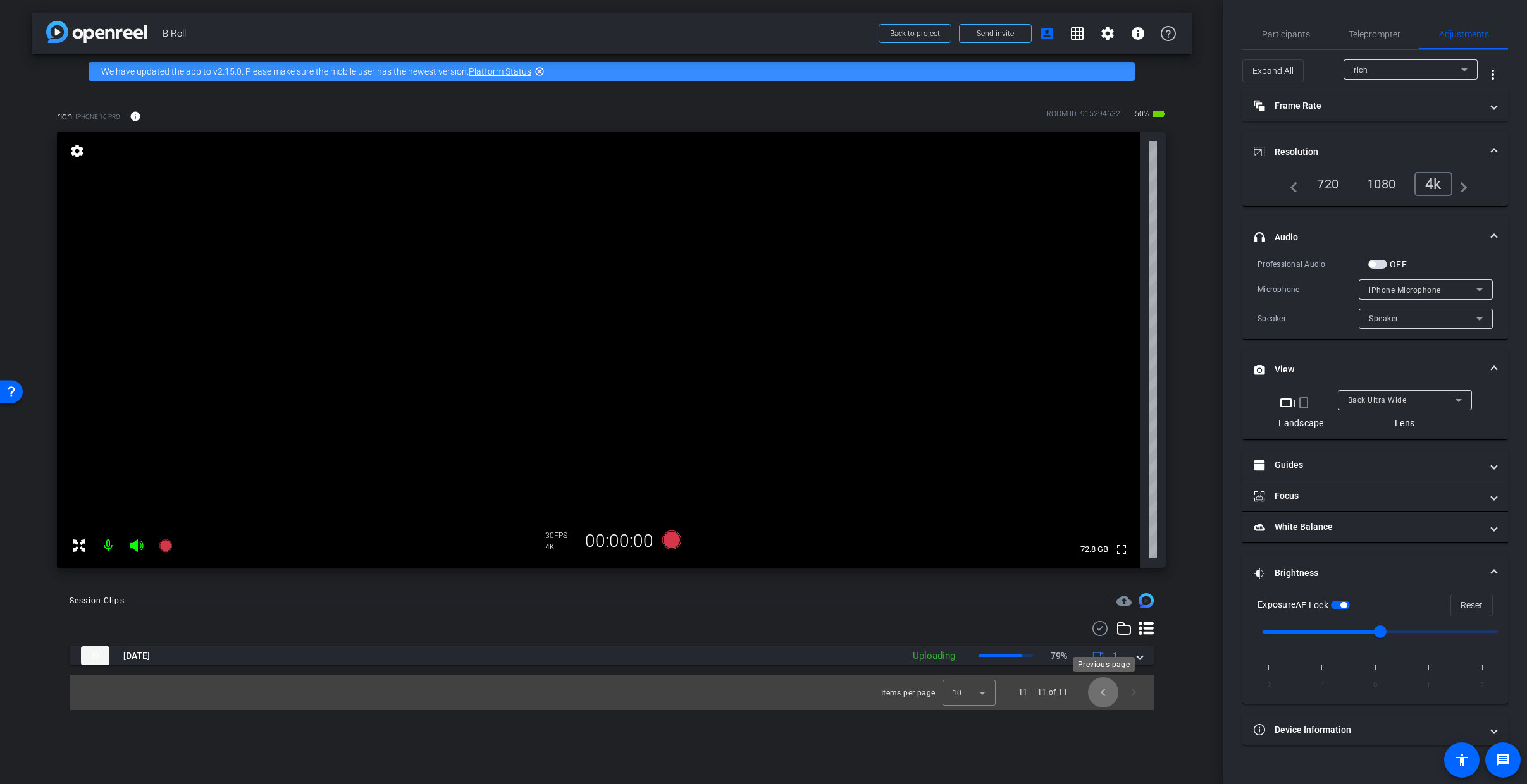
drag, startPoint x: 1108, startPoint y: 691, endPoint x: 1126, endPoint y: 694, distance: 18.2
click at [1108, 692] on span "Previous page" at bounding box center [1102, 692] width 30 height 30
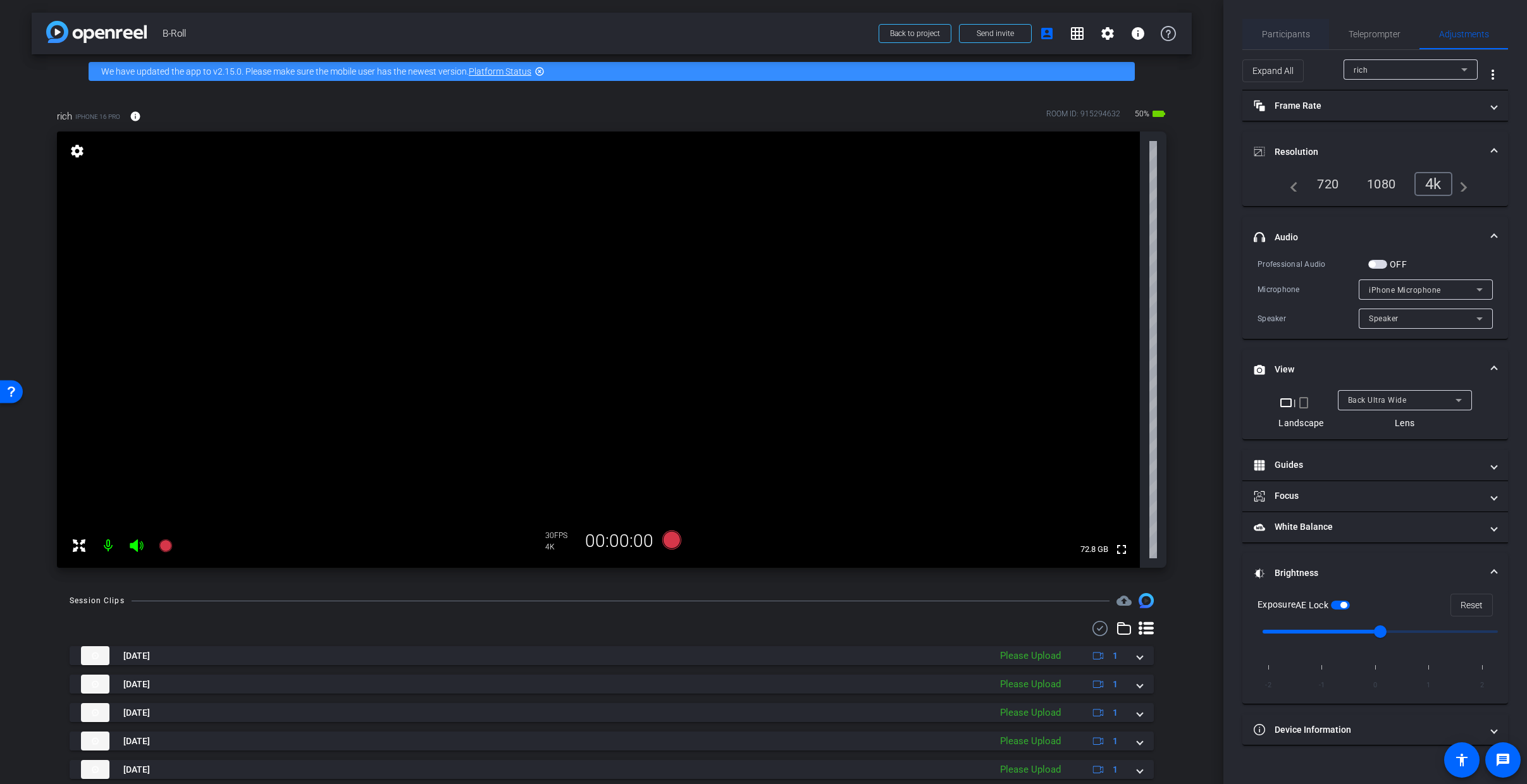
click at [1287, 32] on span "Participants" at bounding box center [1285, 34] width 48 height 9
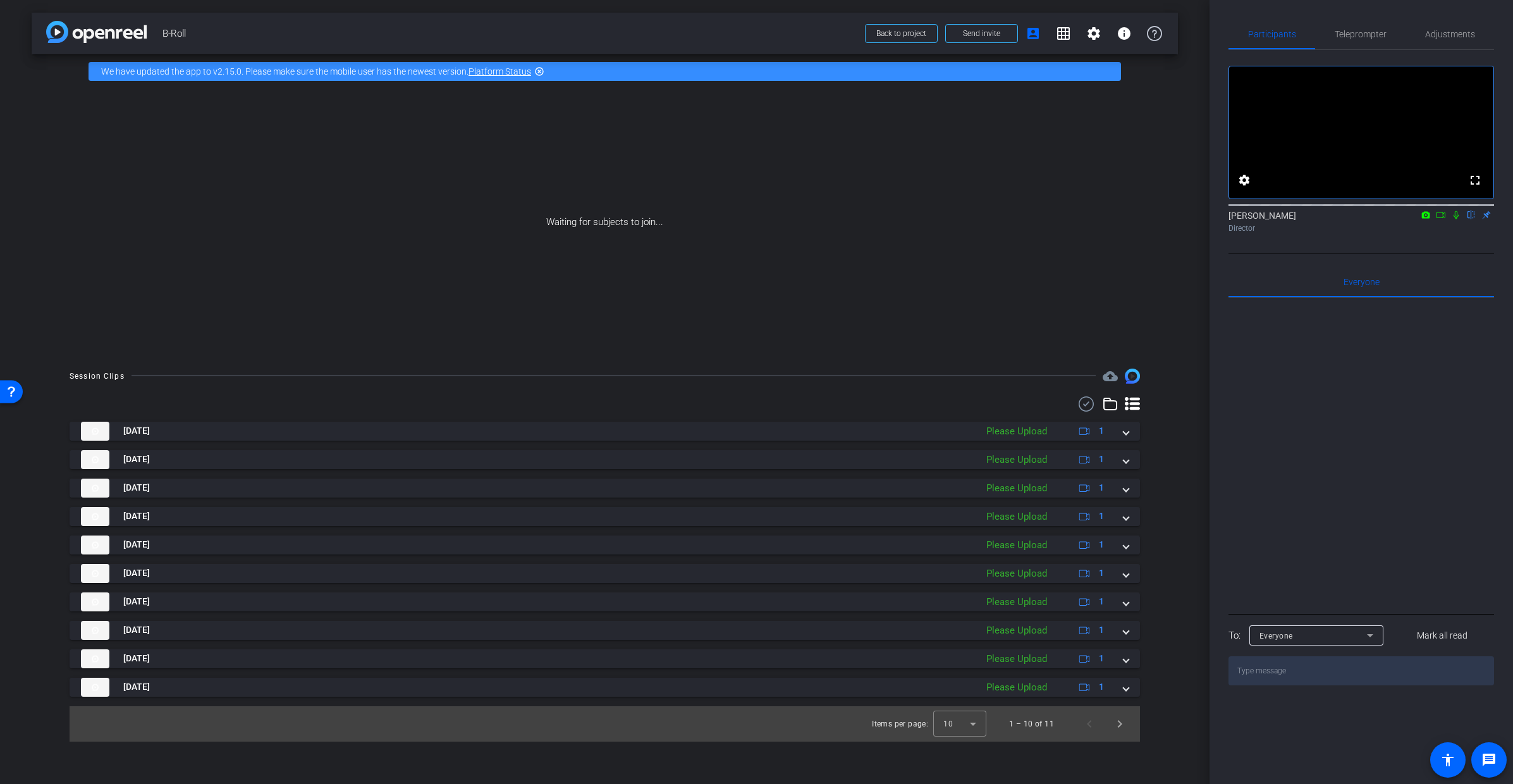
click at [1442, 219] on icon at bounding box center [1441, 215] width 10 height 9
click at [1470, 219] on icon at bounding box center [1471, 215] width 5 height 8
click at [1120, 723] on span "Next page" at bounding box center [1120, 723] width 30 height 30
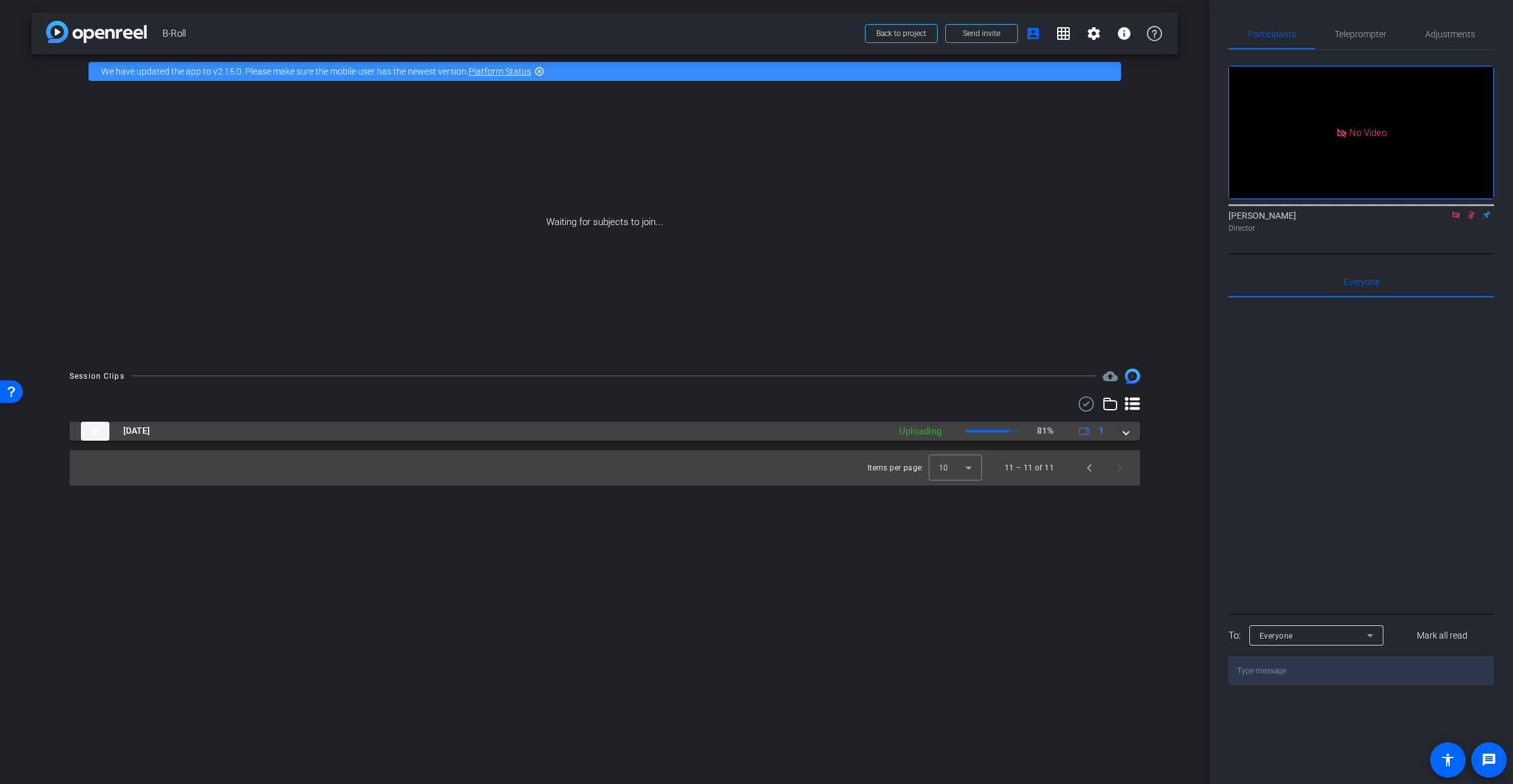
click at [1131, 431] on mat-expansion-panel-header "Sep 3, 2025 Uploading 81% 1" at bounding box center [605, 431] width 1070 height 19
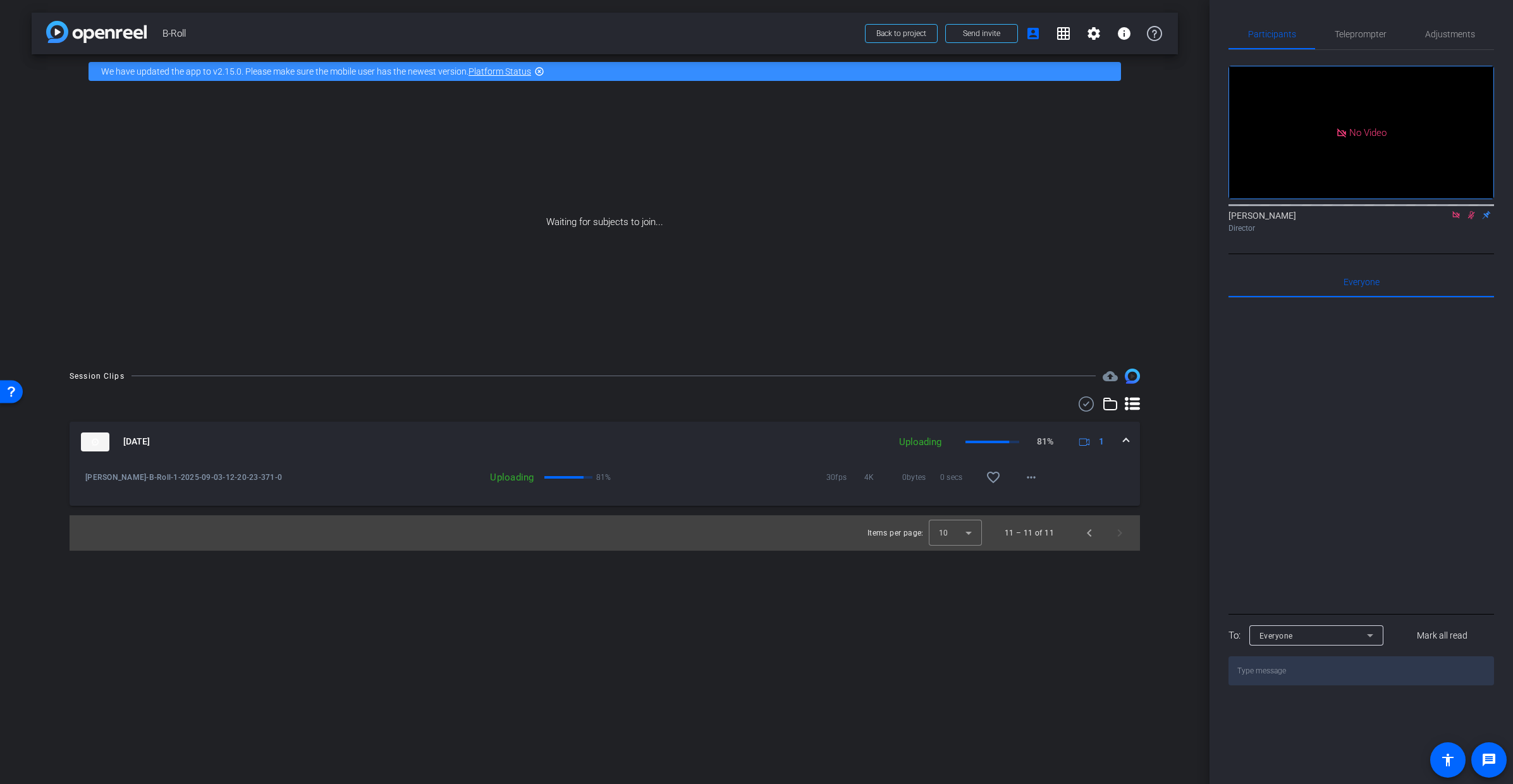
click at [1129, 435] on mat-expansion-panel-header "Sep 3, 2025 Uploading 81% 1" at bounding box center [605, 441] width 1070 height 40
